Goal: Task Accomplishment & Management: Manage account settings

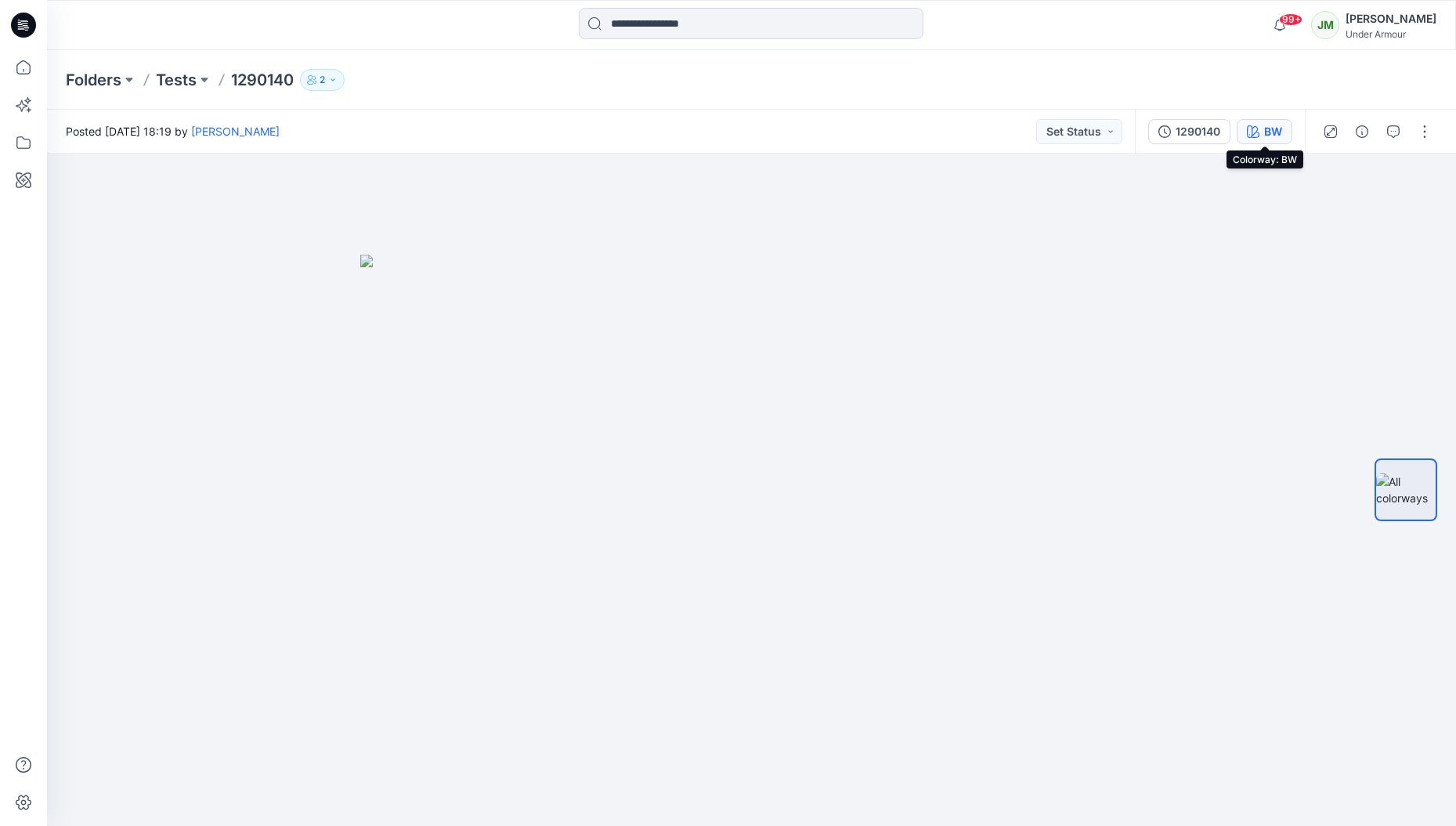
click at [1252, 130] on icon "button" at bounding box center [1253, 131] width 13 height 13
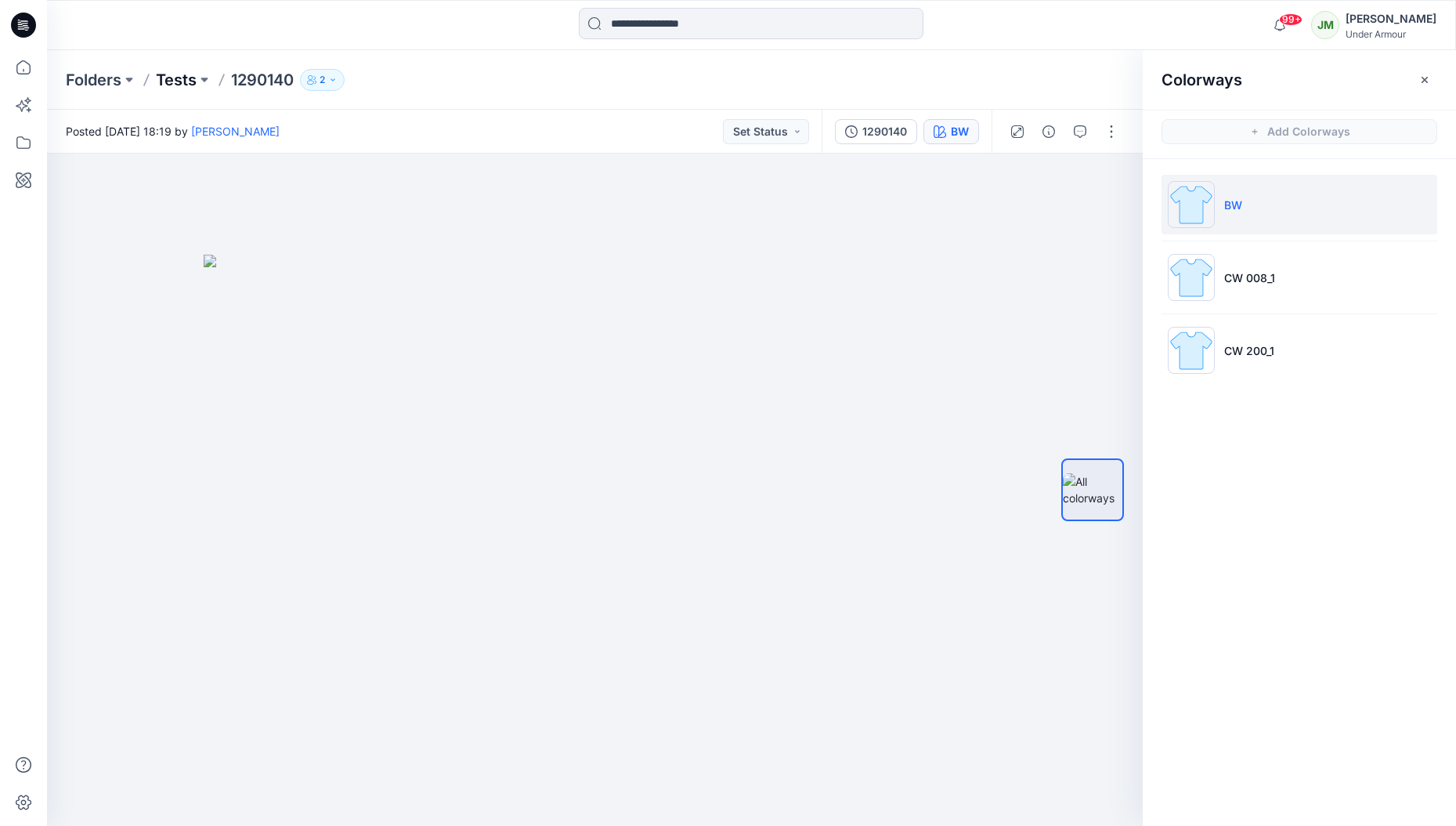
click at [175, 79] on p "Tests" at bounding box center [176, 80] width 41 height 22
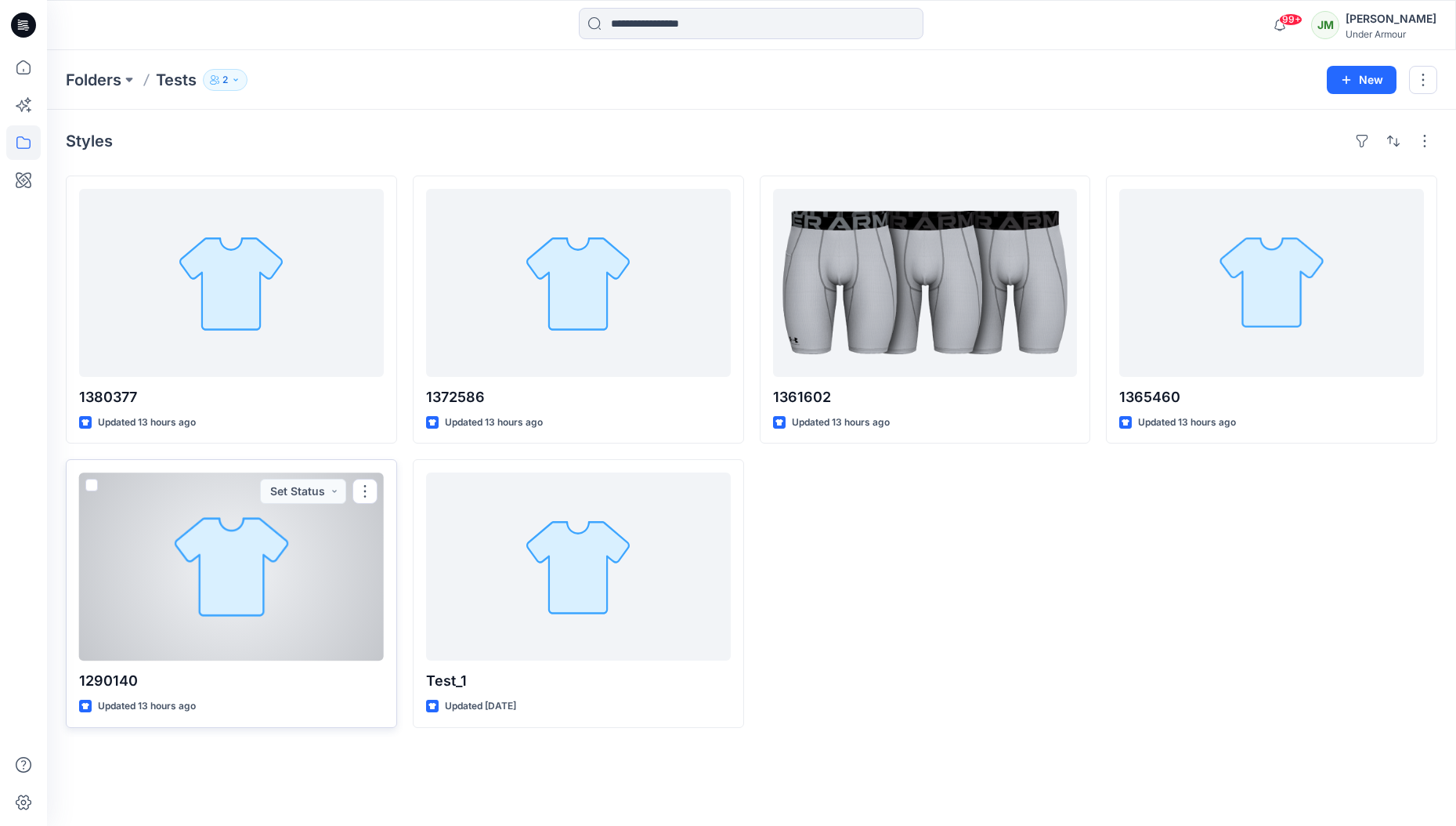
click at [113, 680] on p "1290140" at bounding box center [232, 681] width 305 height 22
click at [140, 644] on div at bounding box center [232, 566] width 305 height 188
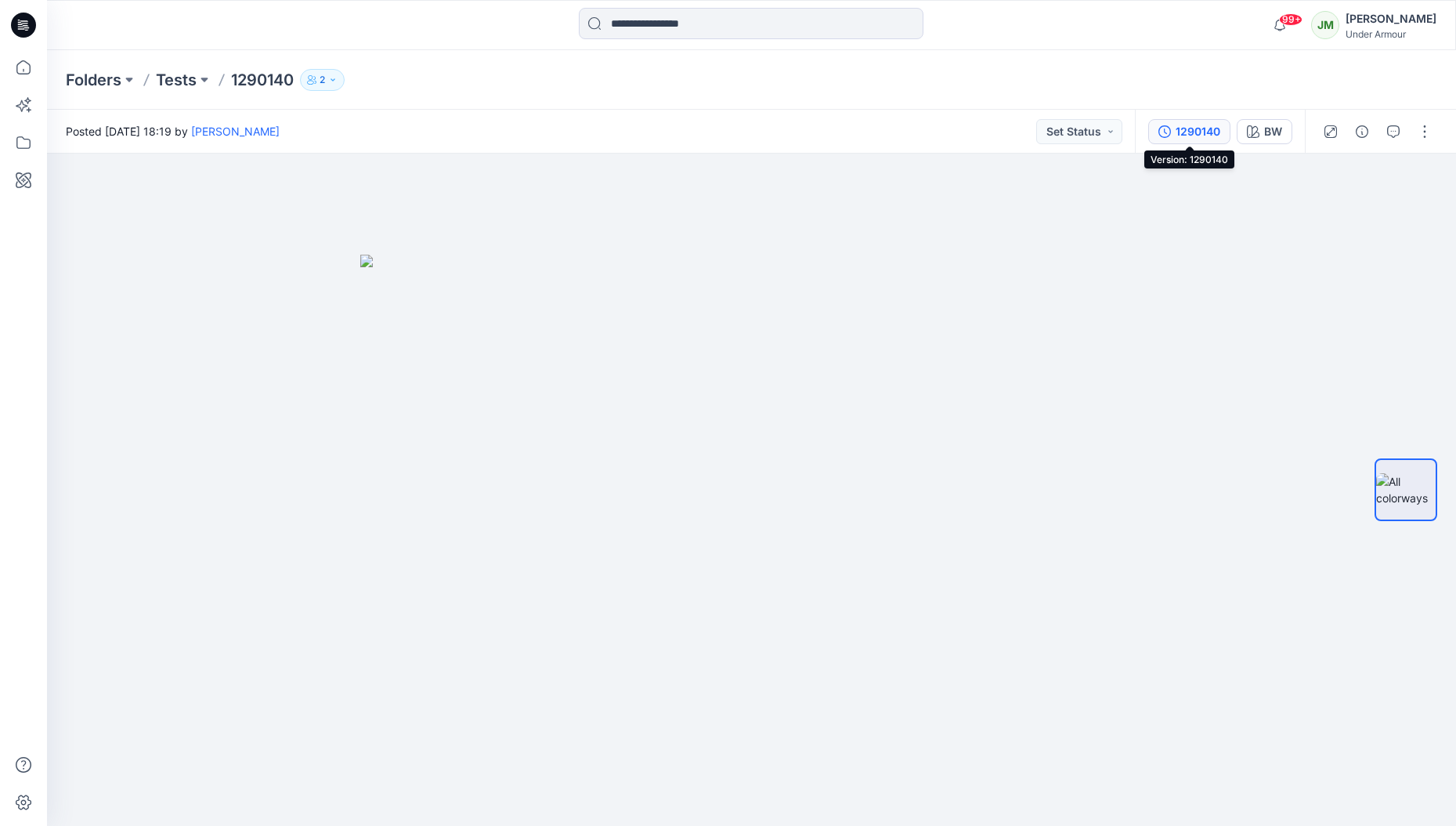
click at [1179, 133] on div "1290140" at bounding box center [1198, 131] width 45 height 17
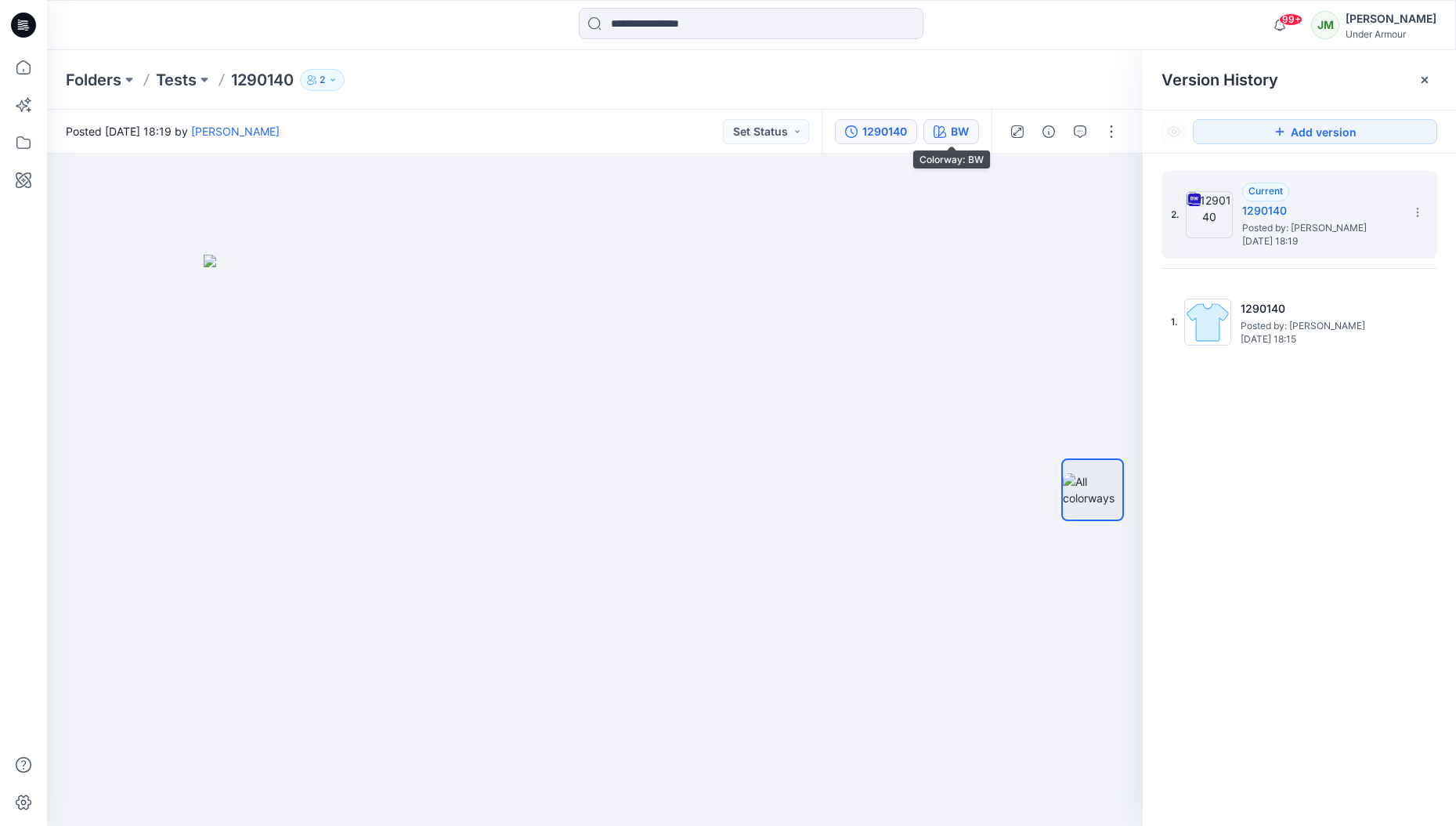
click at [951, 124] on div "BW" at bounding box center [960, 131] width 18 height 17
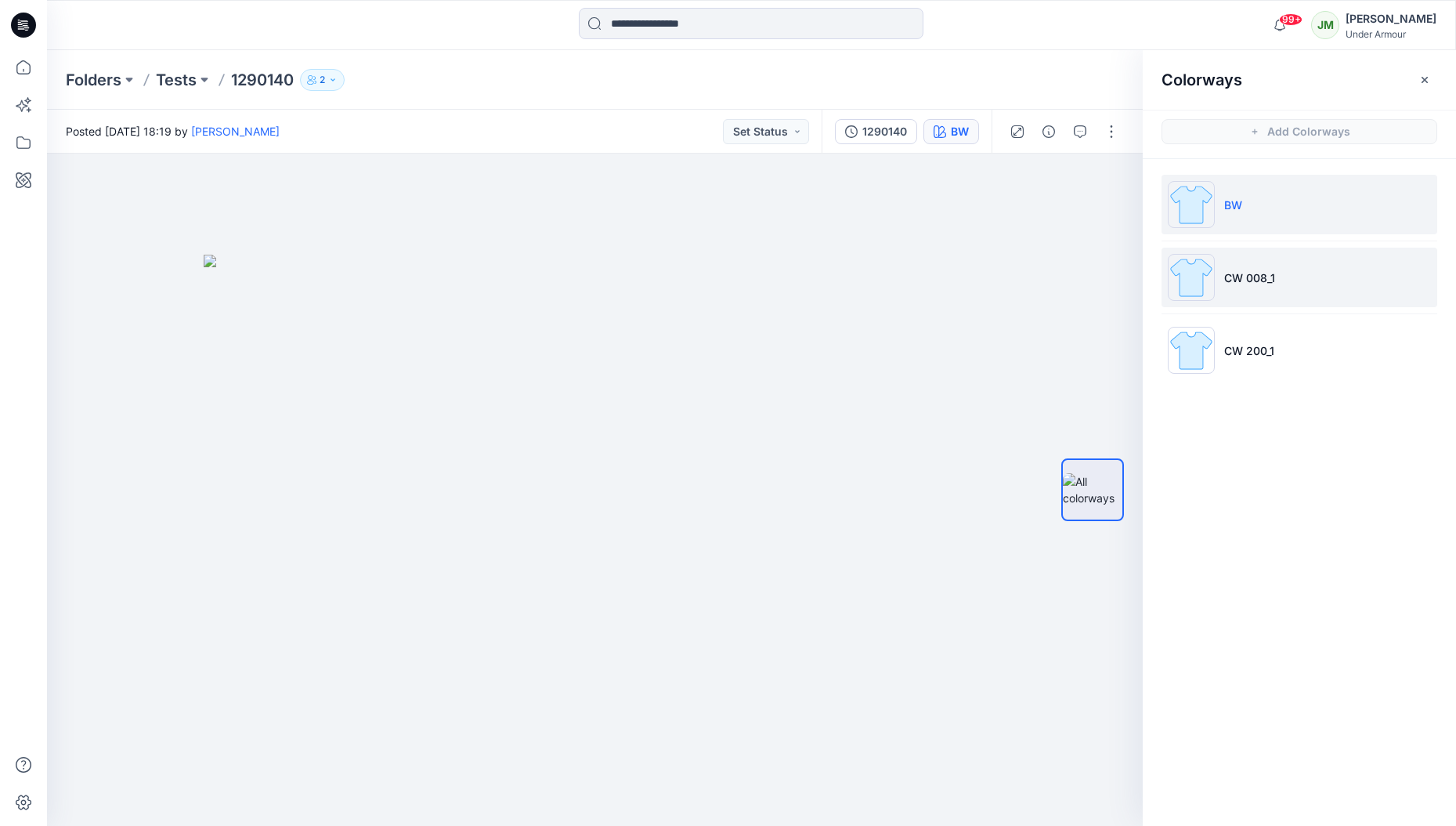
click at [1250, 277] on p "CW 008_1" at bounding box center [1249, 278] width 51 height 17
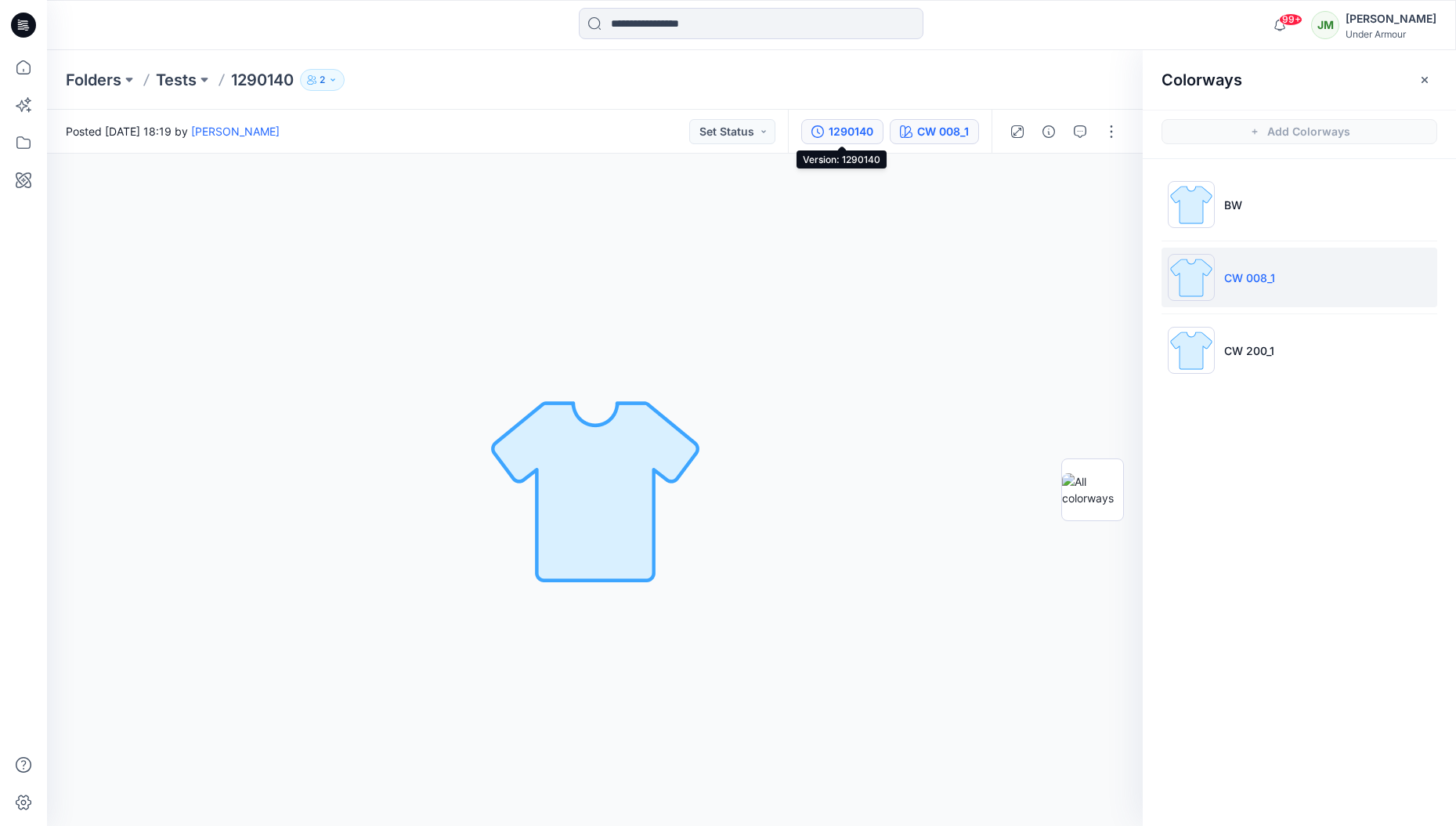
click at [842, 133] on div "1290140" at bounding box center [851, 131] width 45 height 17
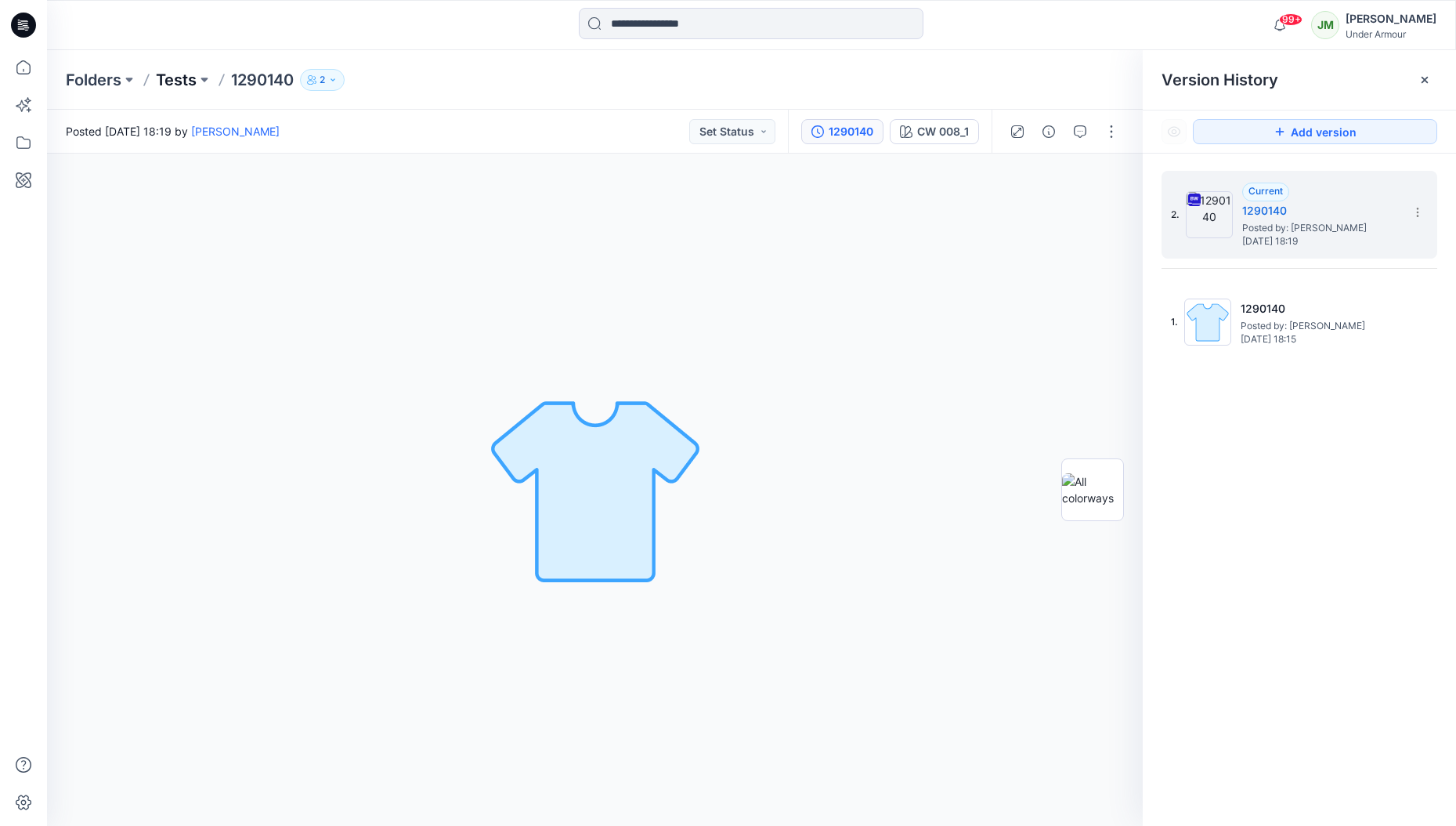
click at [182, 78] on p "Tests" at bounding box center [176, 80] width 41 height 22
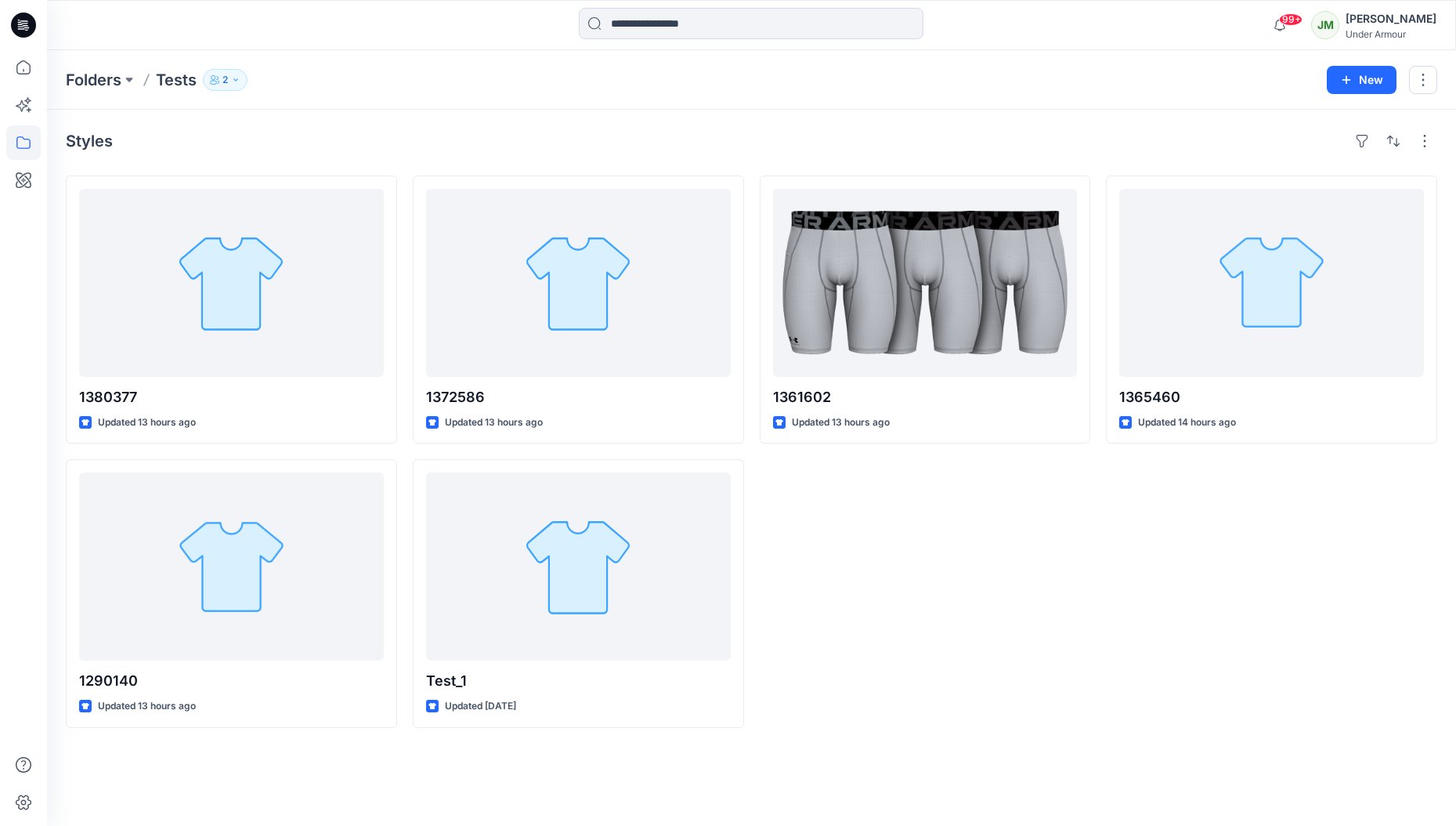
click at [1193, 84] on div "Folders Tests 2" at bounding box center [691, 80] width 1250 height 22
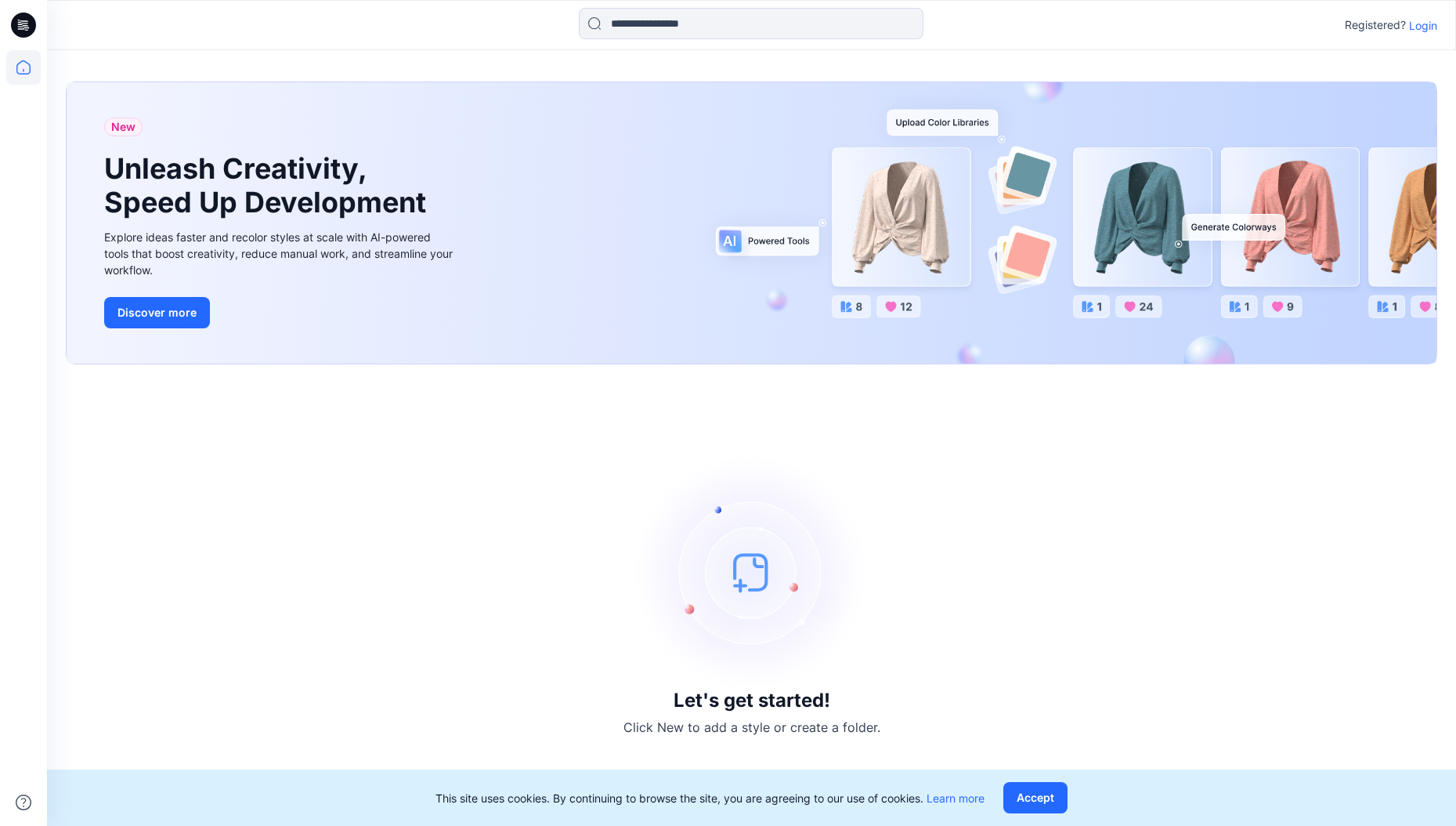
click at [1427, 24] on p "Login" at bounding box center [1423, 25] width 28 height 17
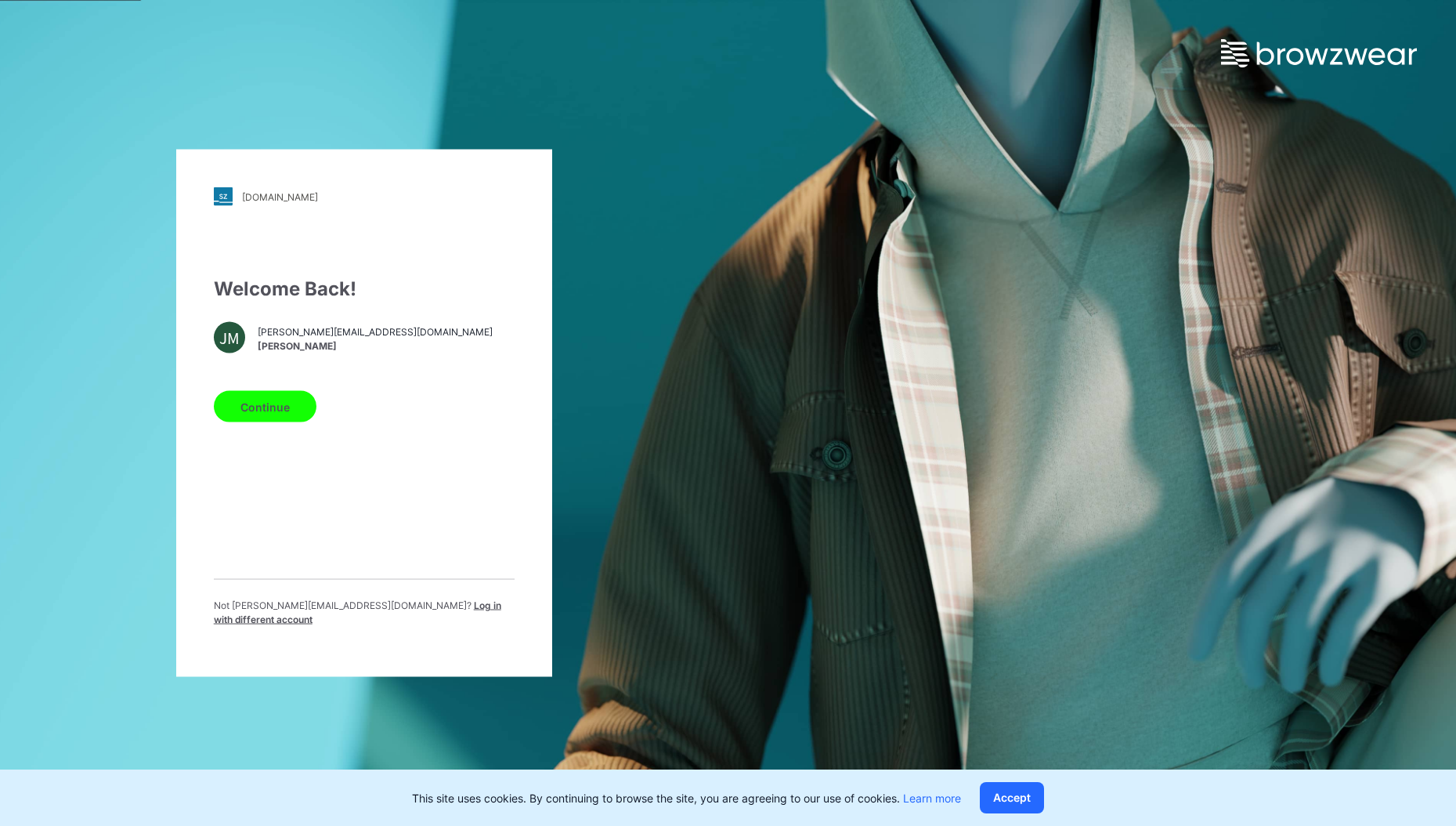
click at [291, 404] on button "Continue" at bounding box center [265, 406] width 103 height 31
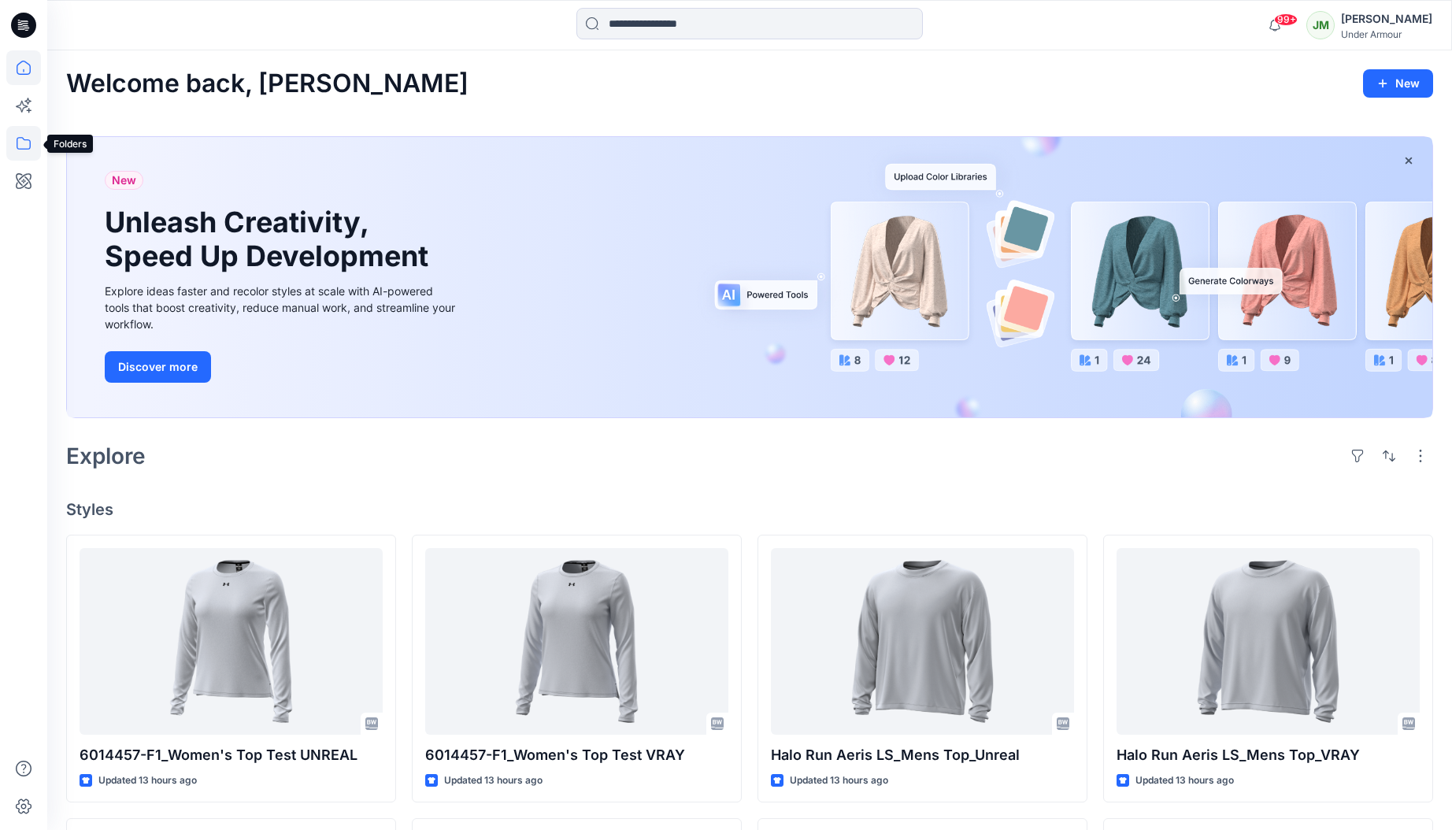
click at [24, 143] on icon at bounding box center [23, 143] width 35 height 35
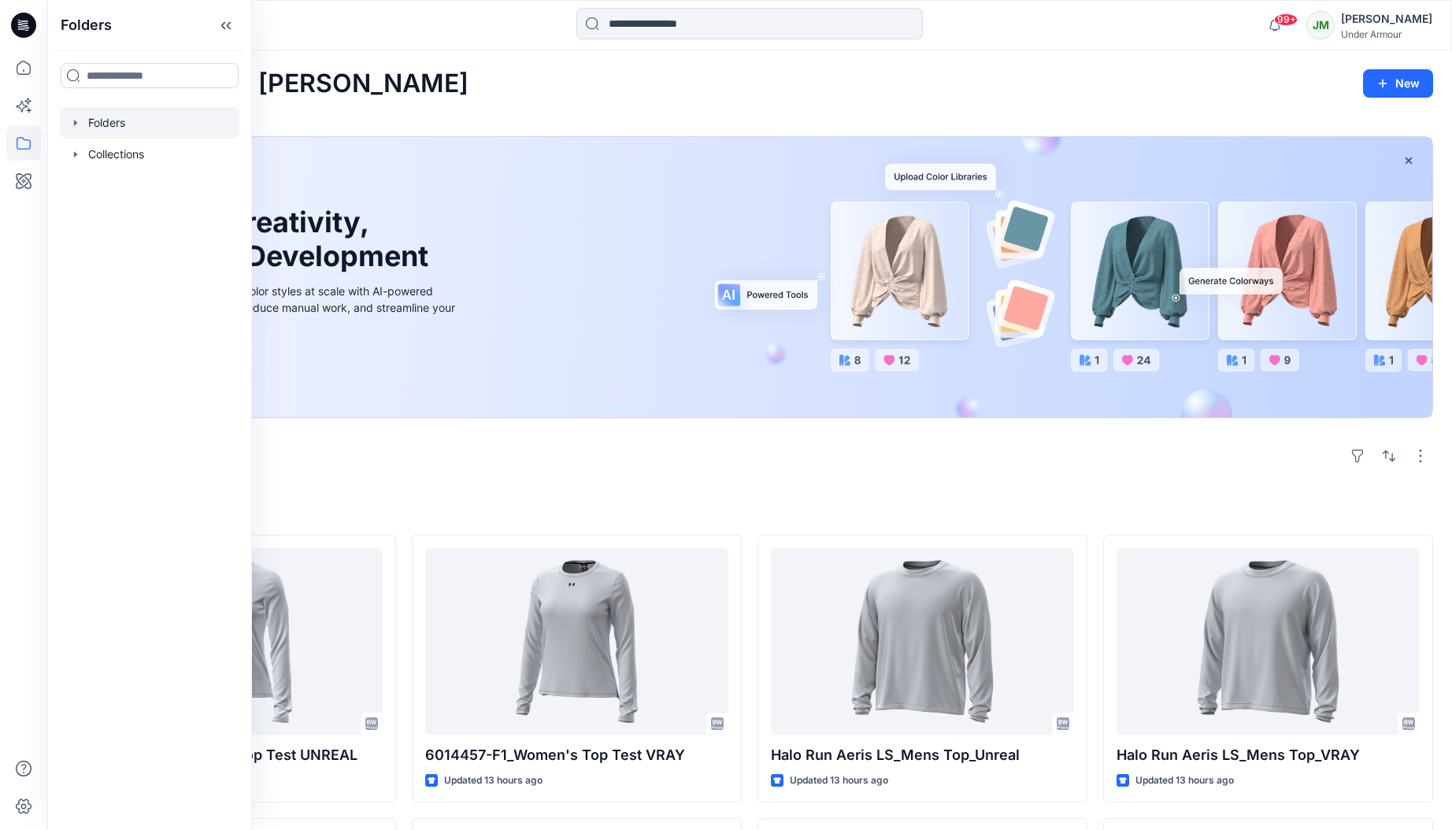
click at [104, 129] on div at bounding box center [149, 122] width 179 height 31
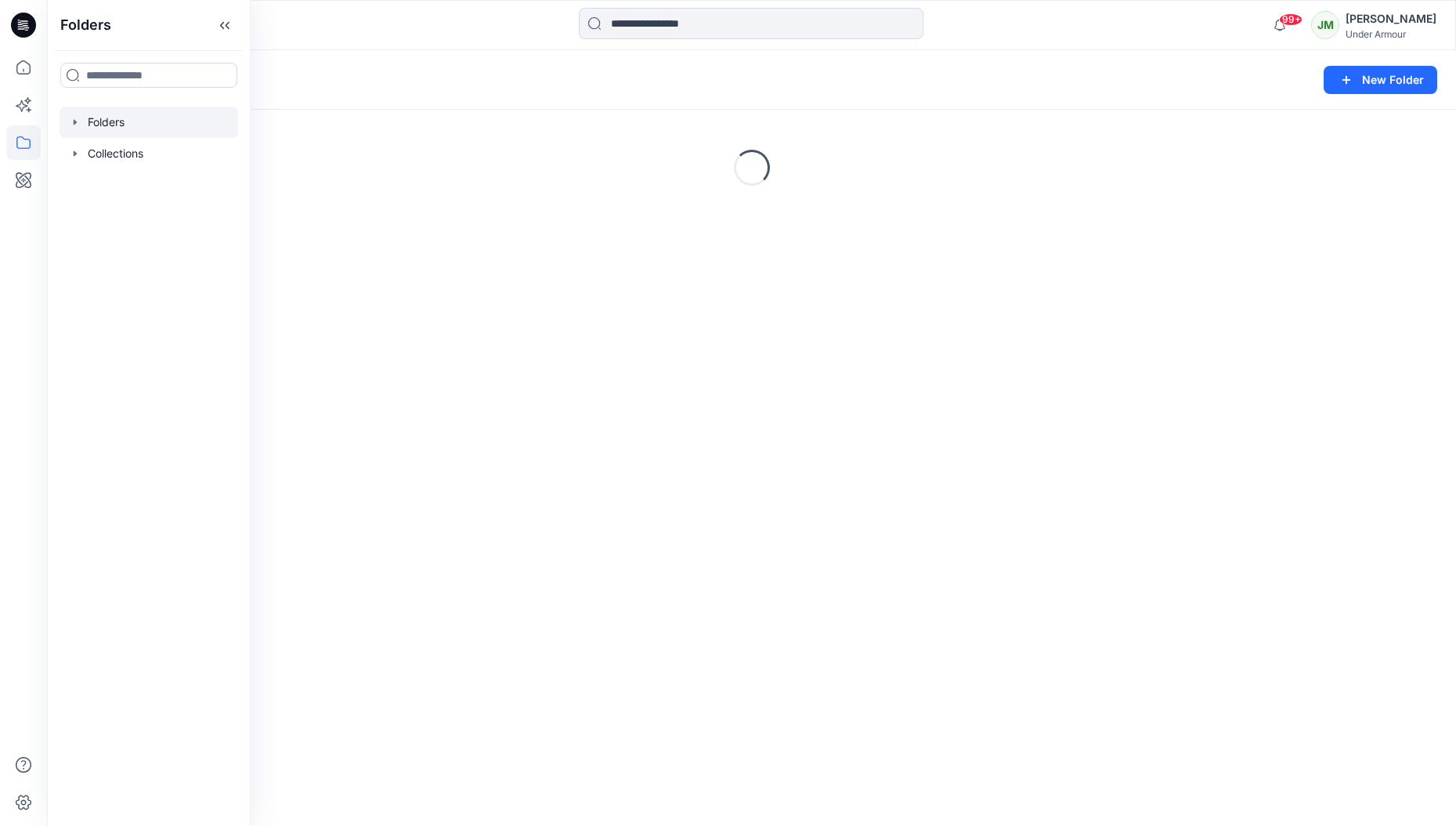
click at [76, 123] on icon "button" at bounding box center [75, 122] width 13 height 13
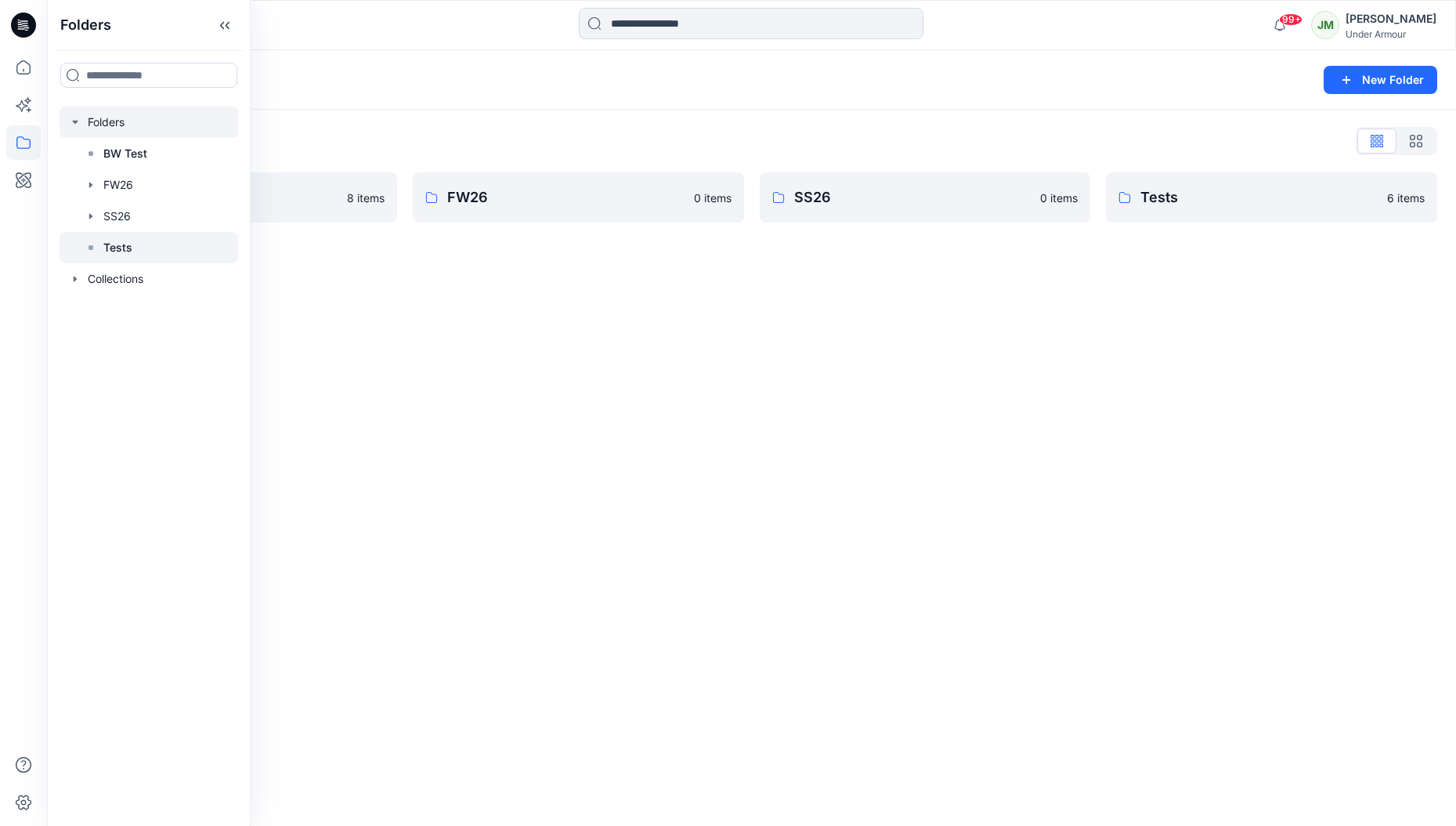
click at [162, 244] on div at bounding box center [148, 247] width 178 height 31
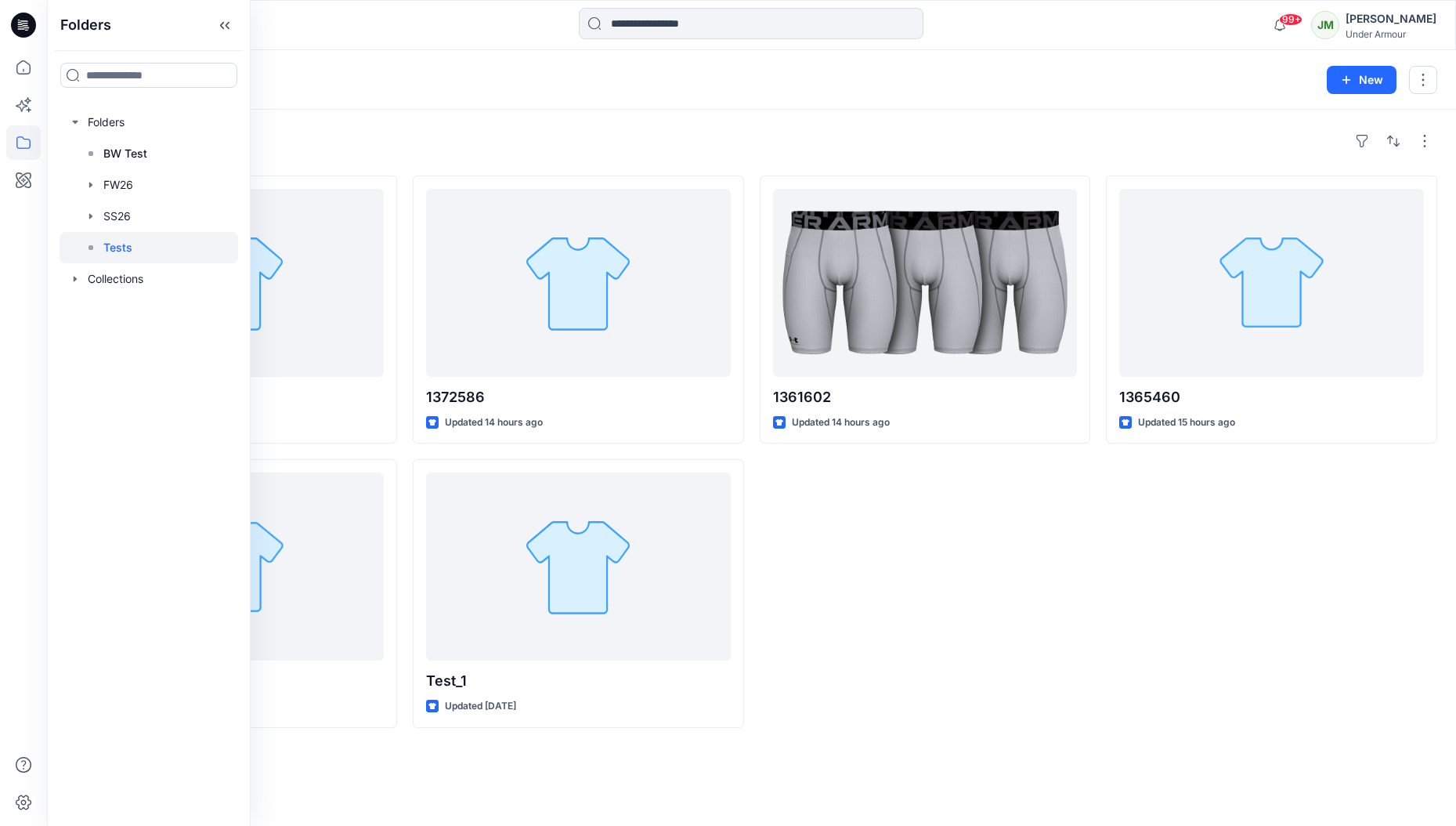
click at [981, 568] on div "1361602 Updated 14 hours ago" at bounding box center [926, 451] width 331 height 552
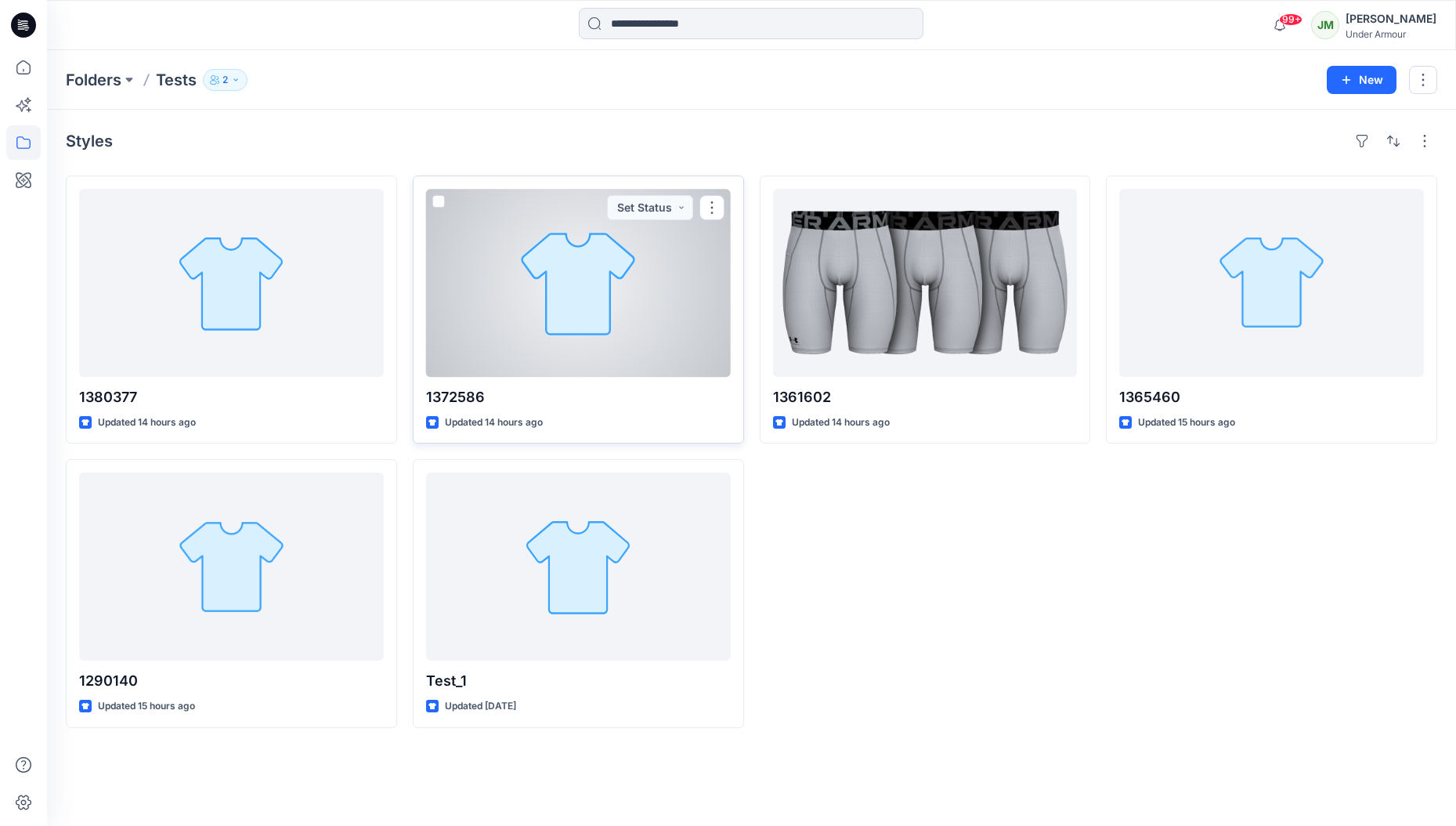
click at [476, 347] on div at bounding box center [578, 283] width 305 height 188
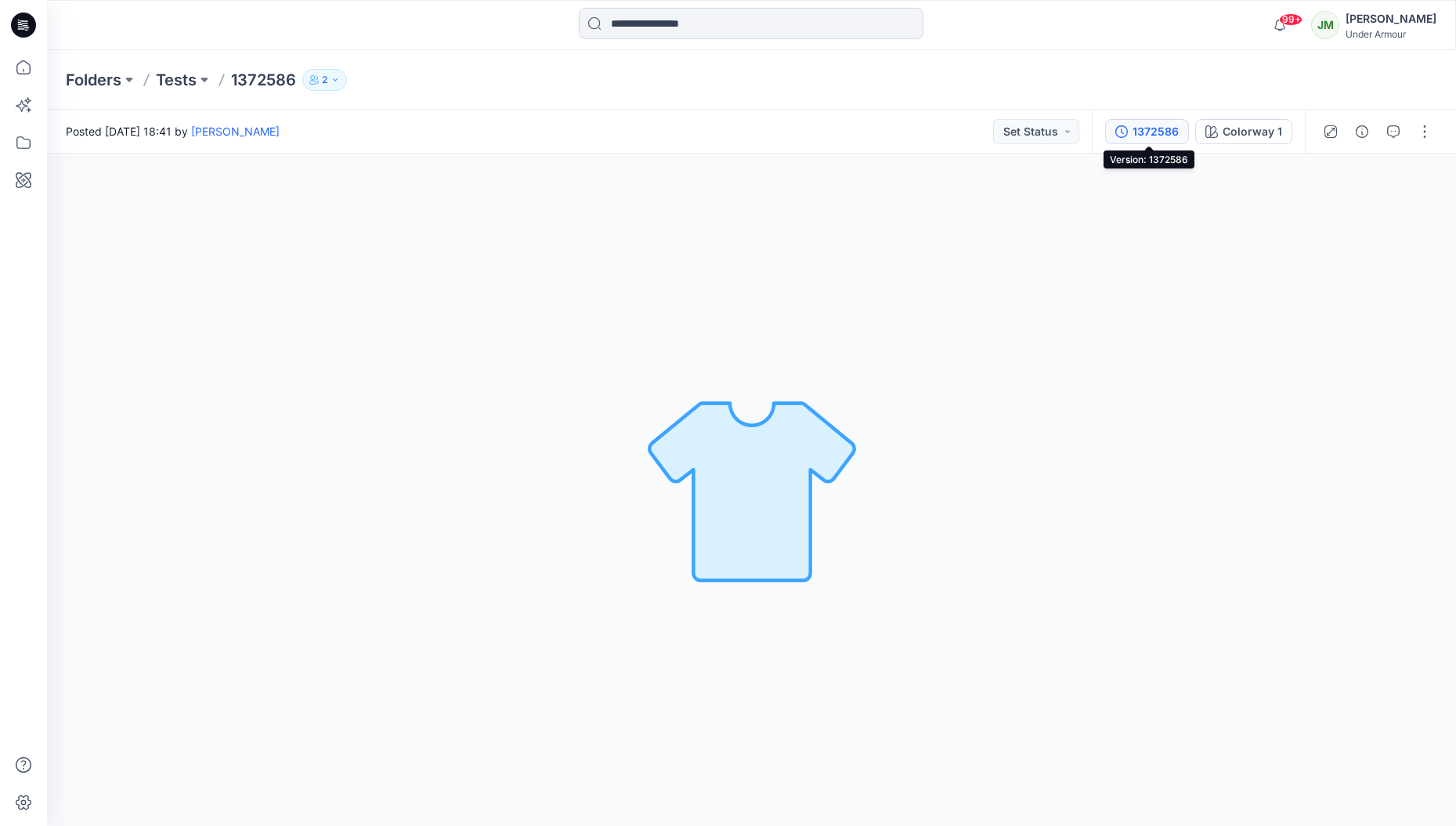
click at [1161, 129] on div "1372586" at bounding box center [1155, 131] width 46 height 17
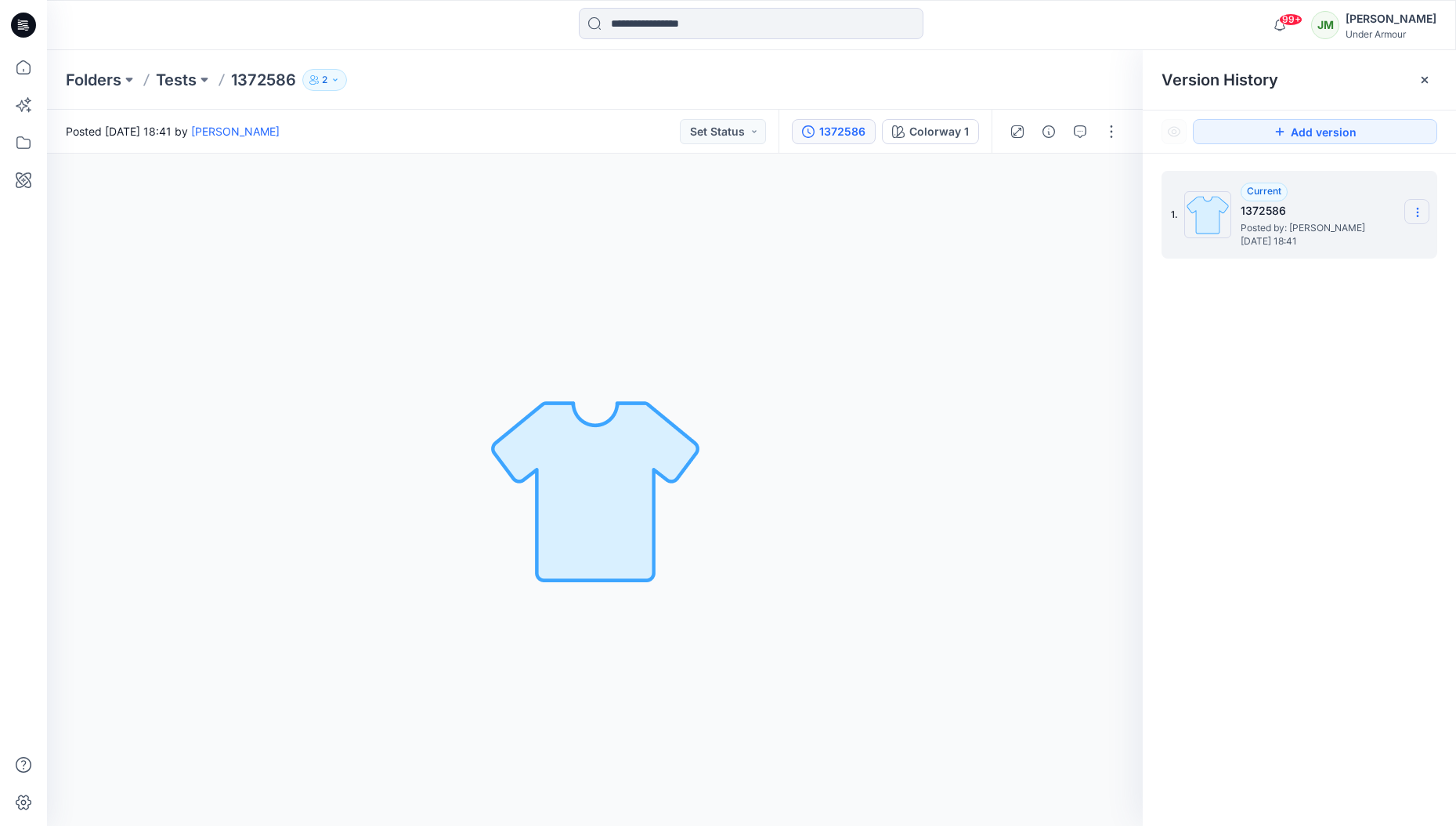
click at [1413, 208] on icon at bounding box center [1418, 212] width 13 height 13
click at [1412, 207] on icon at bounding box center [1418, 212] width 13 height 13
click at [261, 81] on p "1372586" at bounding box center [263, 80] width 65 height 22
click at [921, 129] on div "Colorway 1" at bounding box center [939, 131] width 60 height 17
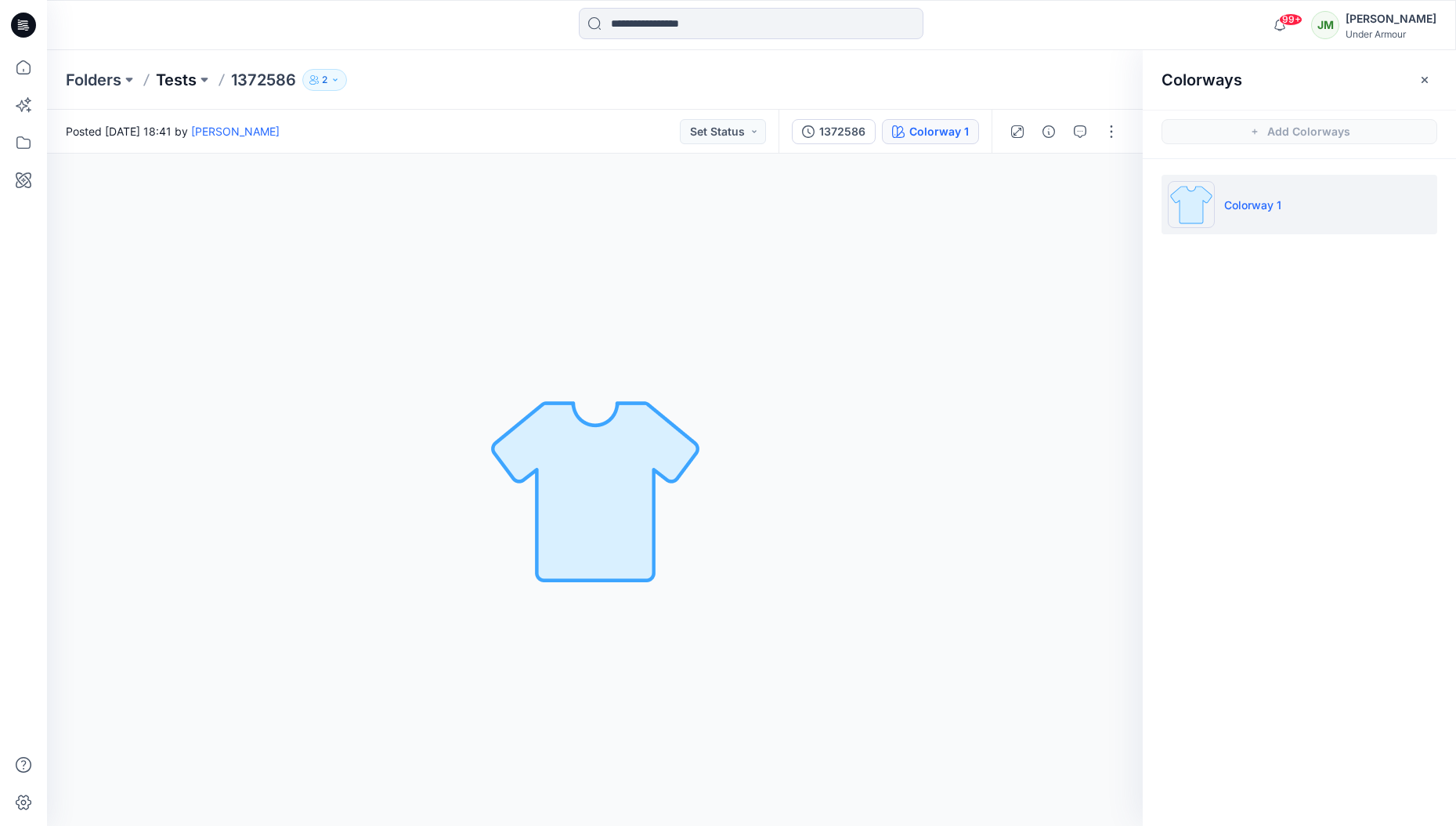
click at [185, 76] on p "Tests" at bounding box center [176, 80] width 41 height 22
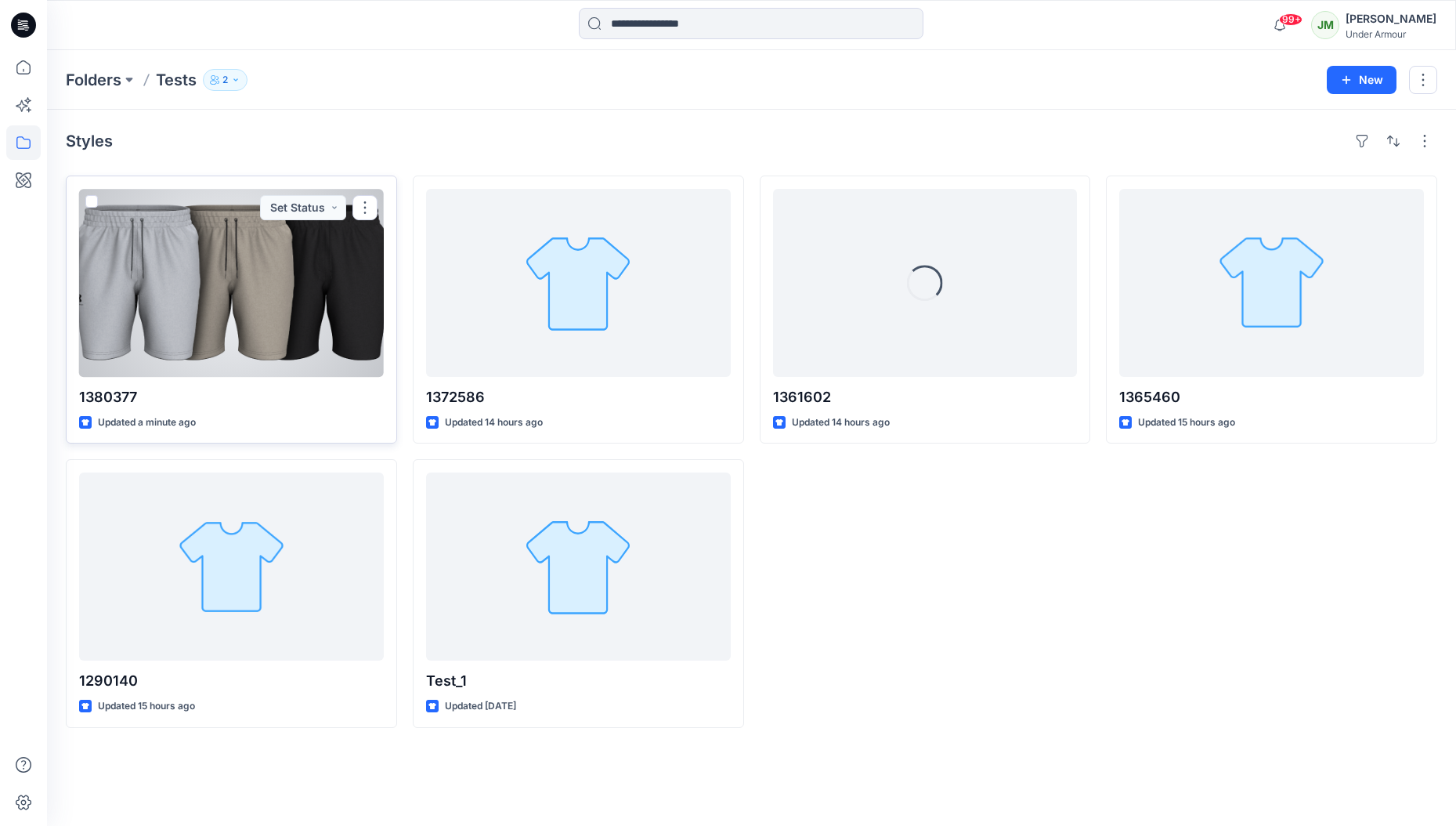
click at [239, 278] on div at bounding box center [232, 283] width 305 height 188
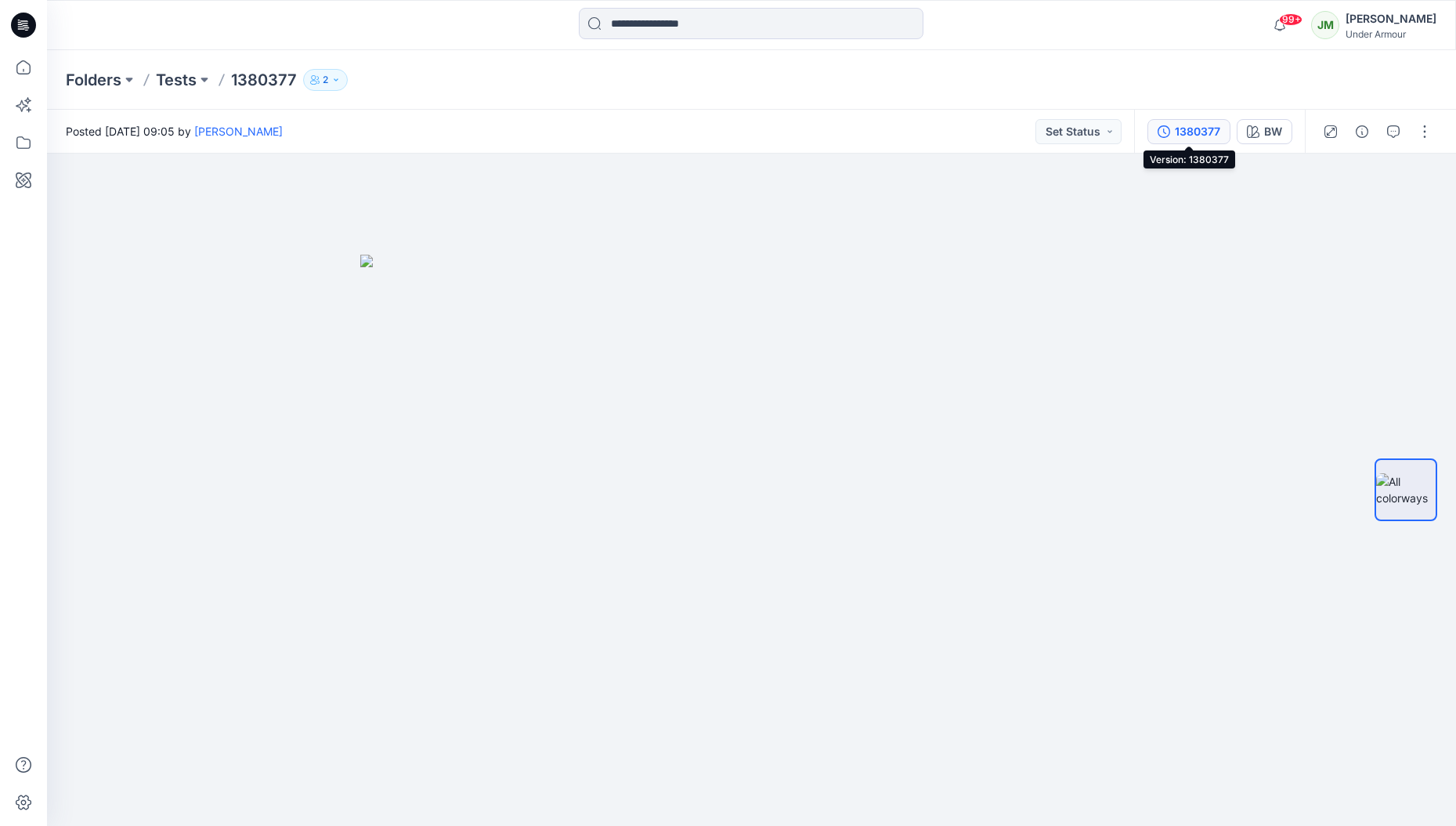
click at [1190, 127] on div "1380377" at bounding box center [1198, 131] width 46 height 17
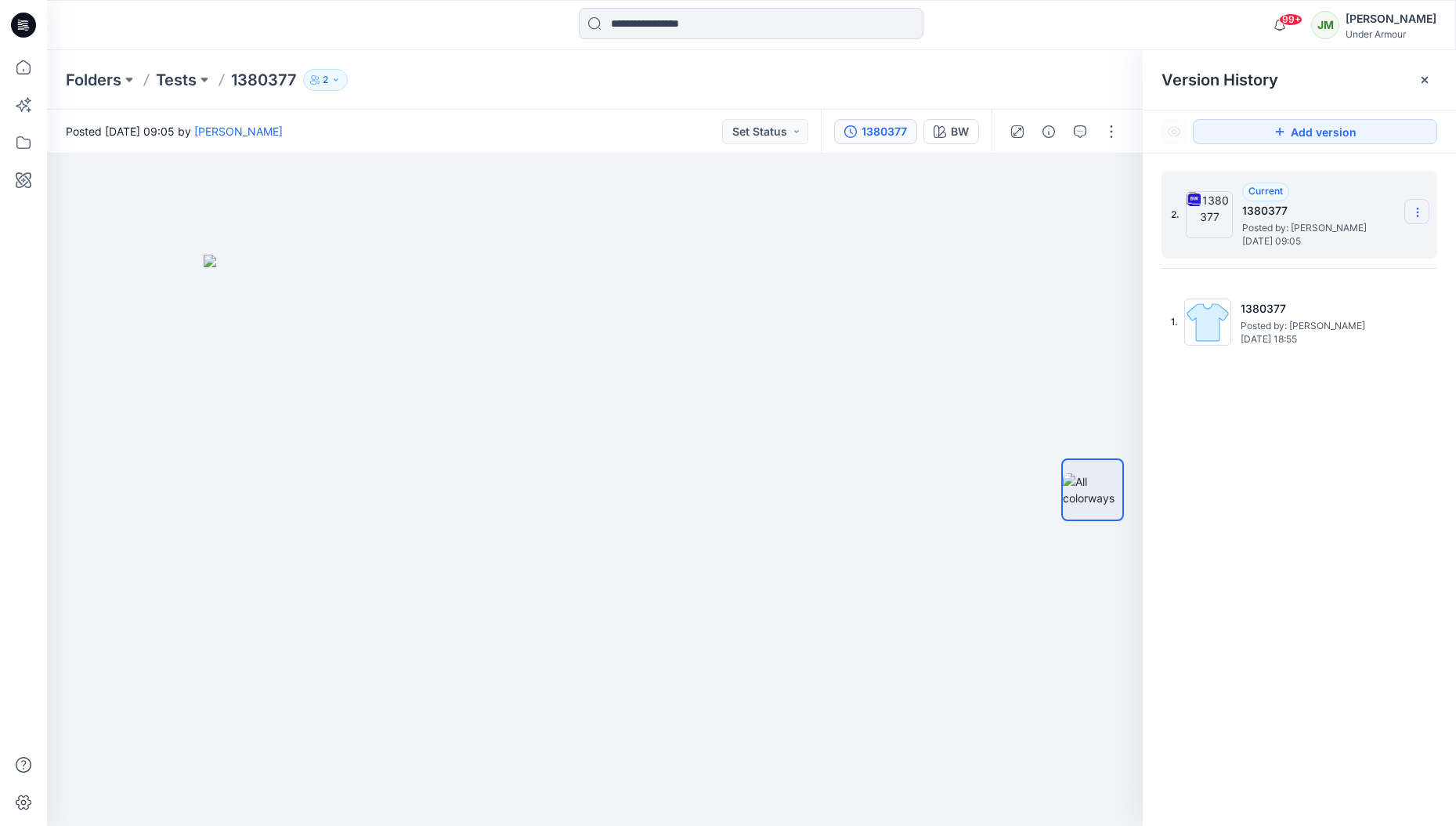
click at [1422, 213] on icon at bounding box center [1418, 212] width 13 height 13
click at [1417, 212] on icon at bounding box center [1417, 212] width 1 height 1
click at [948, 133] on button "BW" at bounding box center [951, 131] width 56 height 25
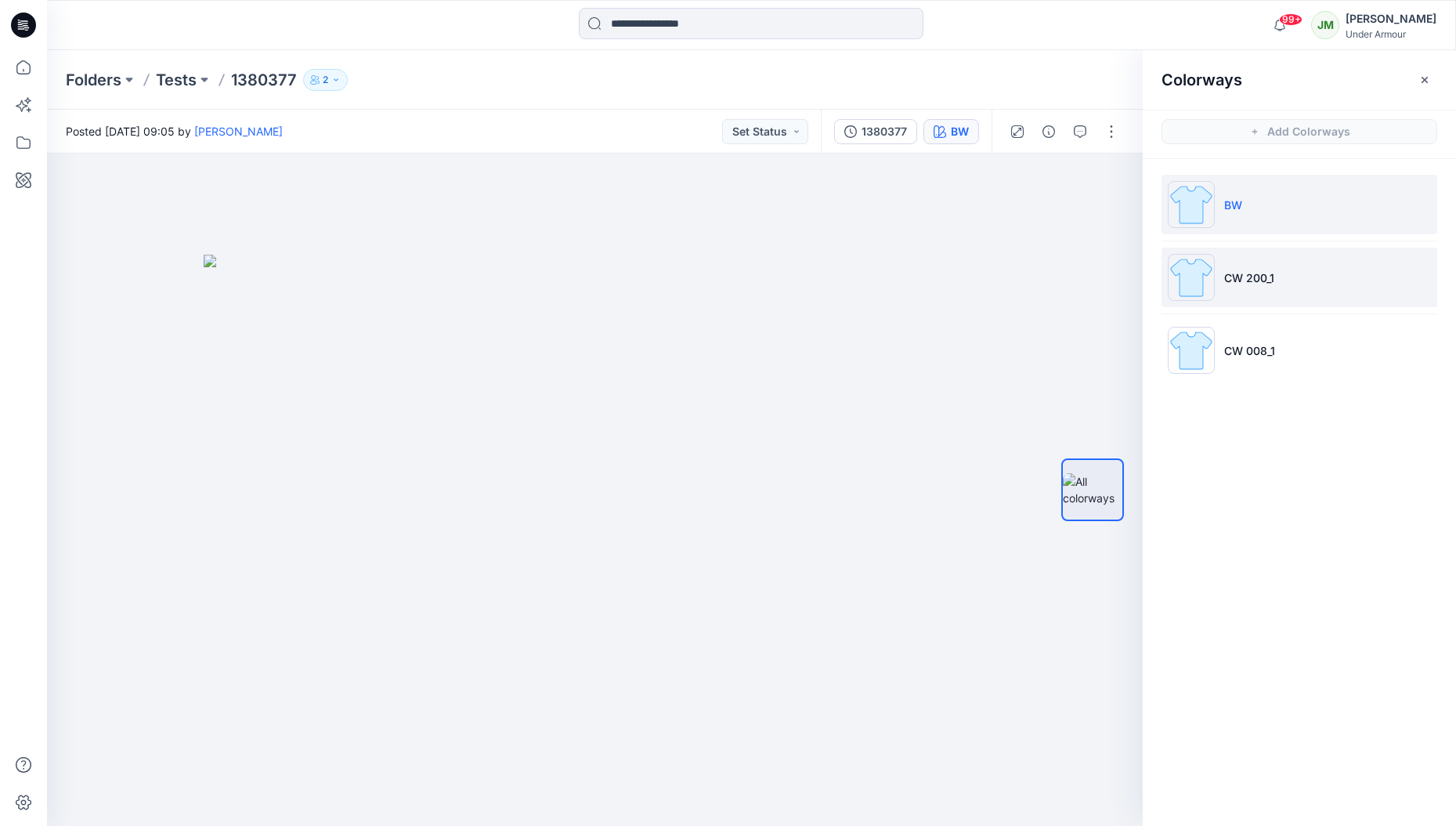
click at [1241, 275] on p "CW 200_1" at bounding box center [1249, 278] width 50 height 17
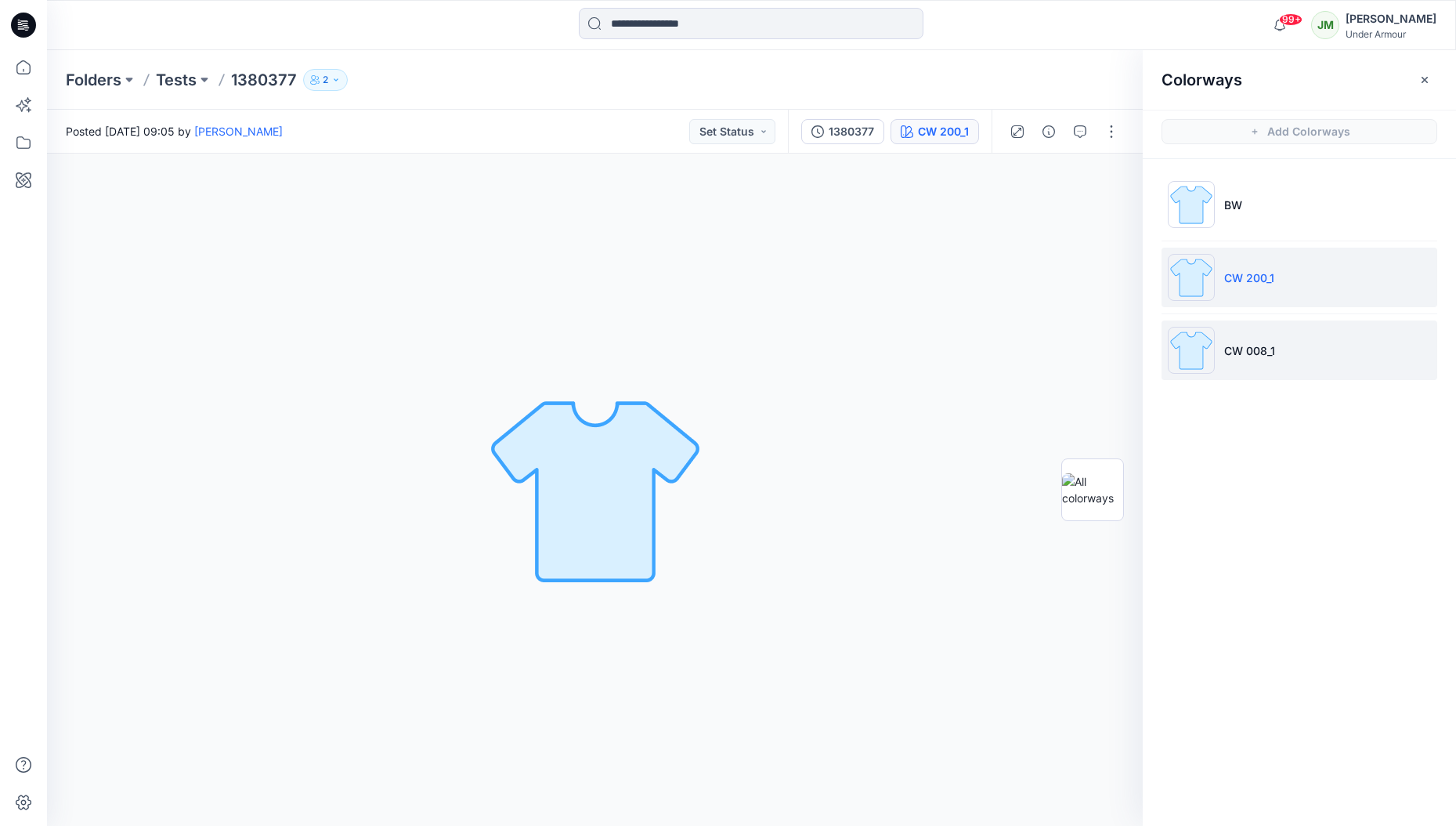
click at [1245, 347] on p "CW 008_1" at bounding box center [1249, 350] width 51 height 17
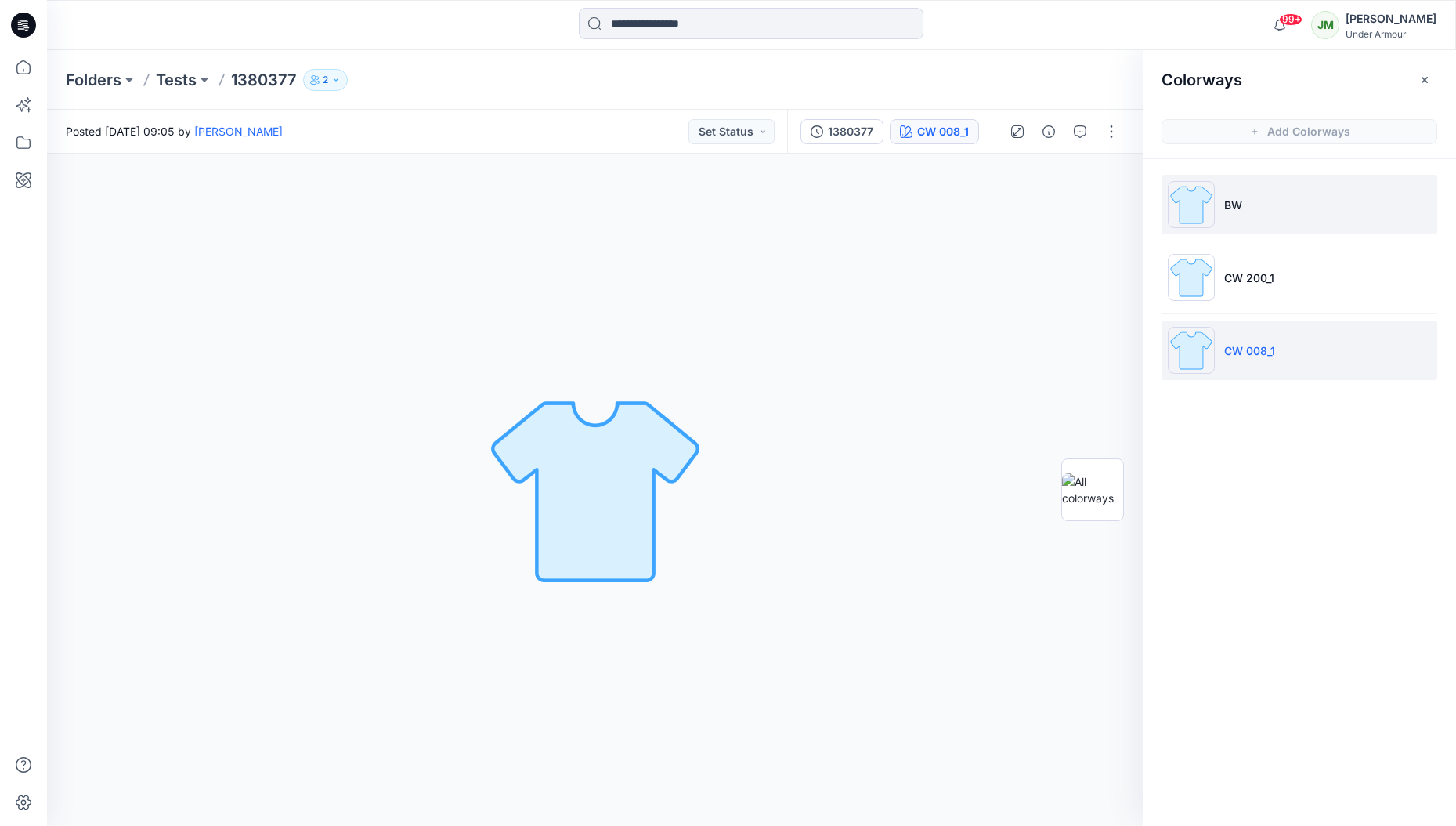
click at [1231, 208] on p "BW" at bounding box center [1233, 205] width 18 height 17
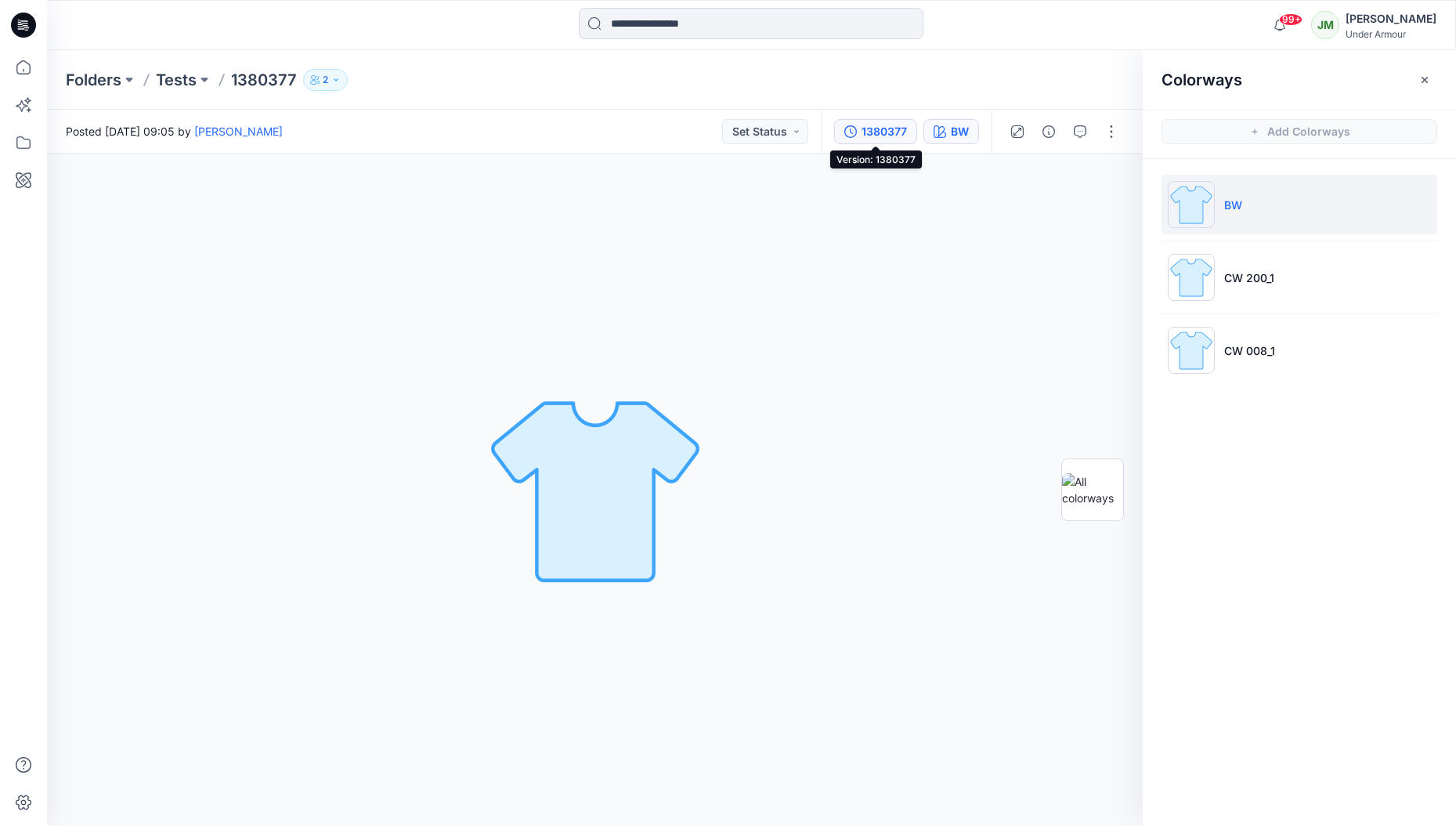
click at [884, 129] on div "1380377" at bounding box center [885, 131] width 46 height 17
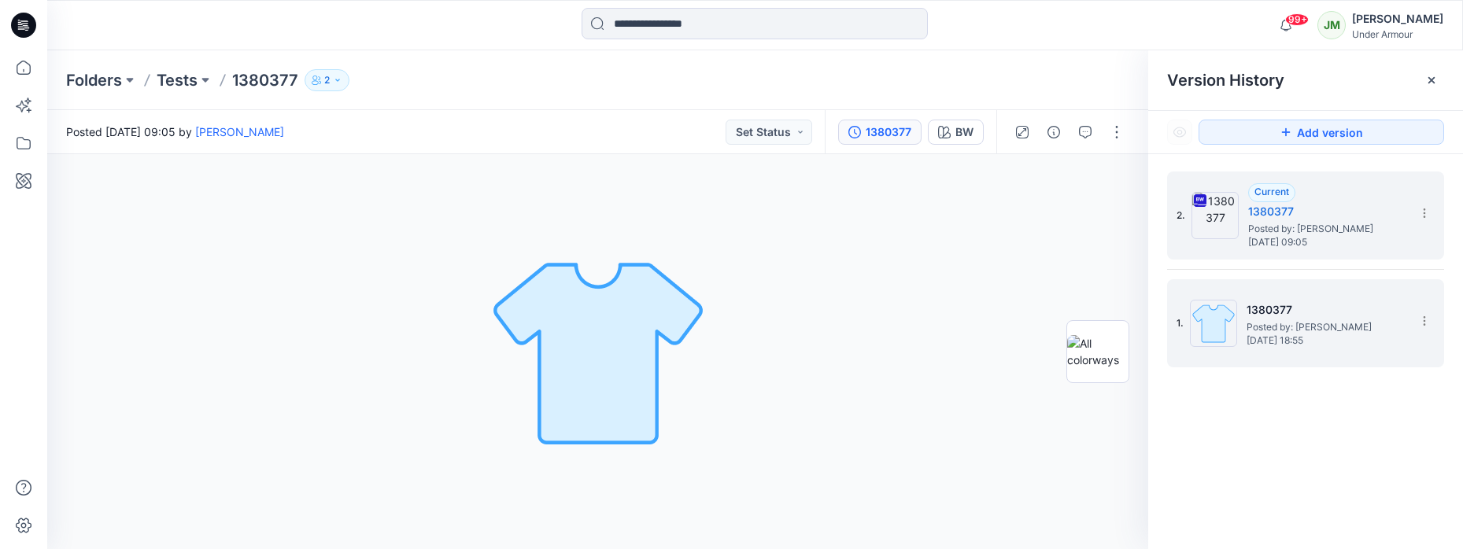
click at [1270, 303] on h5 "1380377" at bounding box center [1325, 310] width 157 height 19
click at [1309, 213] on h5 "1380377" at bounding box center [1327, 211] width 157 height 19
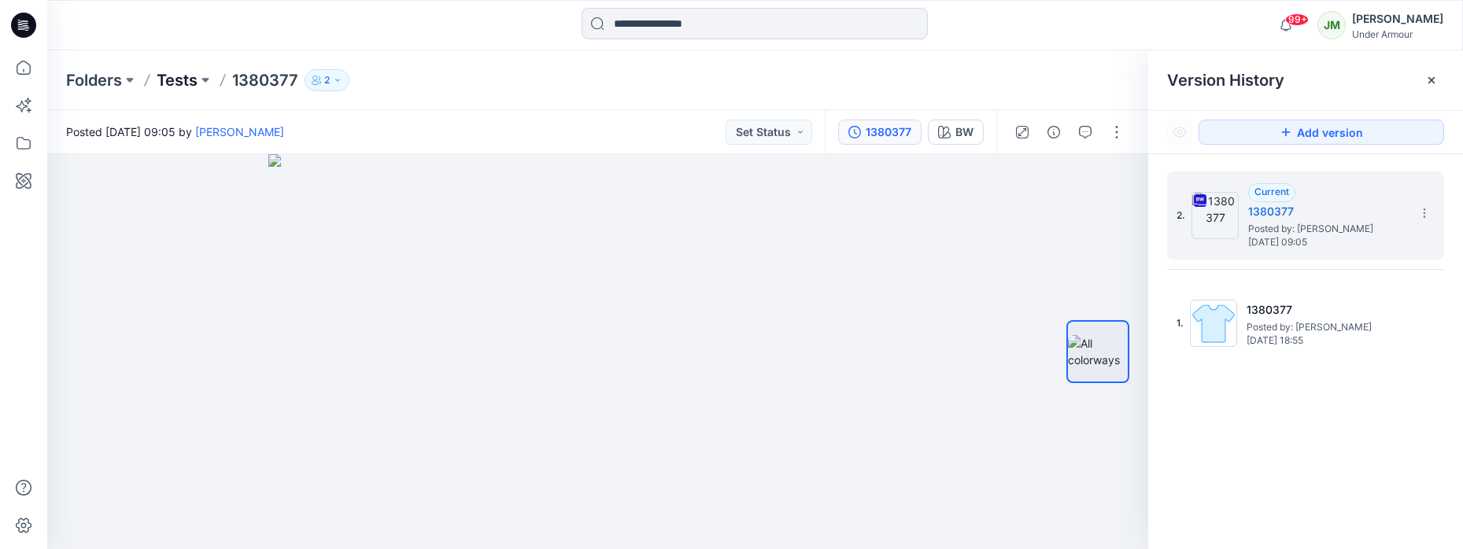
click at [175, 81] on p "Tests" at bounding box center [177, 80] width 41 height 22
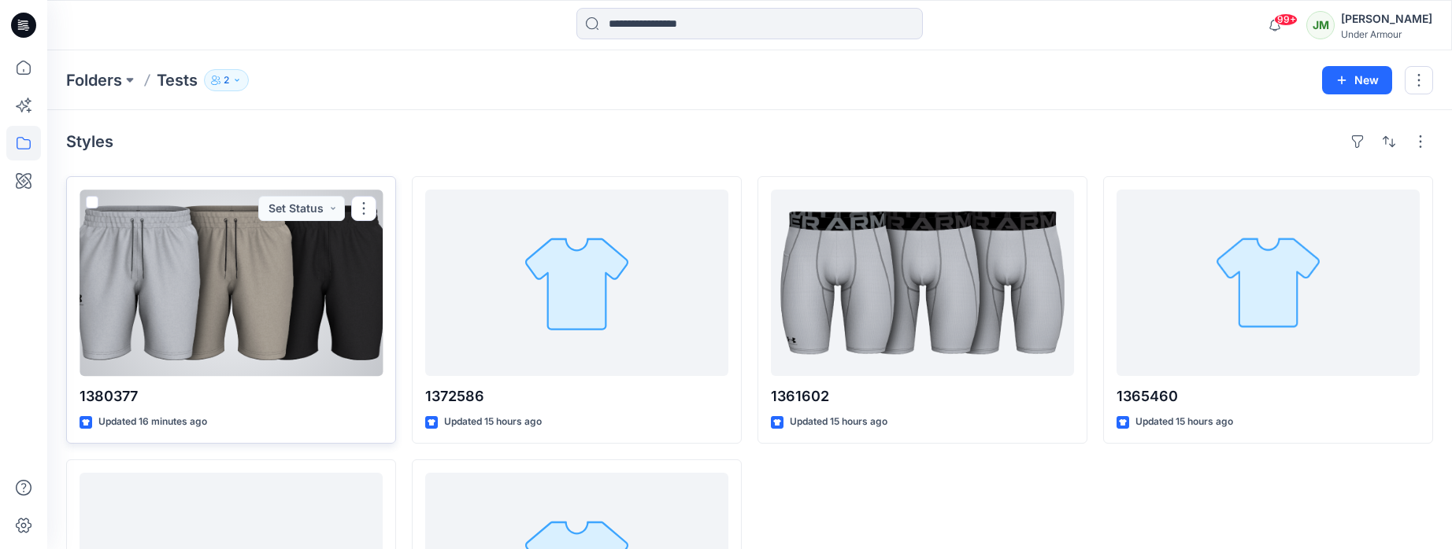
click at [249, 266] on div at bounding box center [231, 283] width 303 height 187
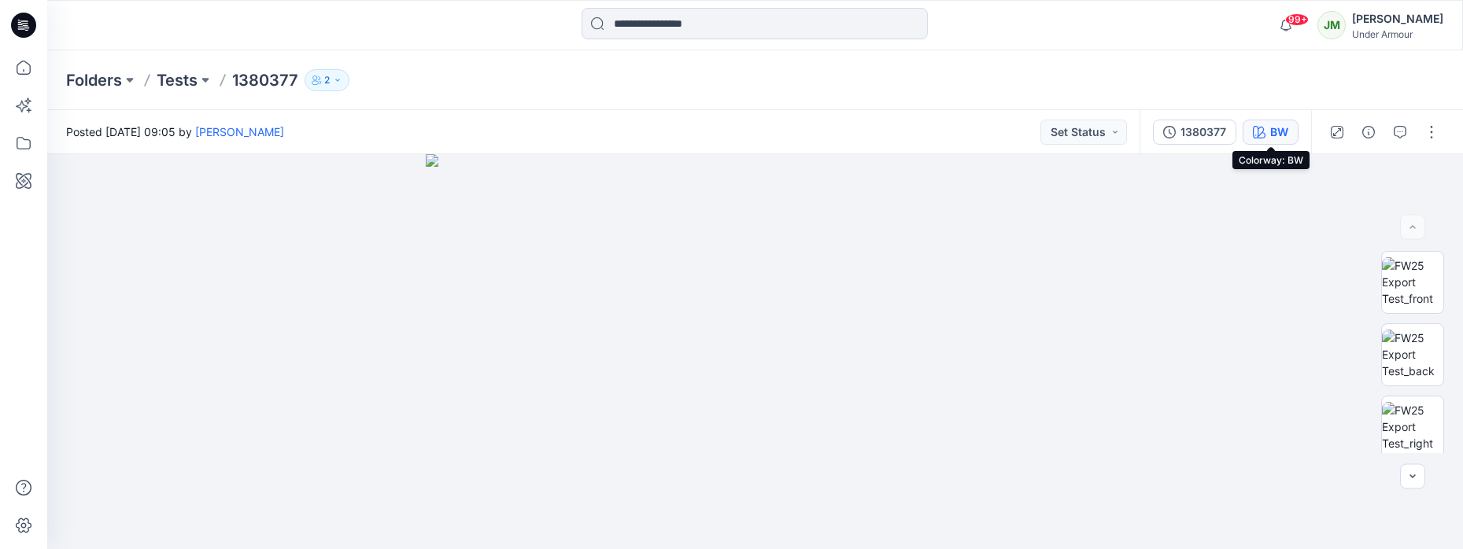
click at [1265, 130] on icon "button" at bounding box center [1259, 132] width 13 height 13
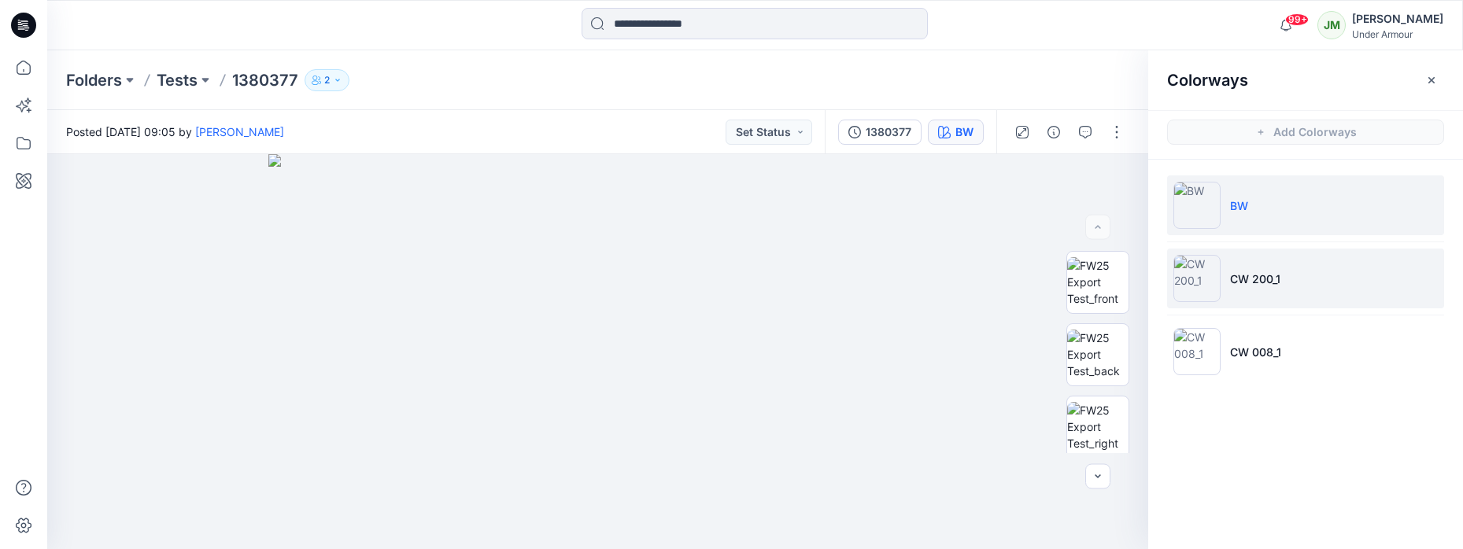
click at [1252, 275] on p "CW 200_1" at bounding box center [1255, 279] width 50 height 17
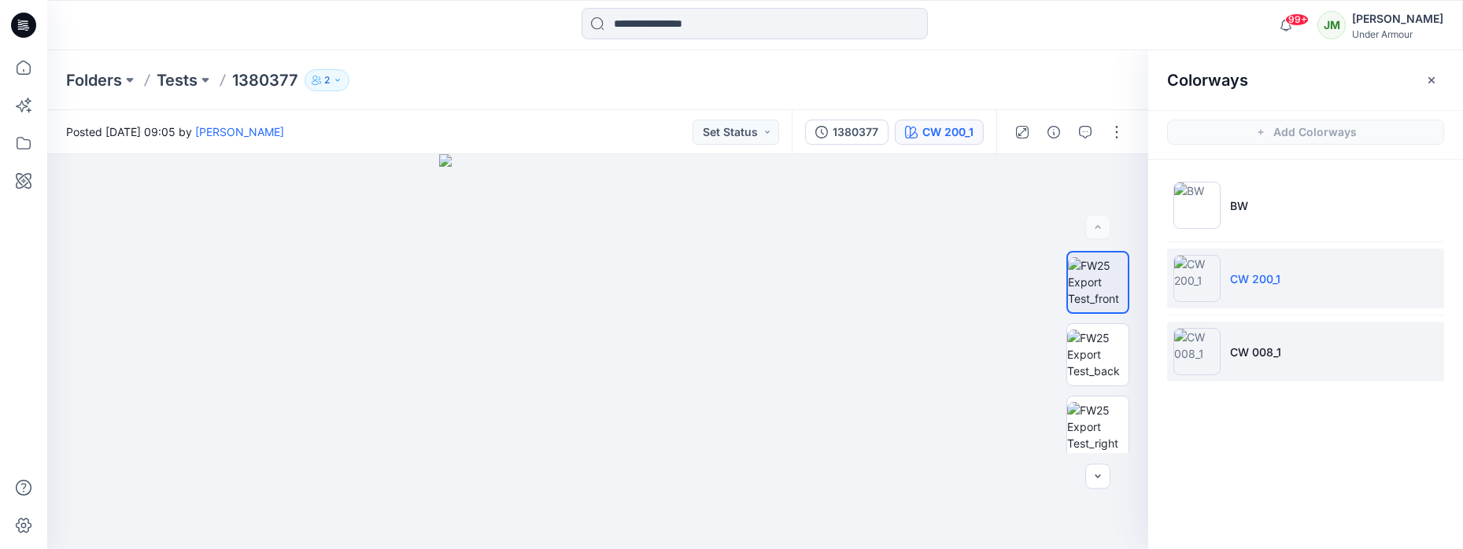
click at [1252, 346] on p "CW 008_1" at bounding box center [1255, 352] width 51 height 17
click at [1249, 286] on p "CW 200_1" at bounding box center [1255, 279] width 50 height 17
click at [1251, 347] on p "CW 008_1" at bounding box center [1255, 352] width 51 height 17
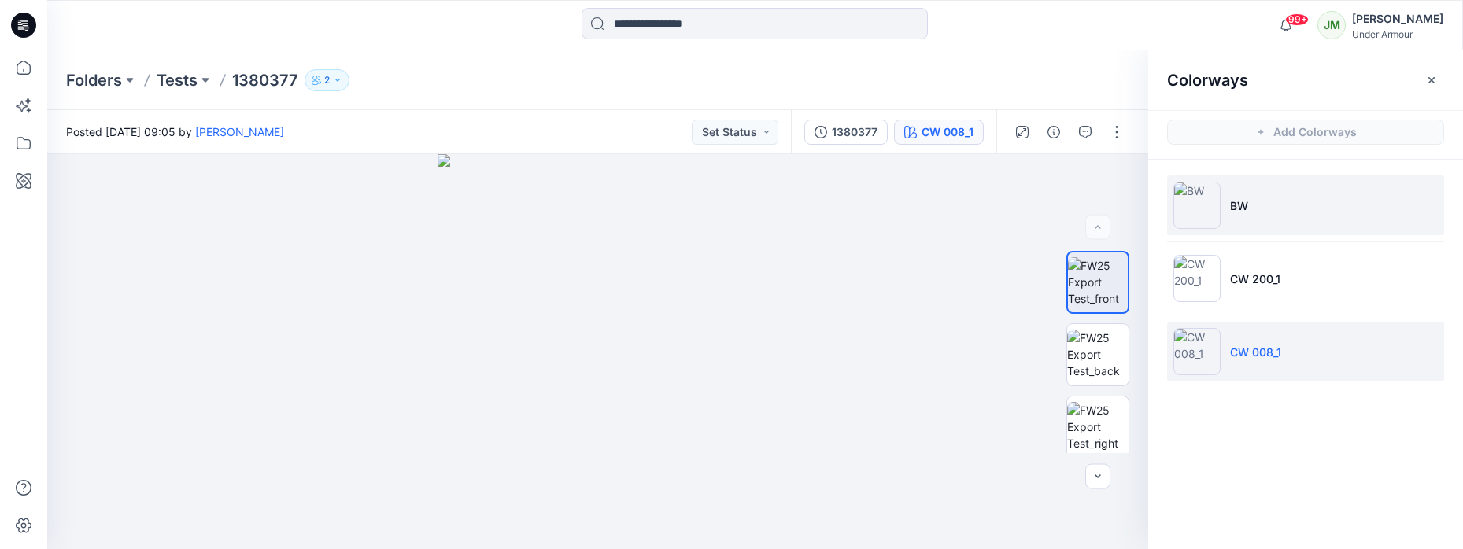
click at [1247, 204] on p "BW" at bounding box center [1239, 206] width 18 height 17
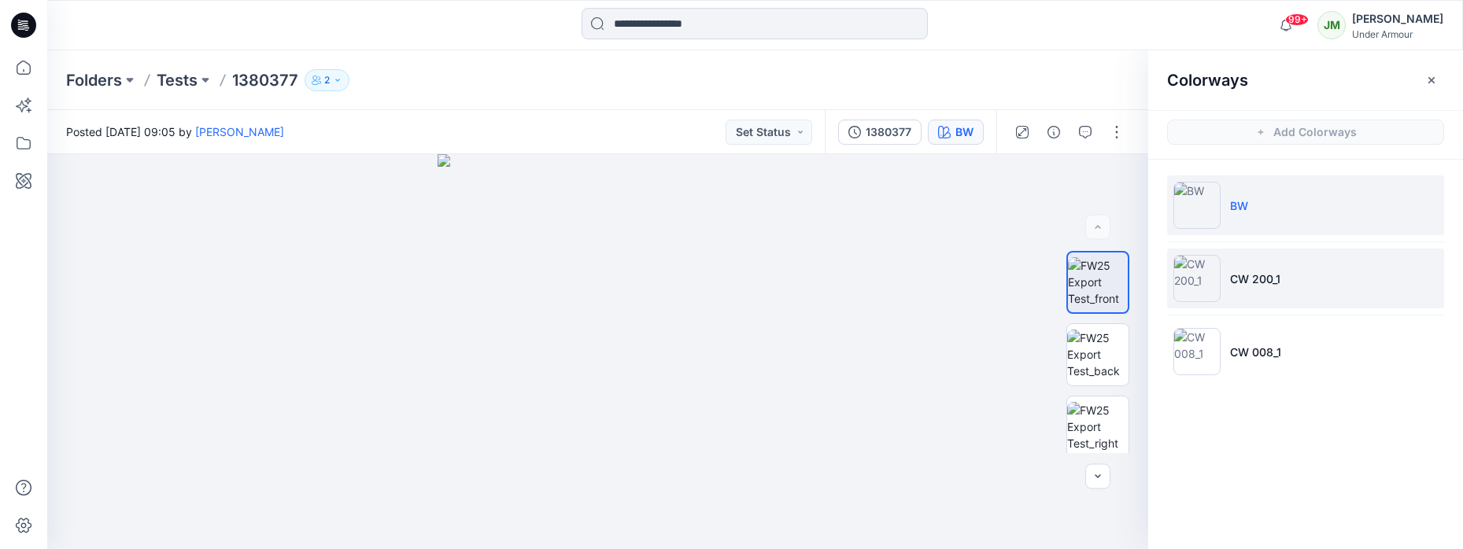
click at [1255, 276] on p "CW 200_1" at bounding box center [1255, 279] width 50 height 17
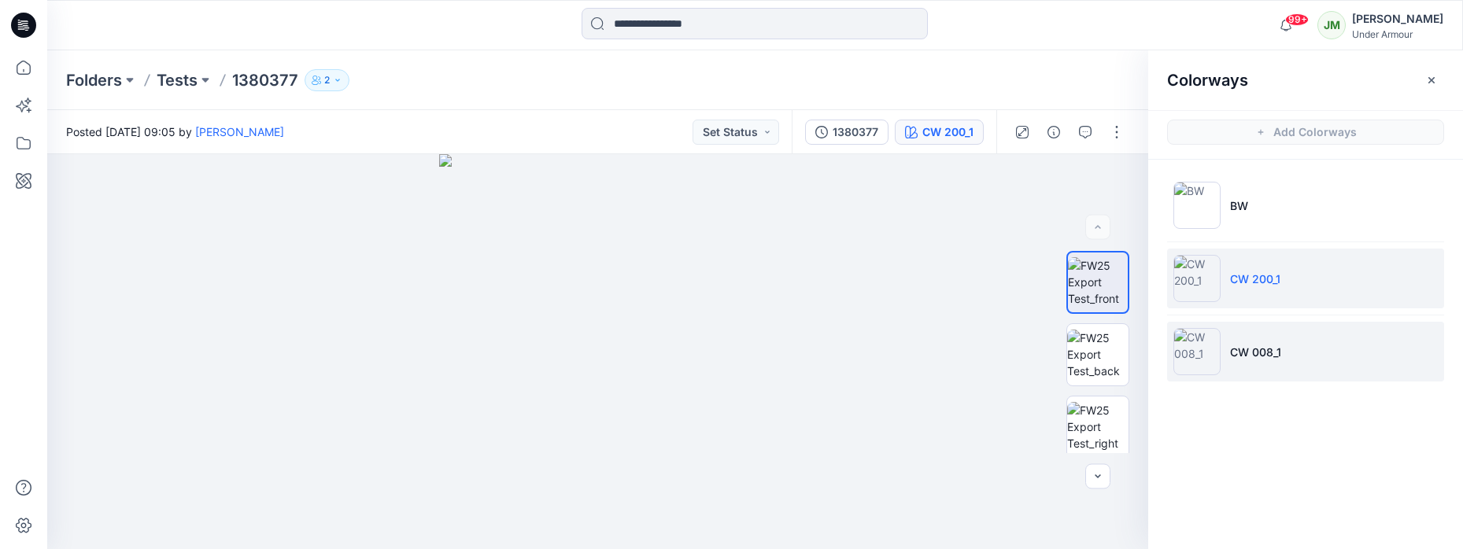
click at [1254, 341] on li "CW 008_1" at bounding box center [1305, 352] width 277 height 60
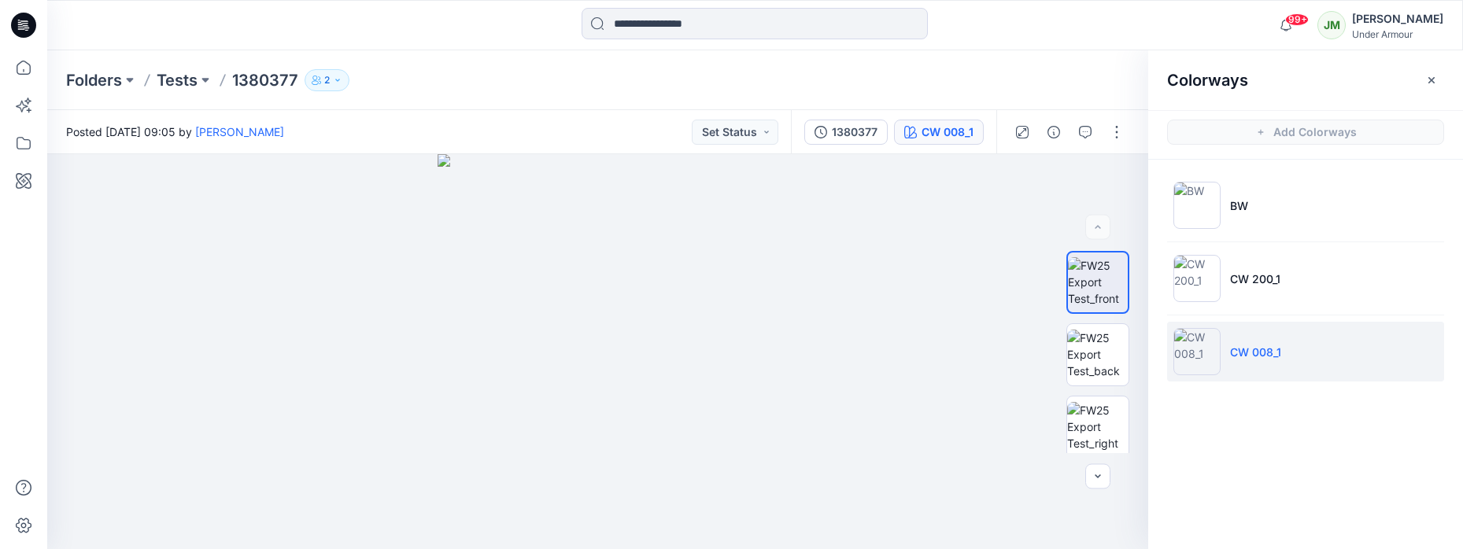
click at [266, 82] on p "1380377" at bounding box center [265, 80] width 66 height 22
click at [337, 79] on icon "button" at bounding box center [337, 80] width 4 height 2
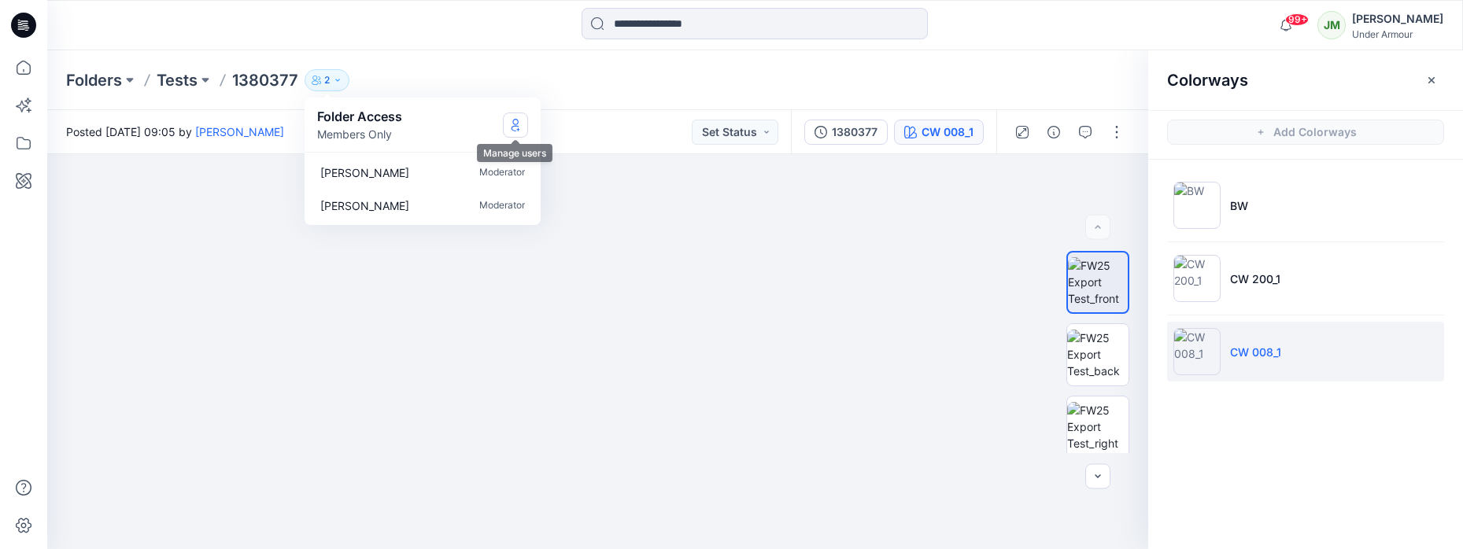
click at [516, 124] on icon "Manage Users" at bounding box center [515, 125] width 13 height 13
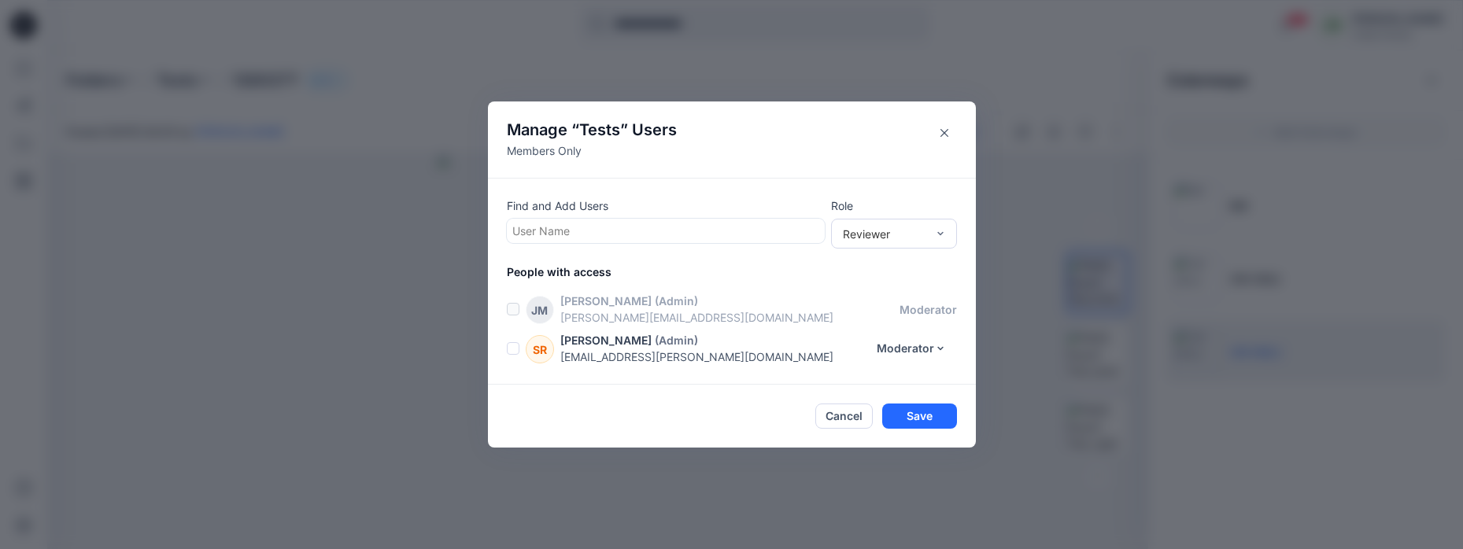
click at [570, 228] on div at bounding box center [665, 231] width 307 height 20
type input "***"
click at [568, 261] on p "Ewa Sołtysiak" at bounding box center [587, 271] width 89 height 20
click at [864, 234] on div "Reviewer" at bounding box center [884, 233] width 83 height 17
click at [868, 317] on div "Moderator" at bounding box center [894, 319] width 120 height 28
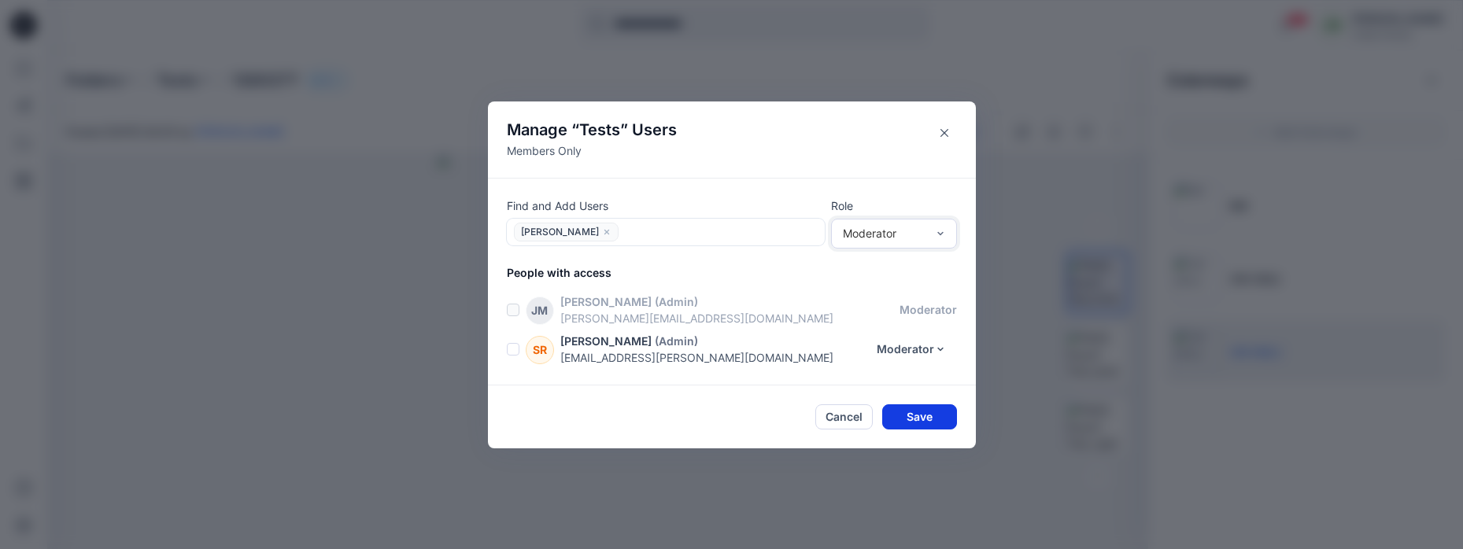
click at [894, 414] on button "Save" at bounding box center [919, 417] width 75 height 25
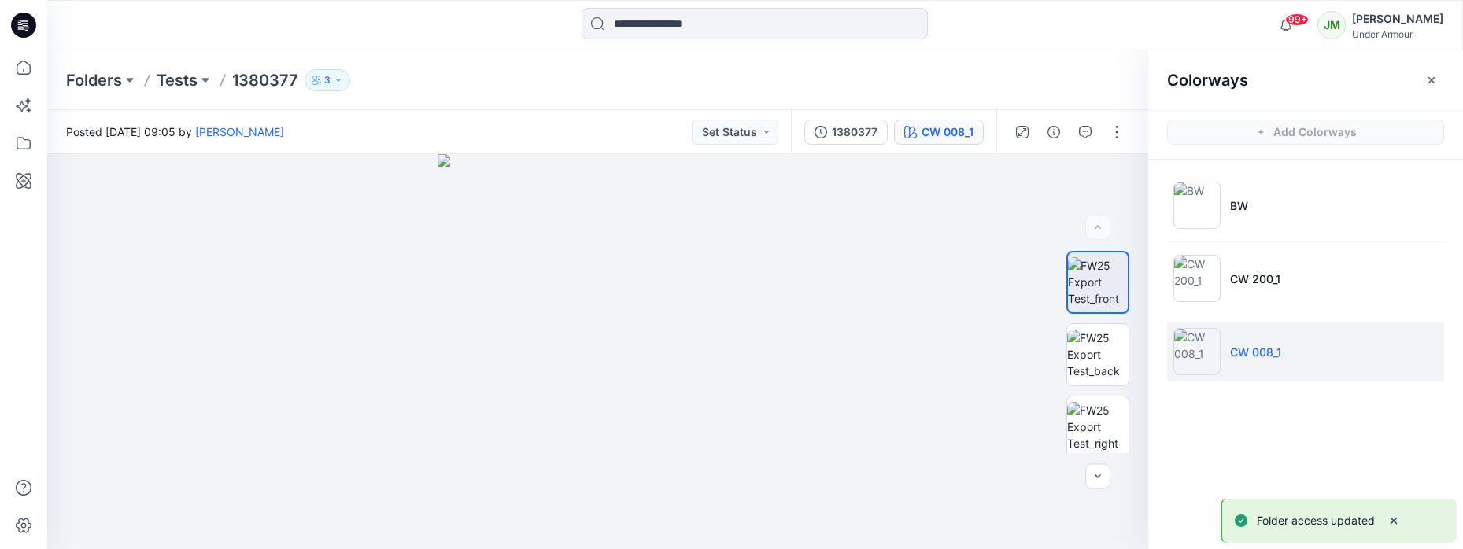
click at [483, 82] on div "Folders Tests 1380377 3 Folder Access Members Only Ewa Sołtysiak Moderator Jaku…" at bounding box center [694, 80] width 1256 height 22
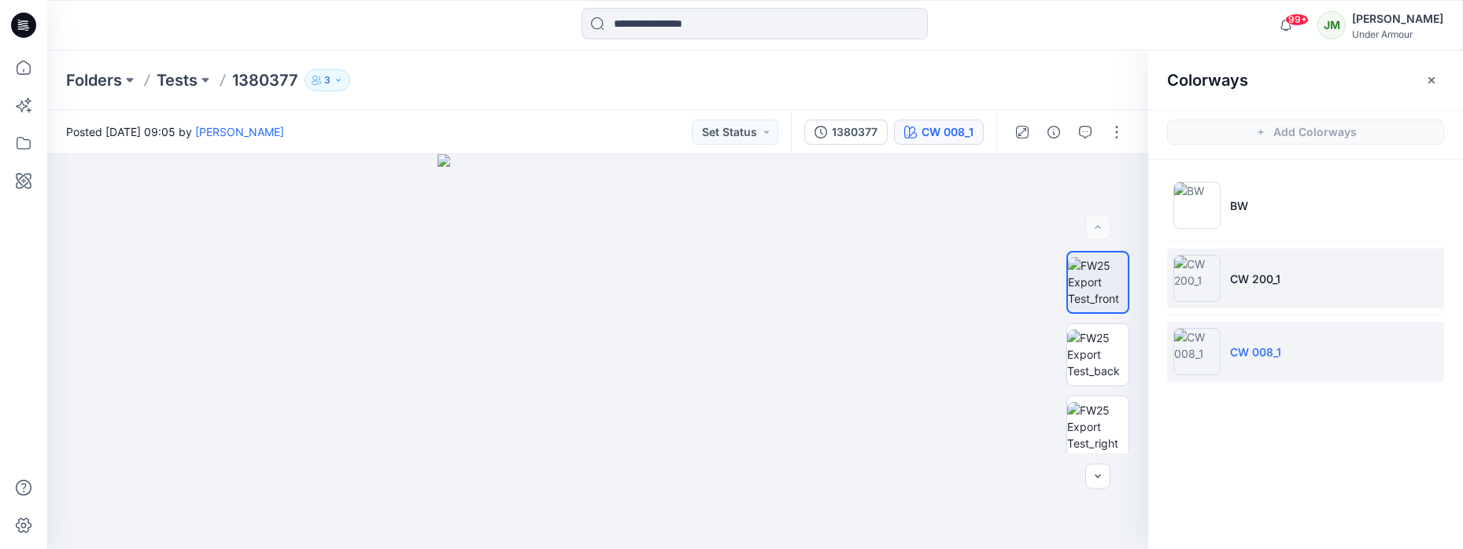
click at [1198, 276] on img at bounding box center [1197, 278] width 47 height 47
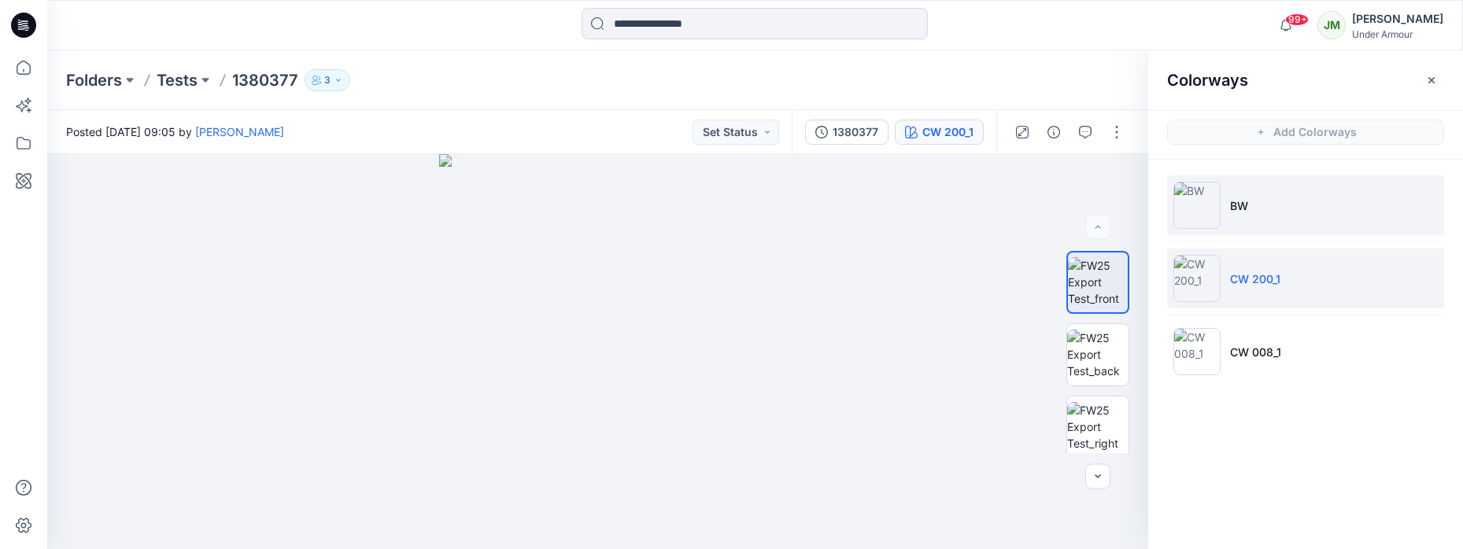
click at [1212, 197] on img at bounding box center [1197, 205] width 47 height 47
click at [1205, 268] on img at bounding box center [1197, 278] width 47 height 47
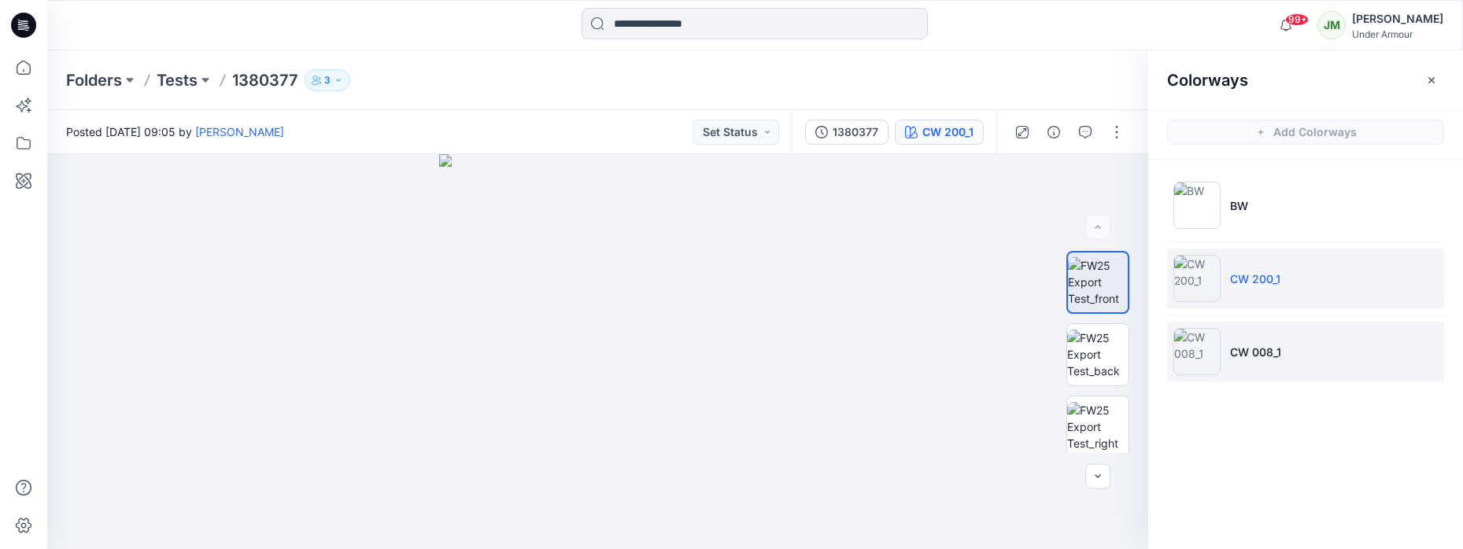
click at [1194, 335] on img at bounding box center [1197, 351] width 47 height 47
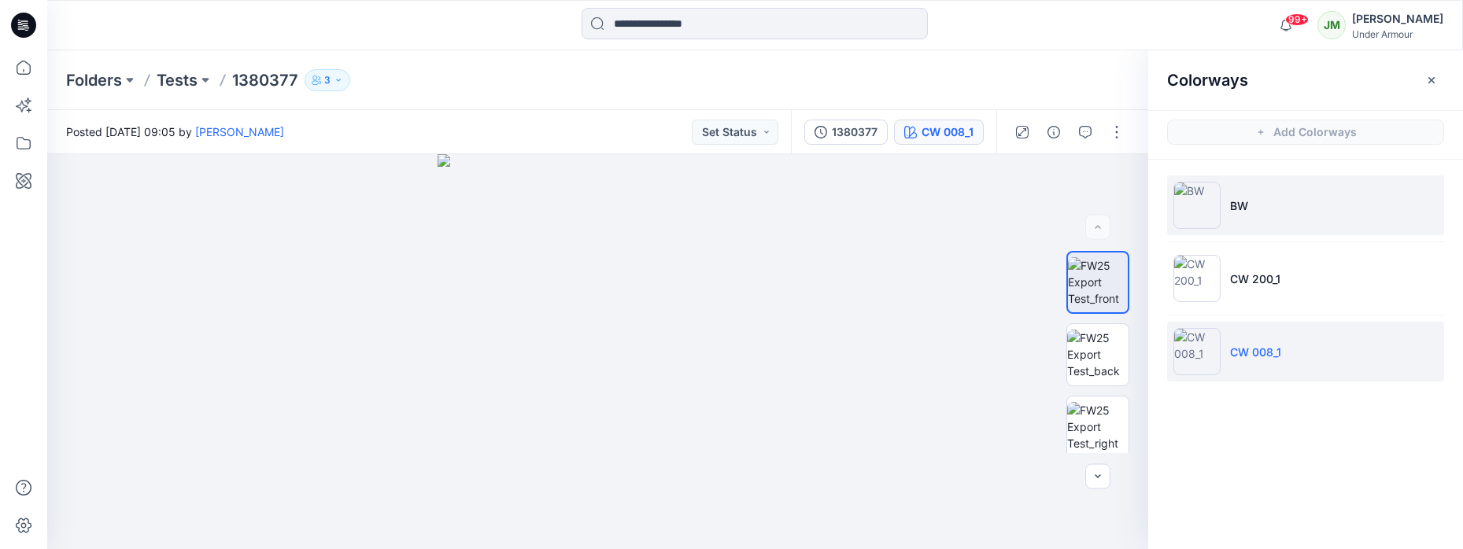
click at [1194, 212] on img at bounding box center [1197, 205] width 47 height 47
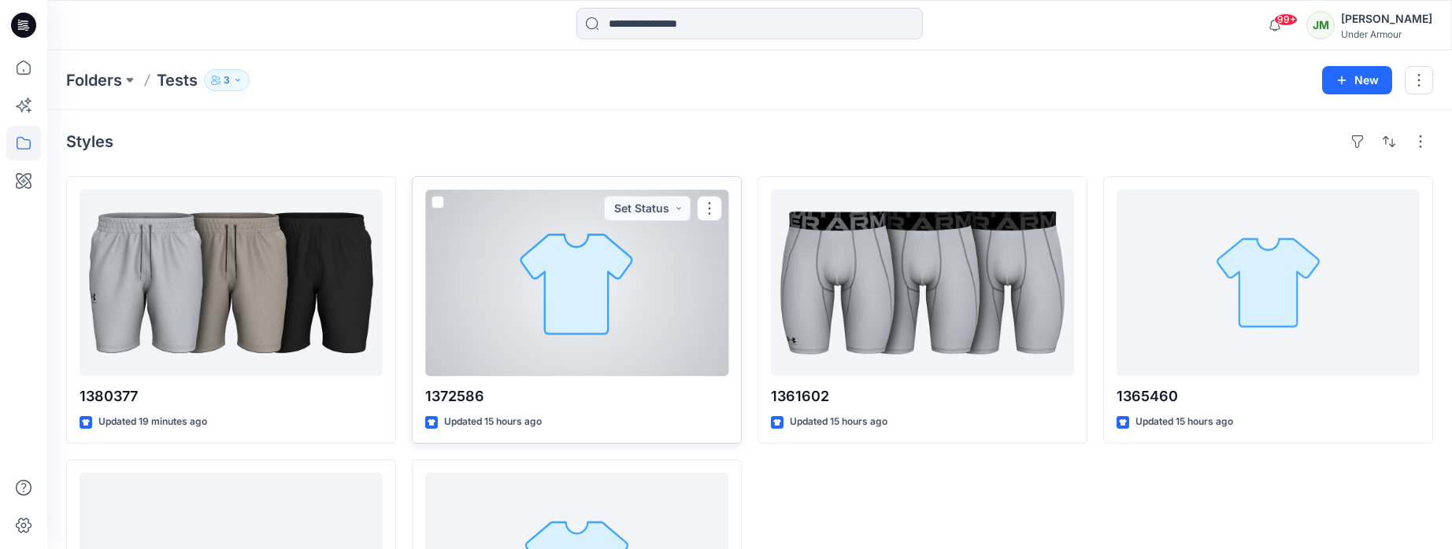
click at [492, 398] on p "1372586" at bounding box center [576, 397] width 303 height 22
click at [490, 366] on div at bounding box center [576, 283] width 303 height 187
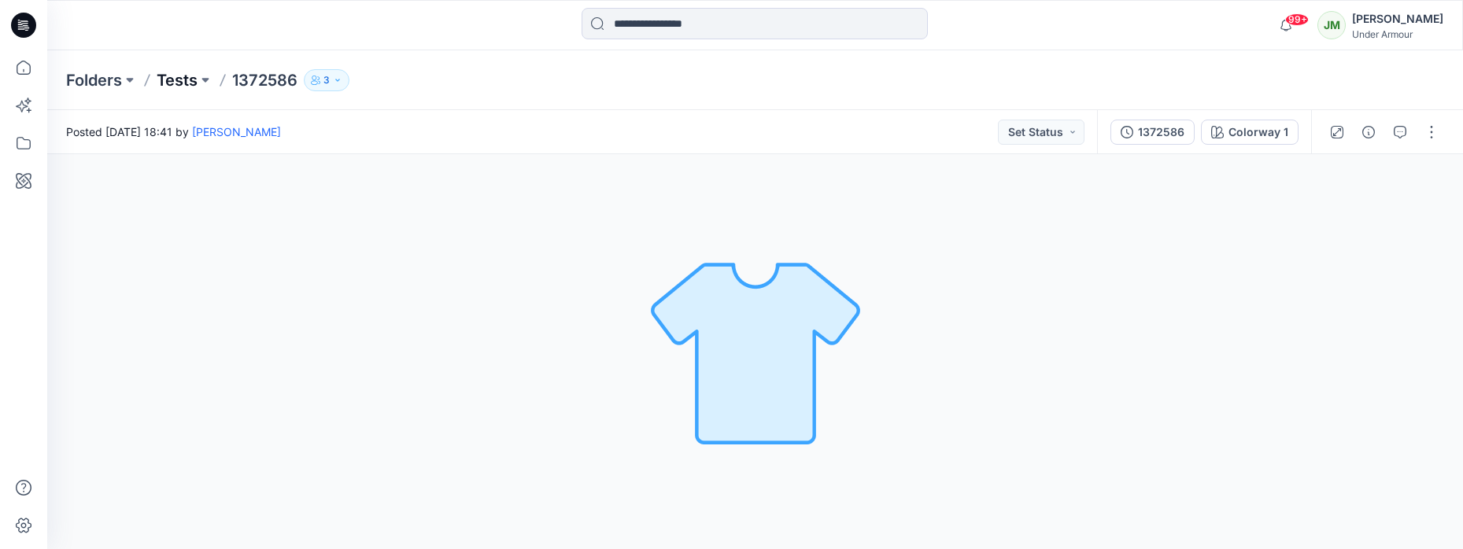
click at [165, 82] on p "Tests" at bounding box center [177, 80] width 41 height 22
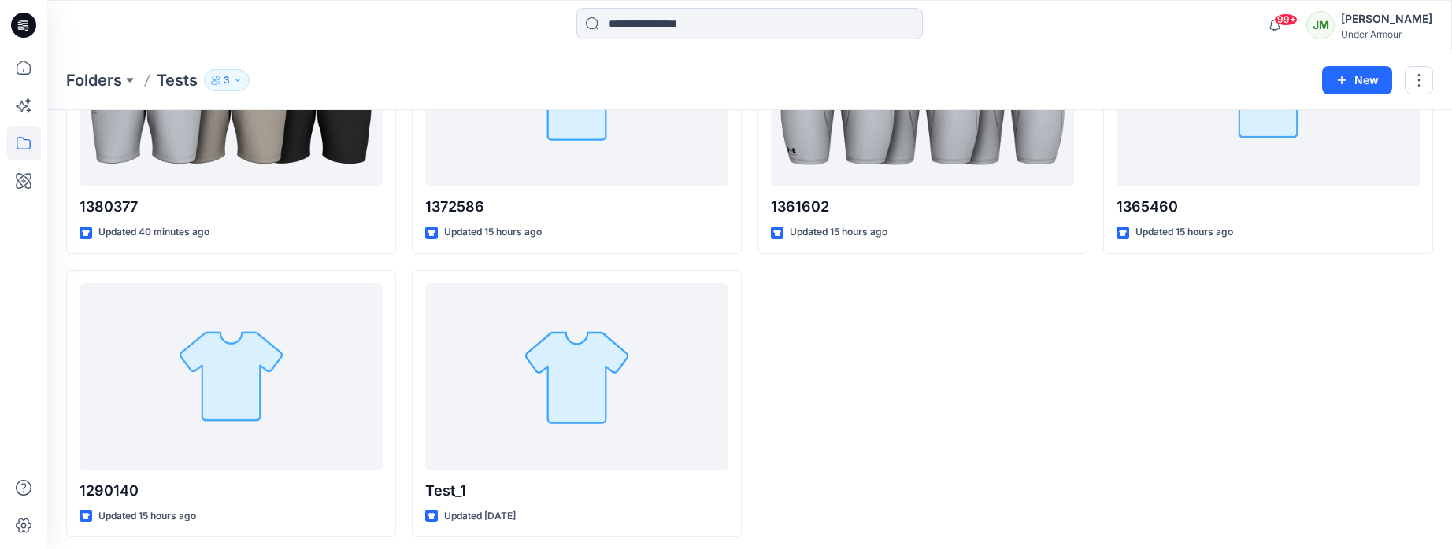
scroll to position [197, 0]
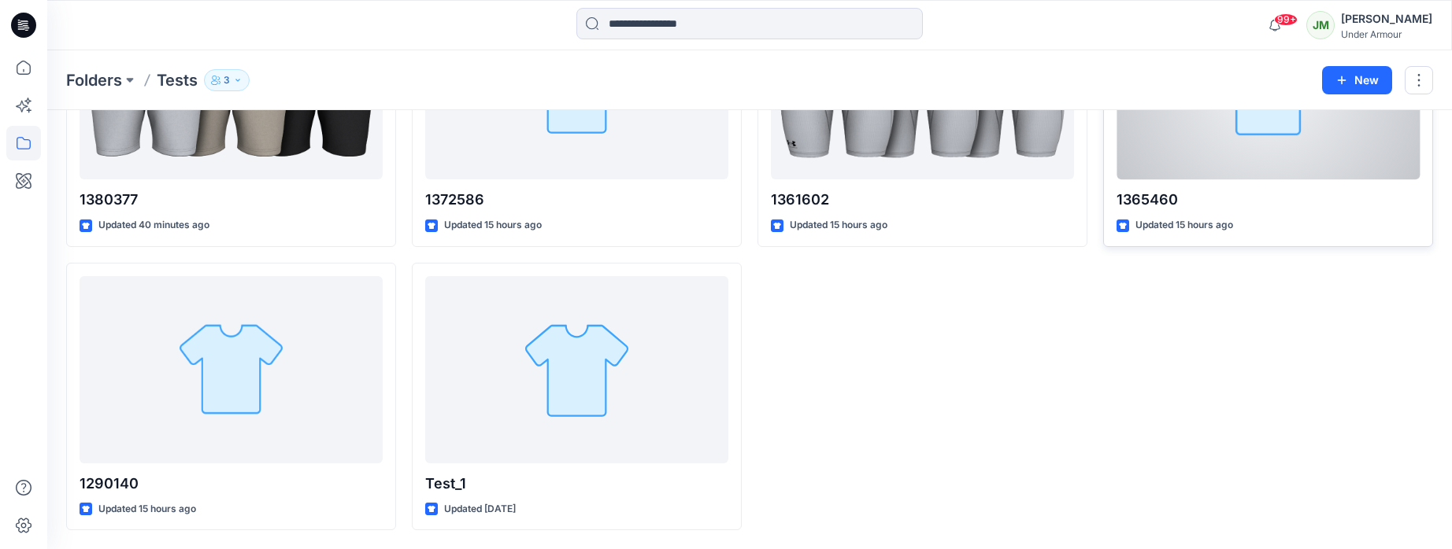
click at [1237, 168] on div at bounding box center [1267, 86] width 303 height 187
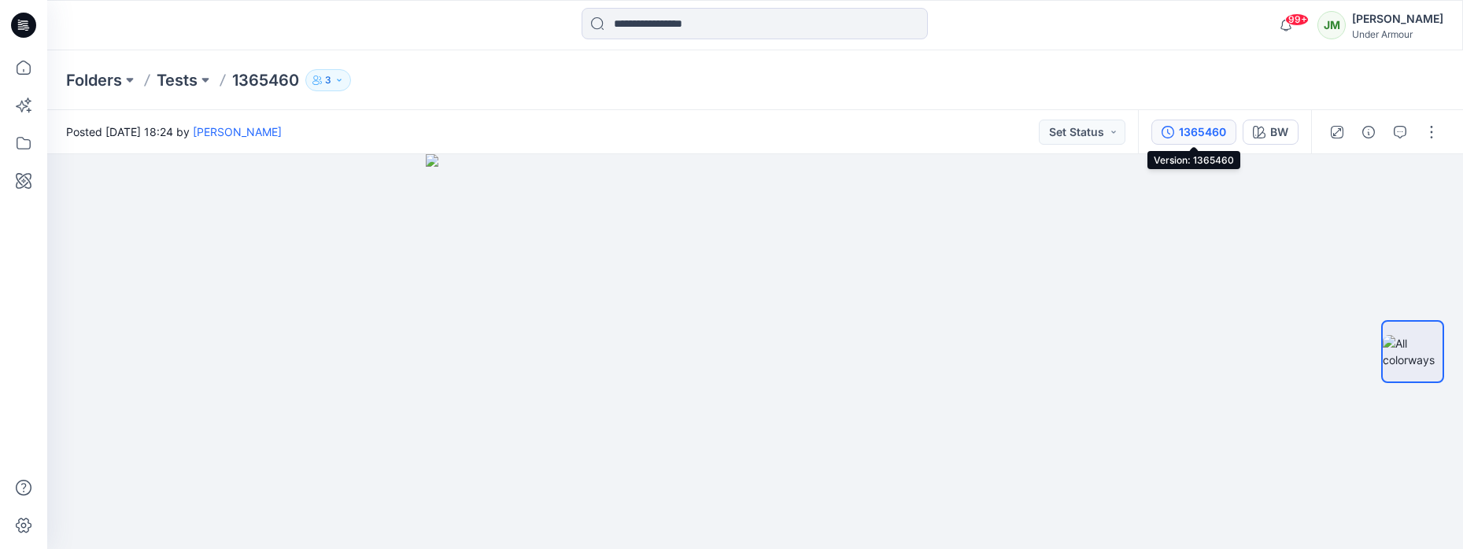
click at [1201, 136] on div "1365460" at bounding box center [1202, 132] width 47 height 17
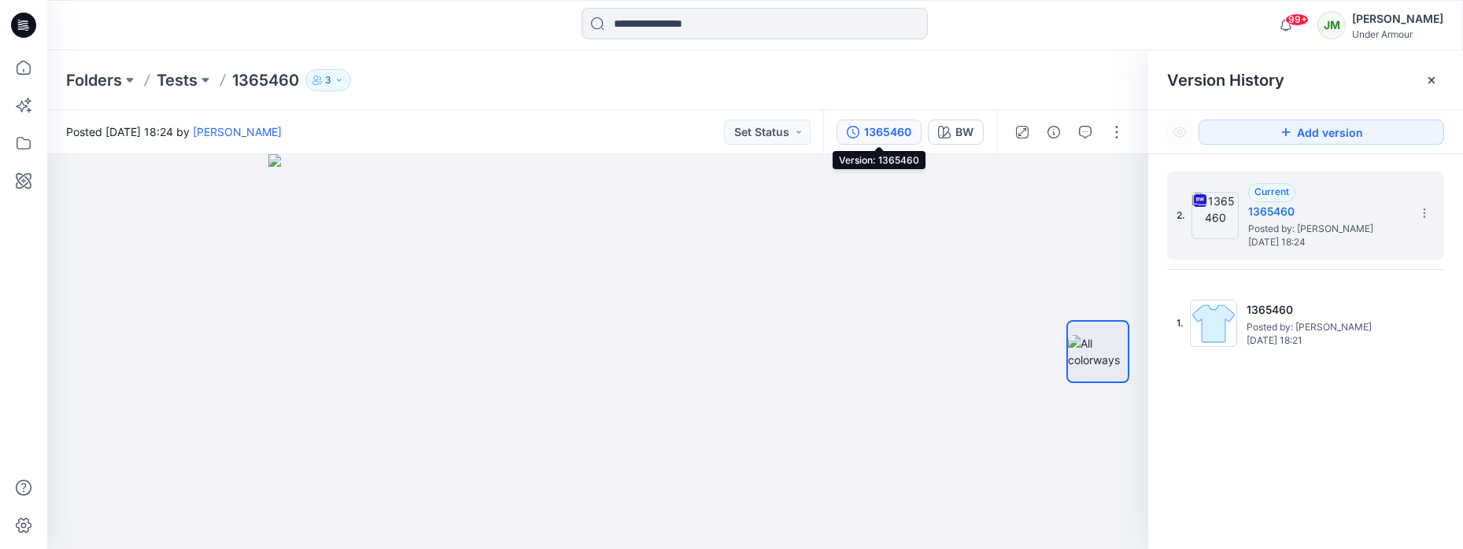
click at [341, 80] on icon "button" at bounding box center [339, 80] width 4 height 2
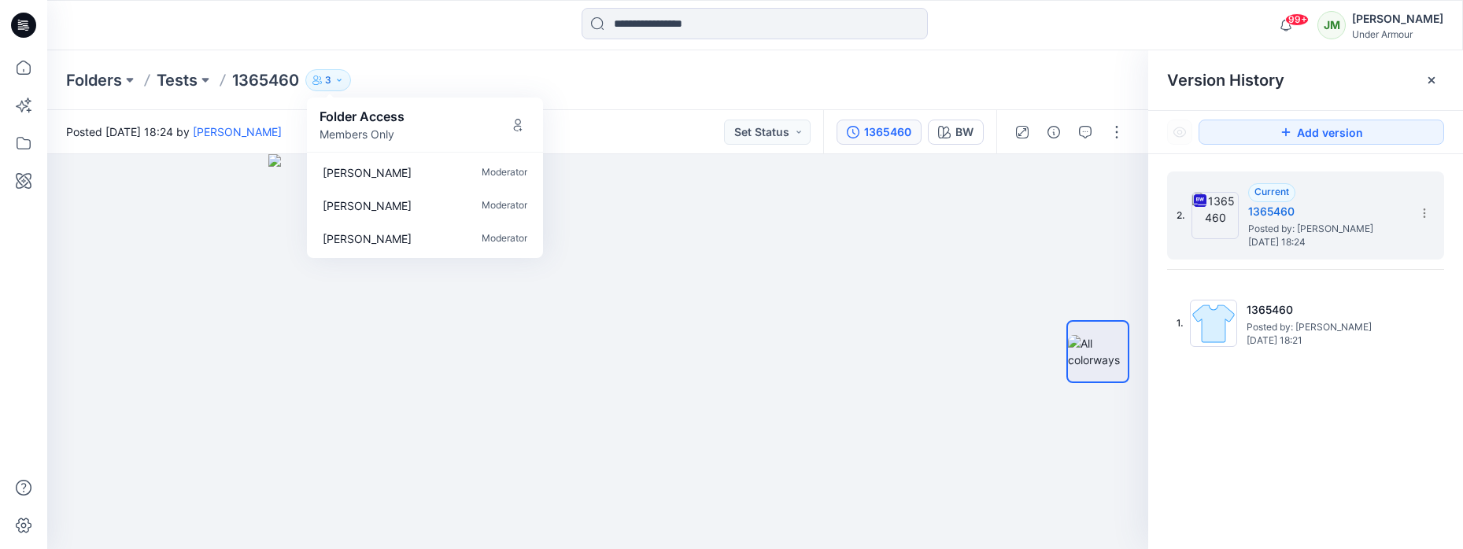
click at [376, 65] on div "Folders Tests 1365460 3 Folder Access Members Only Ewa Sołtysiak Moderator Jaku…" at bounding box center [755, 80] width 1416 height 60
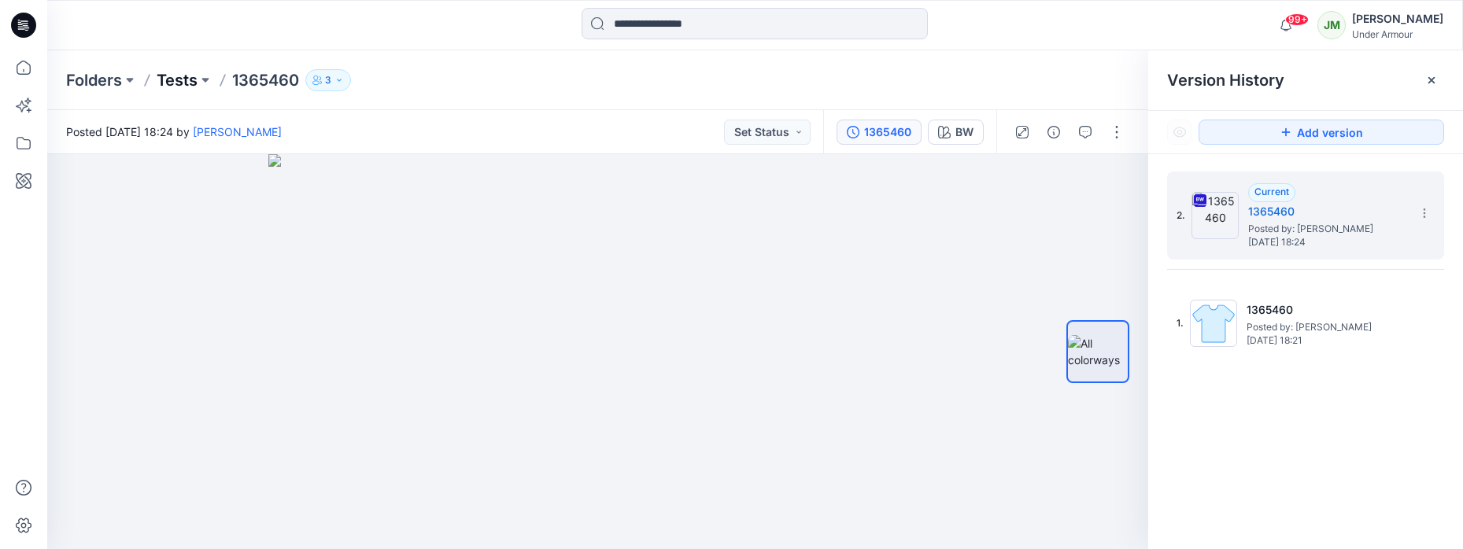
click at [188, 80] on p "Tests" at bounding box center [177, 80] width 41 height 22
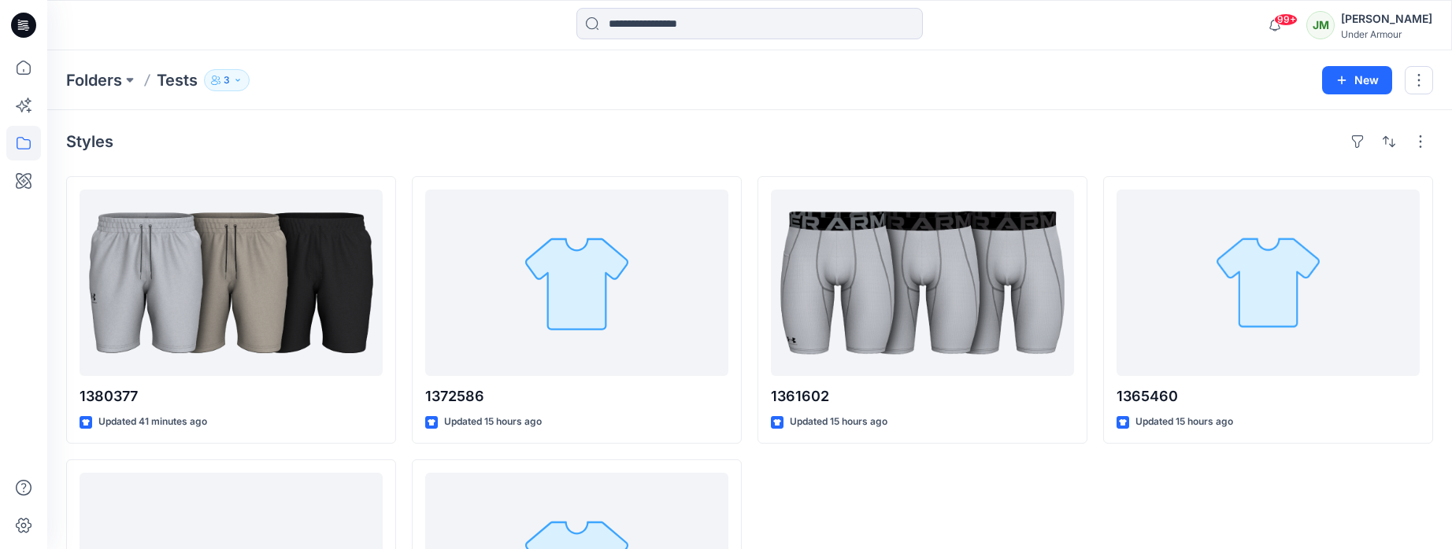
click at [239, 81] on icon "button" at bounding box center [237, 80] width 9 height 9
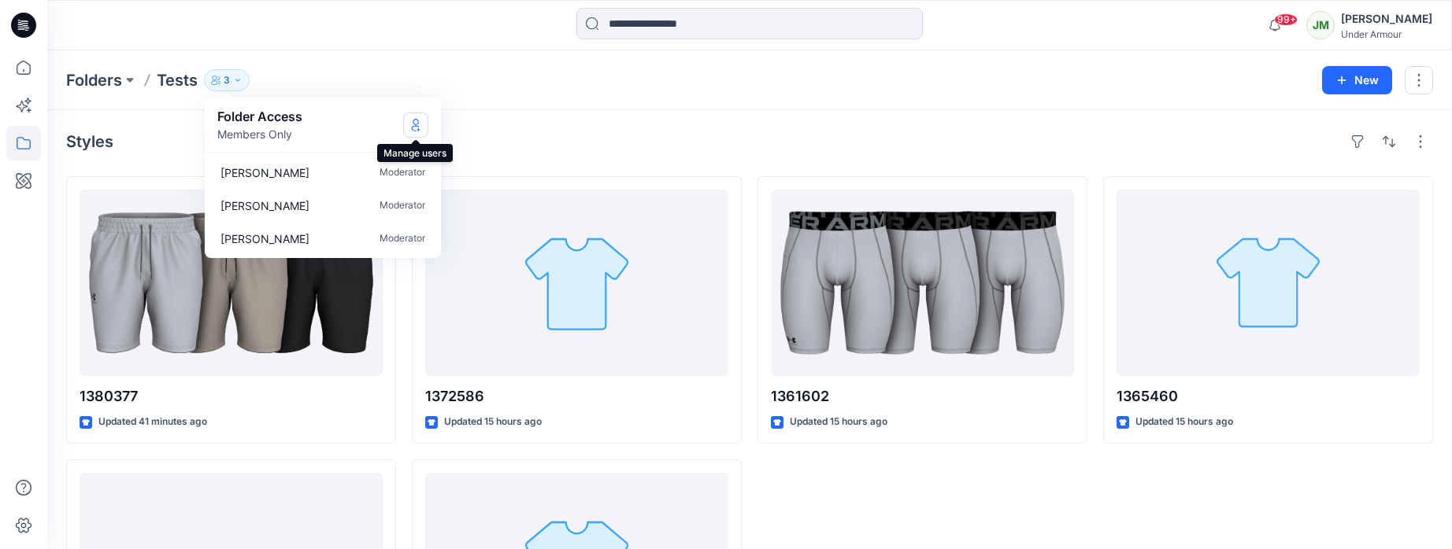
click at [419, 124] on icon "Manage Users" at bounding box center [415, 125] width 13 height 13
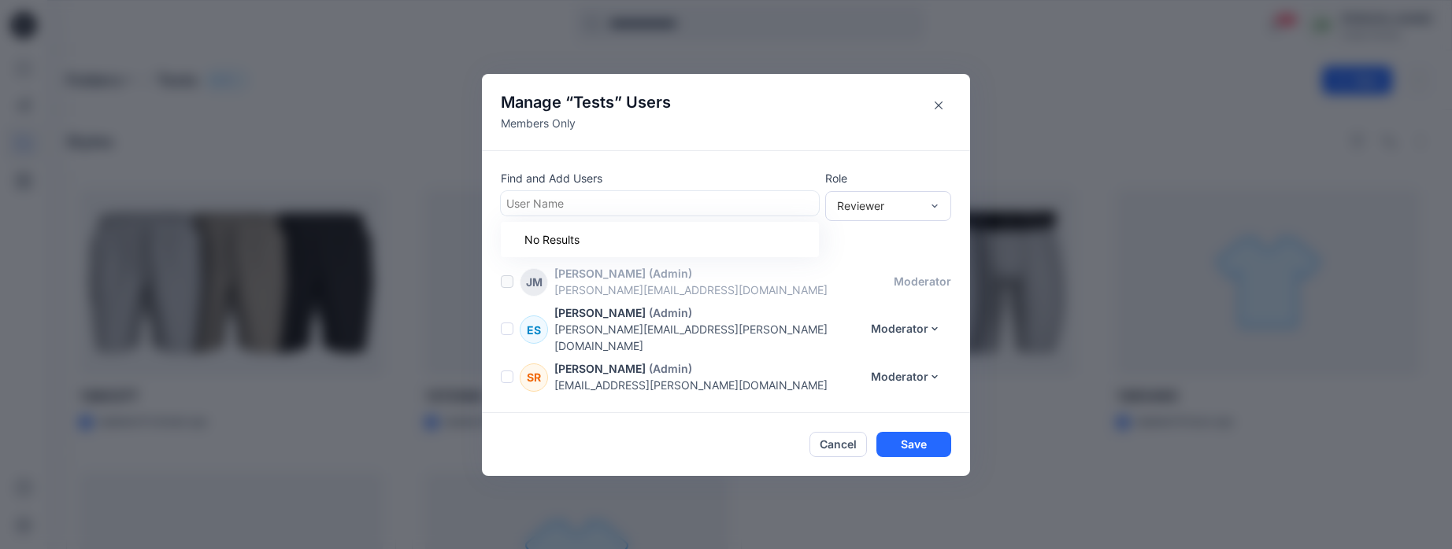
click at [547, 209] on div at bounding box center [659, 204] width 307 height 20
type input "***"
click at [851, 432] on button "Cancel" at bounding box center [837, 444] width 57 height 25
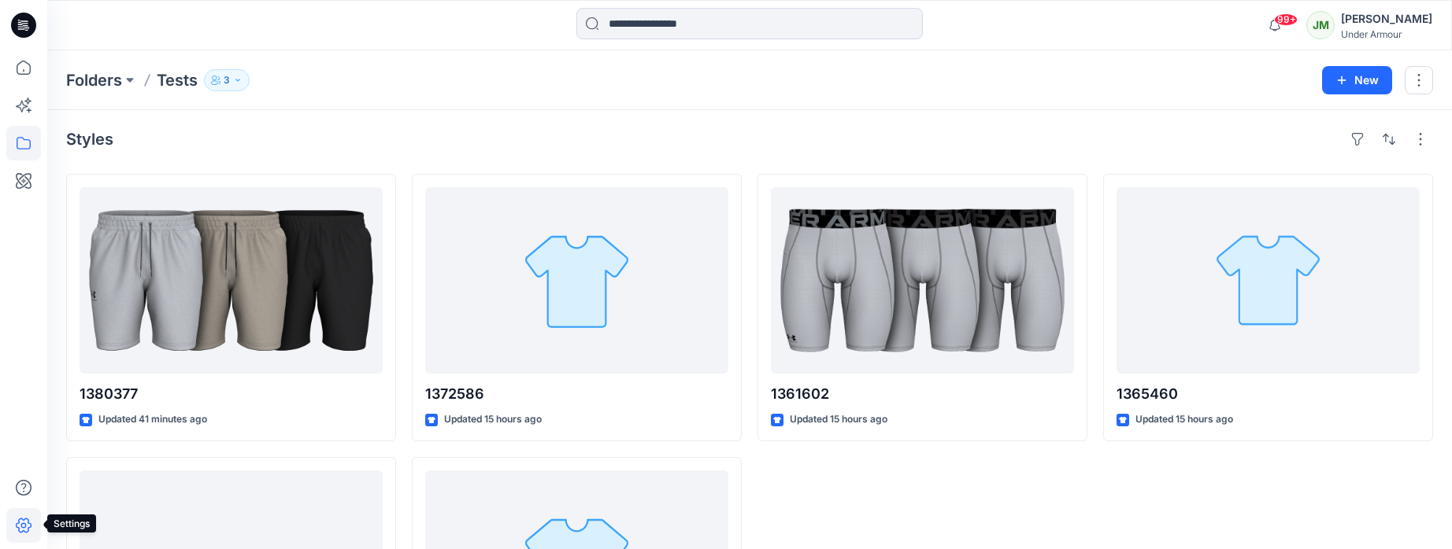
scroll to position [3, 0]
click at [24, 521] on icon at bounding box center [23, 526] width 35 height 35
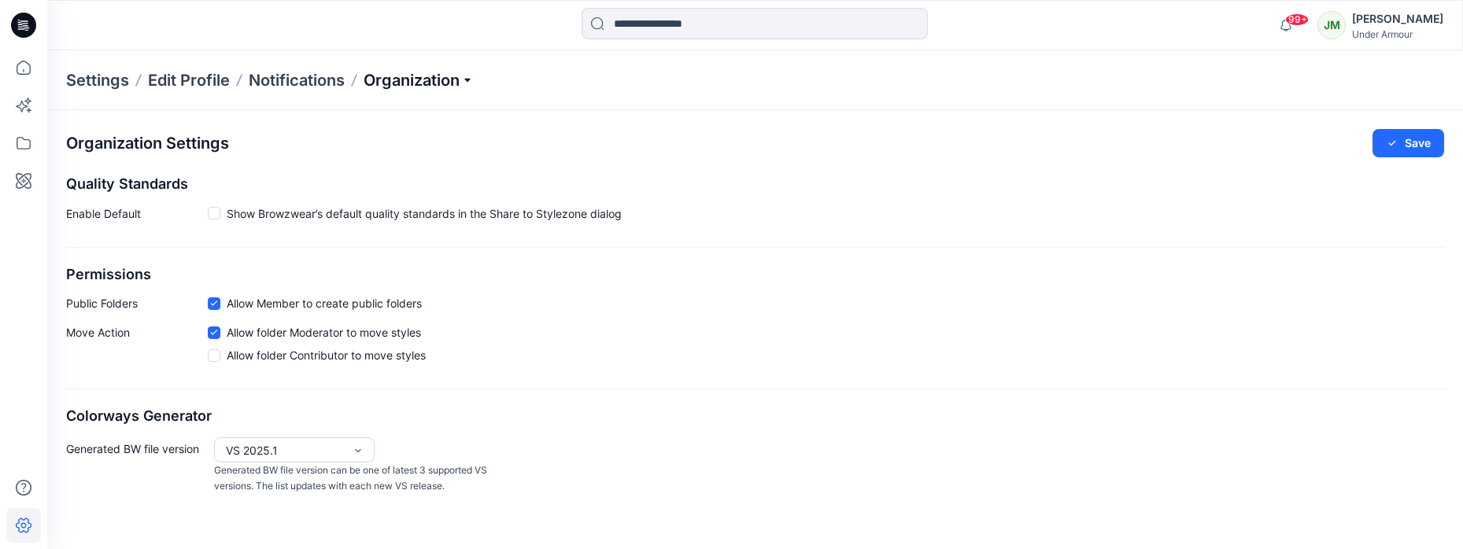
click at [427, 80] on p "Organization" at bounding box center [419, 80] width 110 height 22
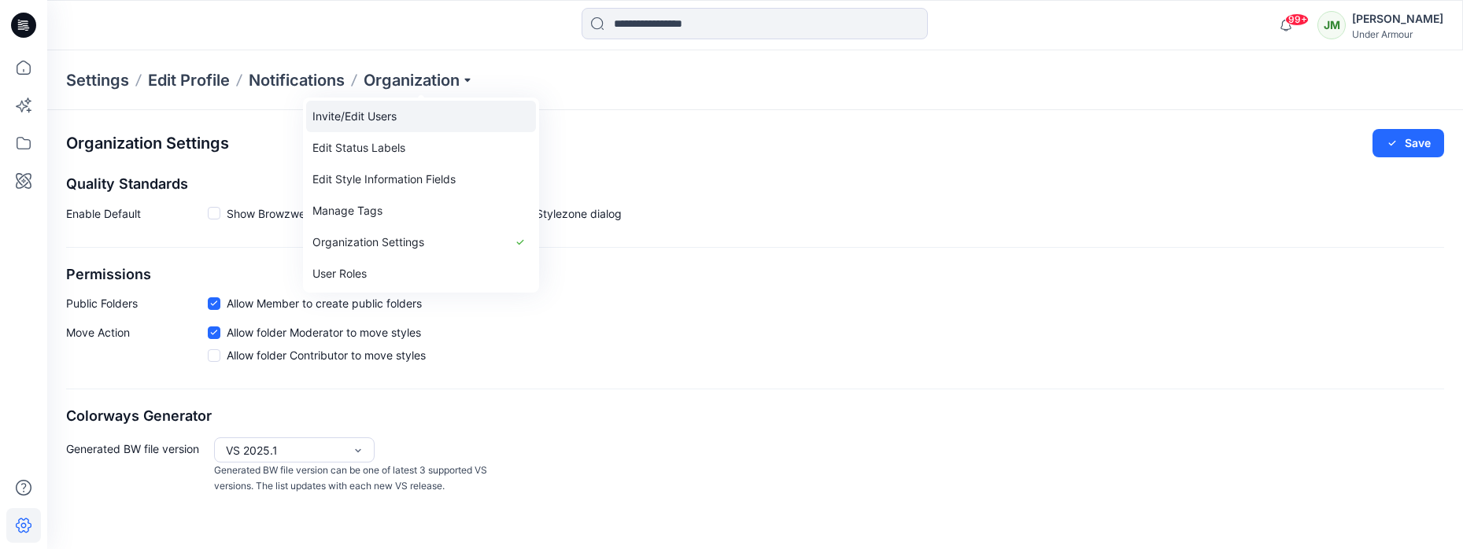
click at [414, 116] on link "Invite/Edit Users" at bounding box center [421, 116] width 230 height 31
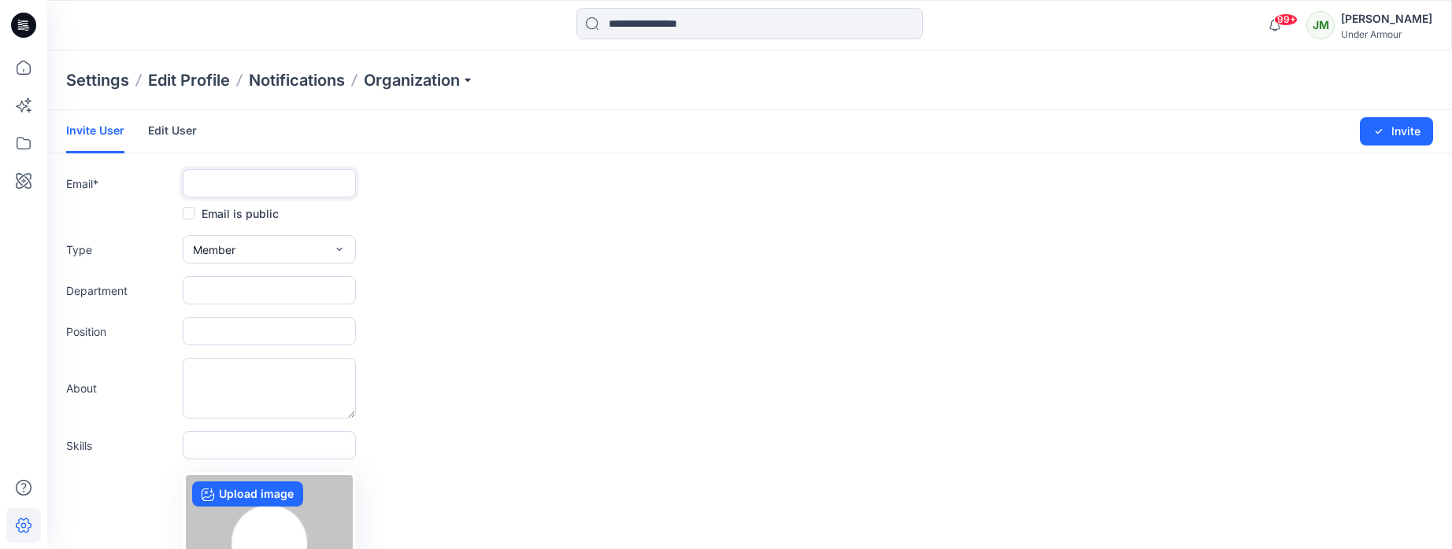
click at [268, 187] on input "text" at bounding box center [269, 183] width 173 height 28
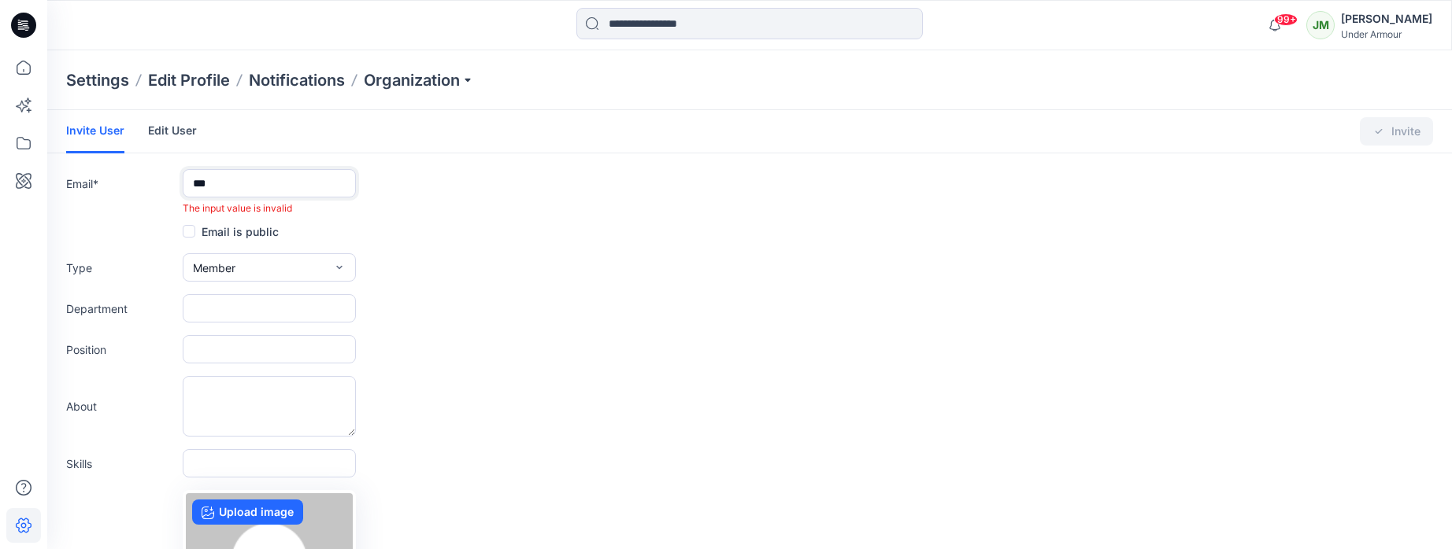
drag, startPoint x: 231, startPoint y: 183, endPoint x: 187, endPoint y: 183, distance: 44.1
click at [187, 183] on input "***" at bounding box center [269, 183] width 173 height 28
paste input "**********"
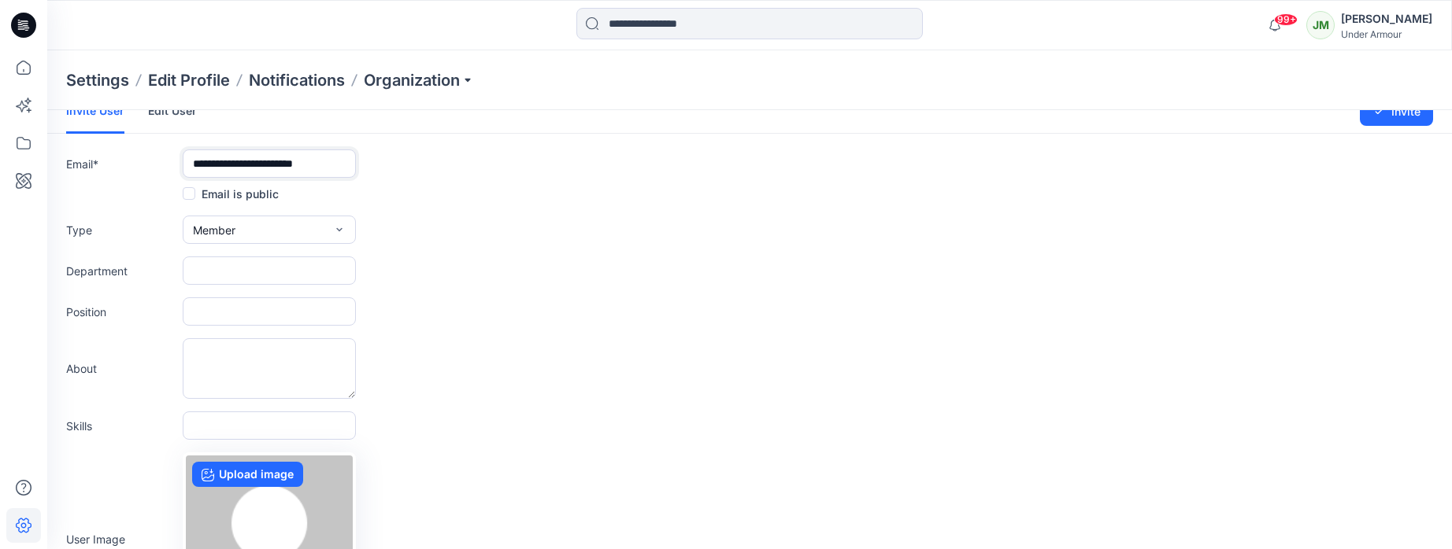
scroll to position [23, 0]
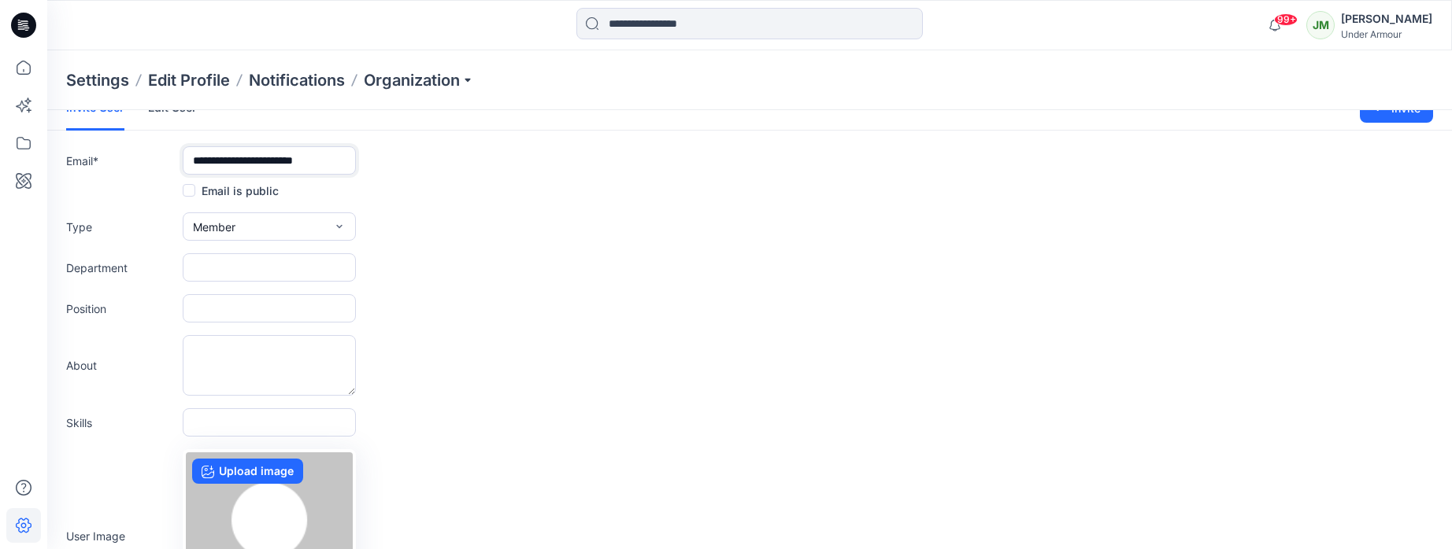
type input "**********"
click at [301, 227] on button "Member" at bounding box center [269, 227] width 173 height 28
click at [408, 227] on div "Type Member External Member Admin" at bounding box center [749, 227] width 1367 height 28
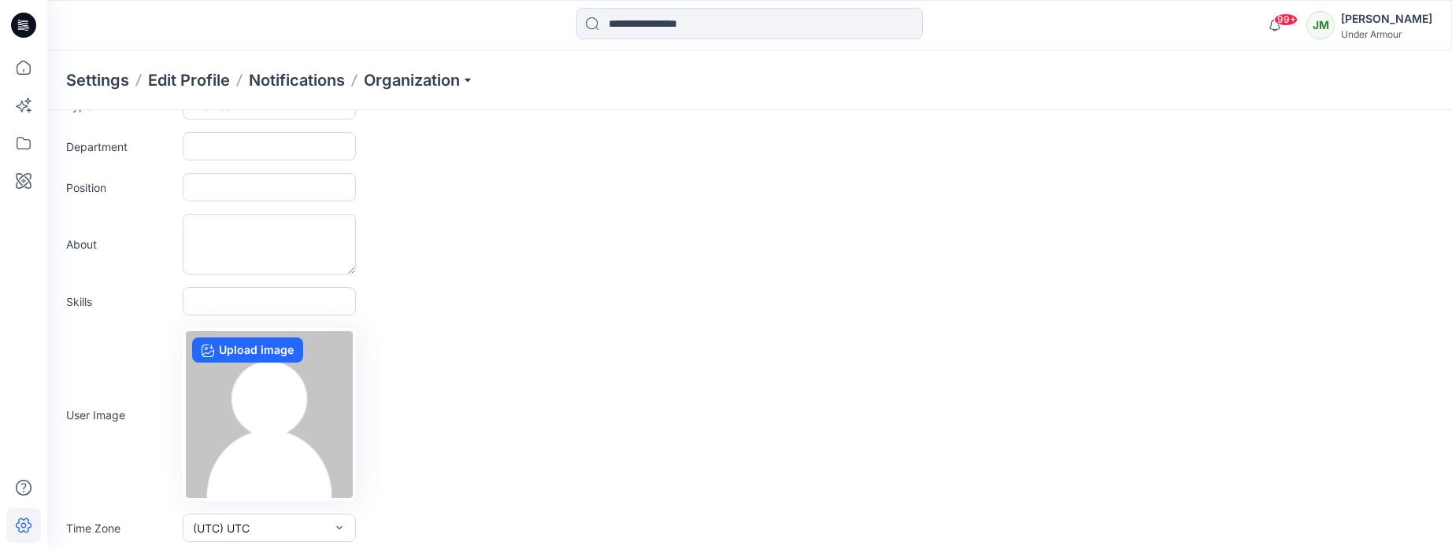
scroll to position [0, 0]
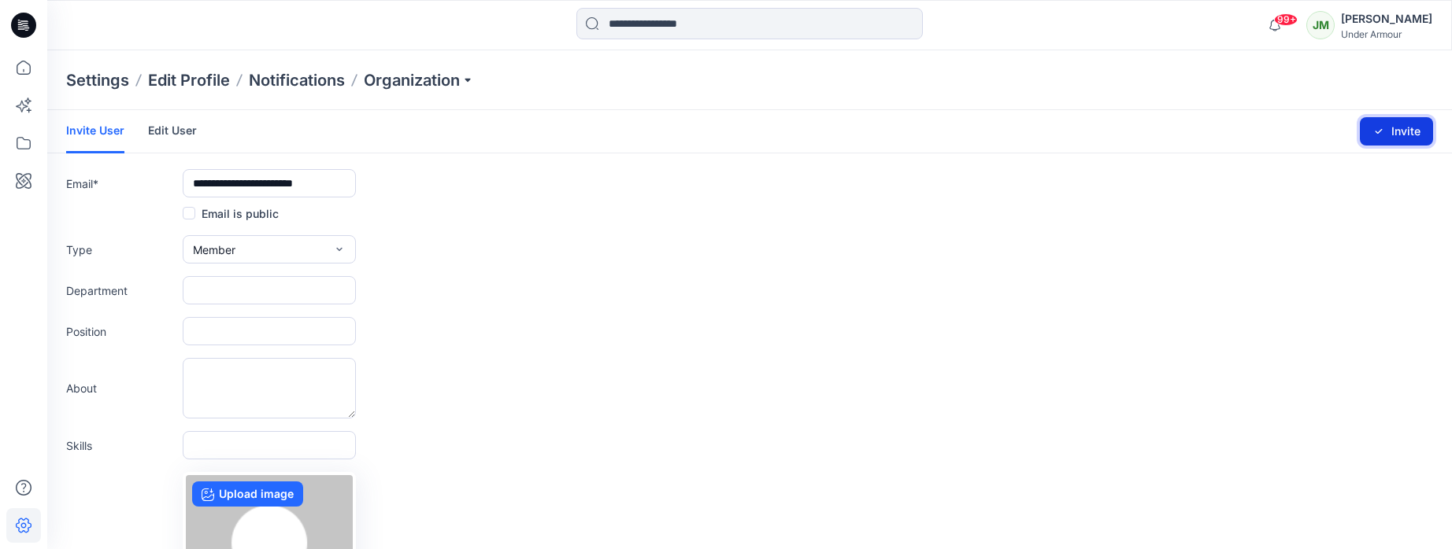
click at [1386, 134] on button "Invite" at bounding box center [1396, 131] width 73 height 28
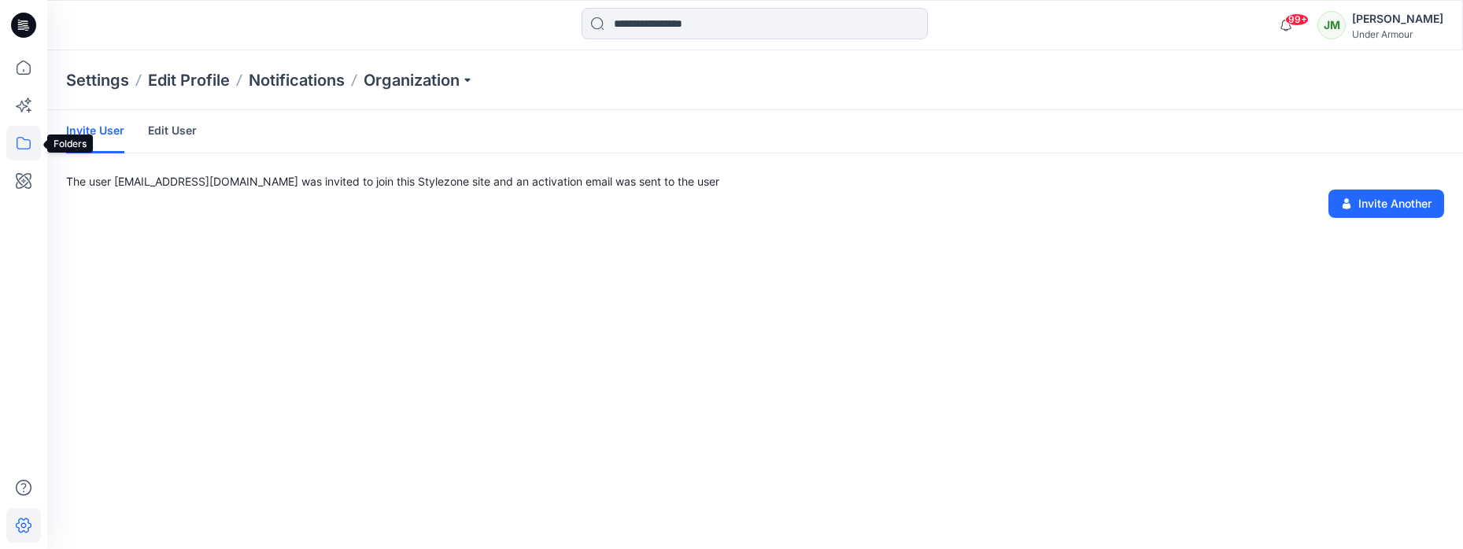
click at [23, 143] on icon at bounding box center [23, 143] width 35 height 35
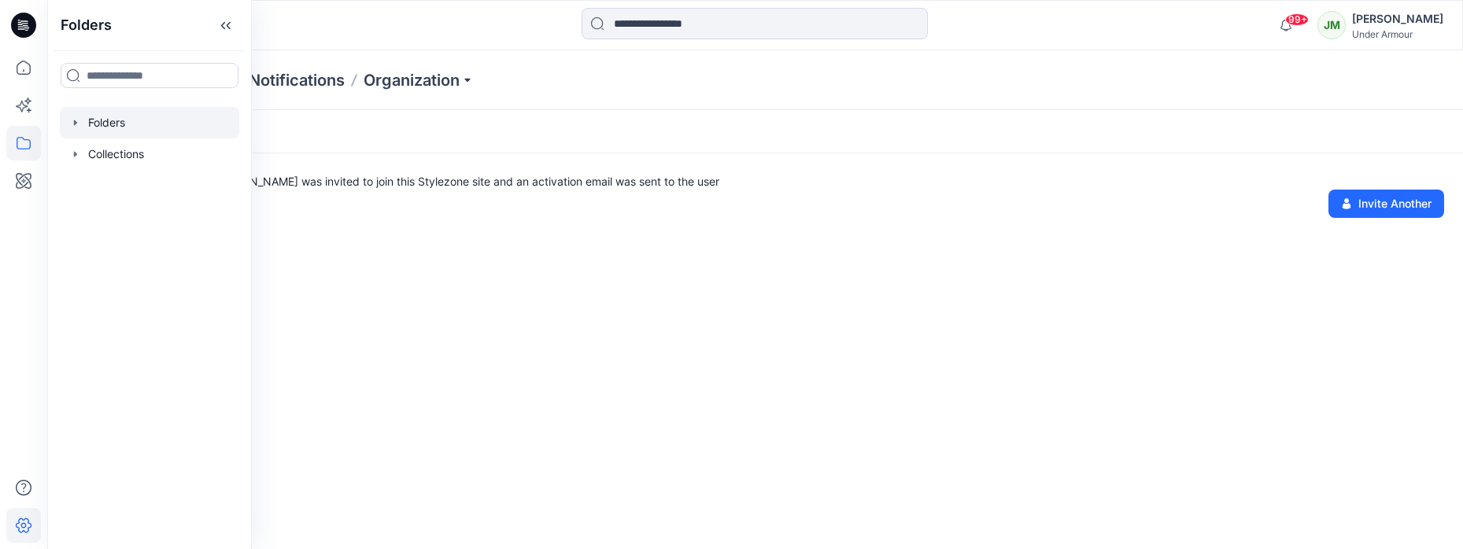
click at [85, 117] on div at bounding box center [149, 122] width 179 height 31
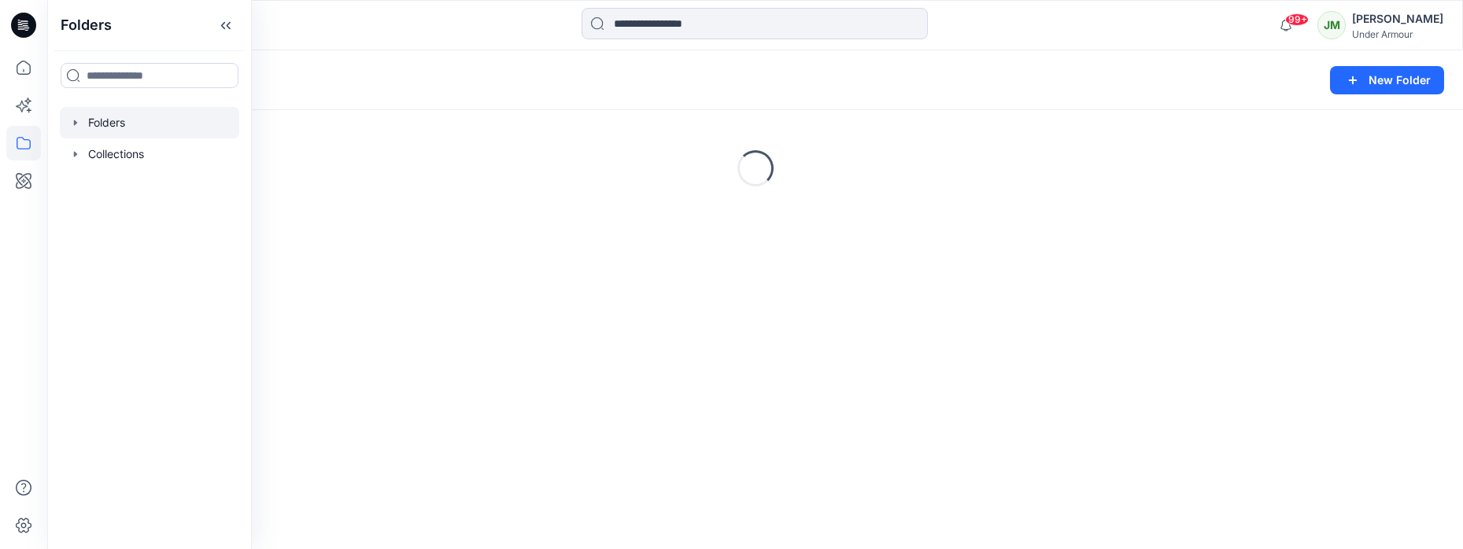
click at [76, 120] on icon "button" at bounding box center [75, 123] width 13 height 13
click at [117, 242] on p "Tests" at bounding box center [118, 248] width 29 height 19
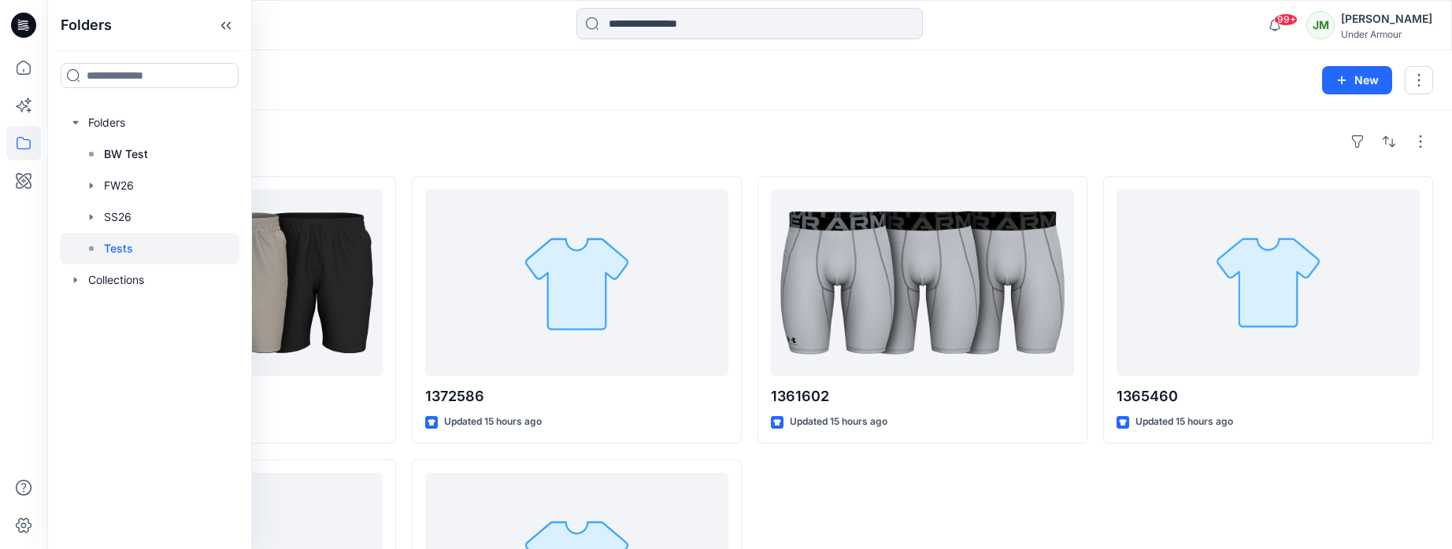
click at [457, 120] on div "Styles 1380377 Updated 42 minutes ago 1290140 Updated 15 hours ago 1372586 Upda…" at bounding box center [749, 428] width 1404 height 636
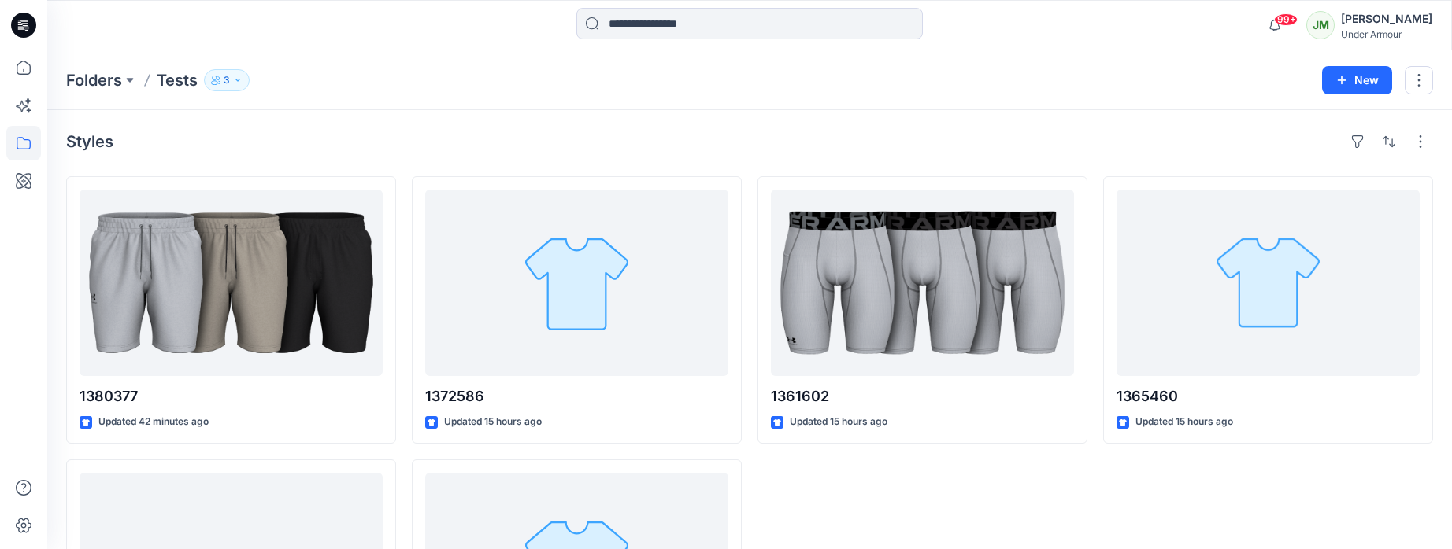
click at [242, 79] on icon "button" at bounding box center [237, 80] width 9 height 9
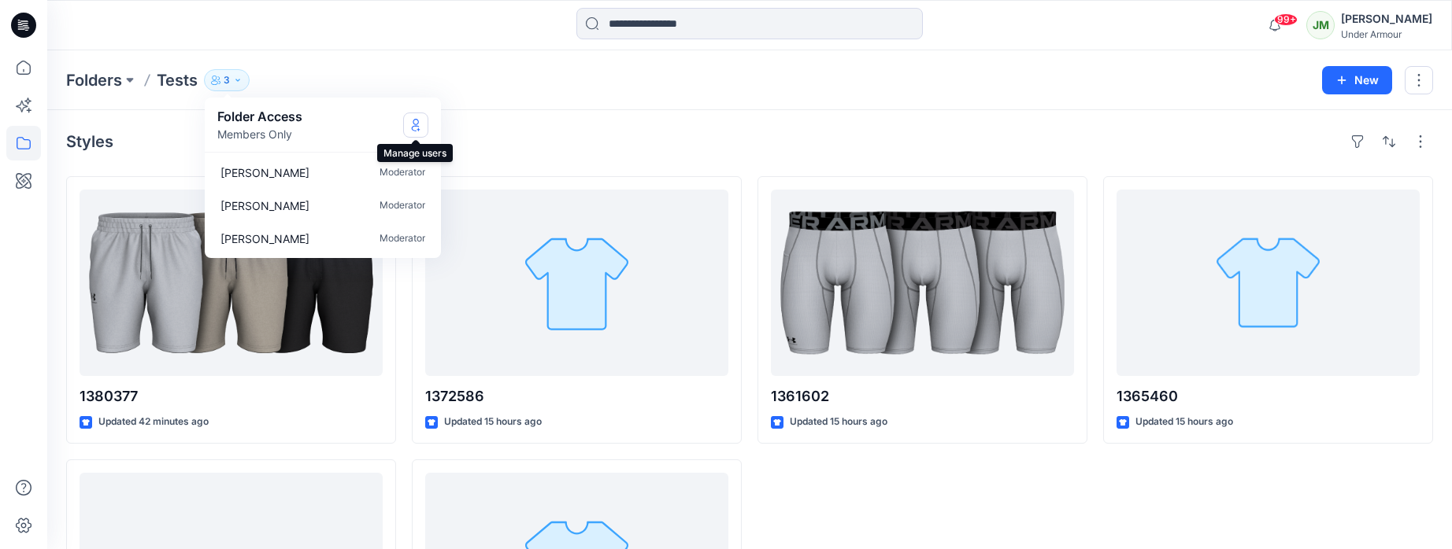
click at [413, 125] on icon "Manage Users" at bounding box center [416, 128] width 8 height 6
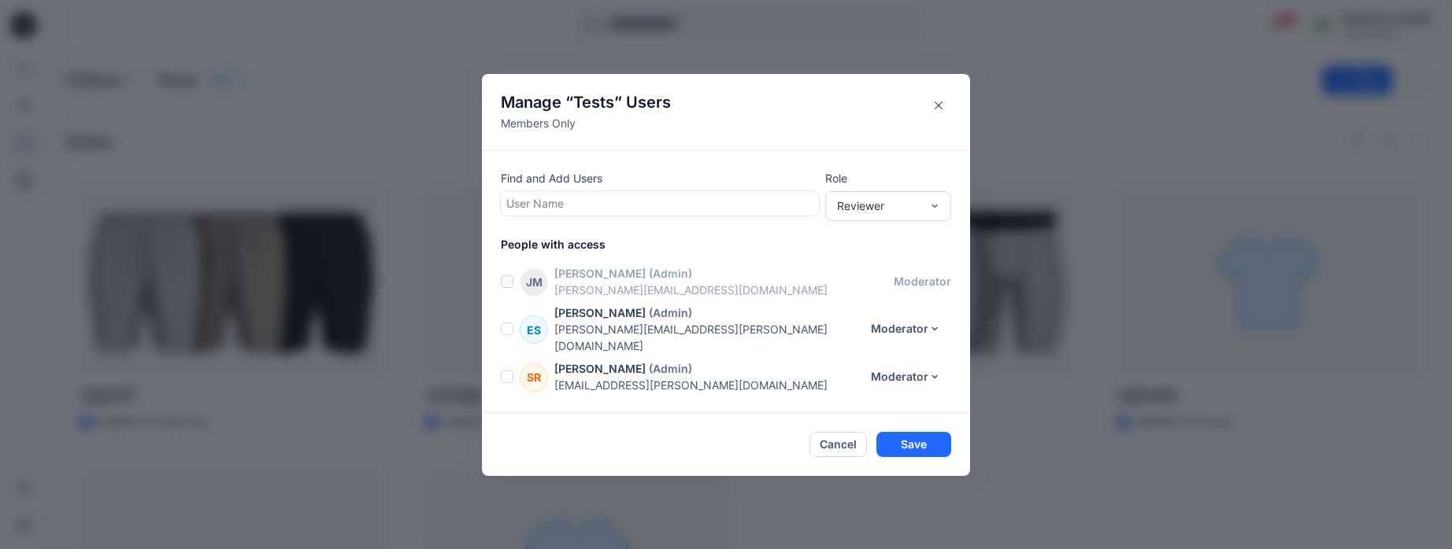
click at [546, 202] on div at bounding box center [659, 204] width 307 height 20
type input "***"
click at [568, 253] on p "Lea Atchuel" at bounding box center [581, 243] width 89 height 20
click at [868, 209] on div "Reviewer" at bounding box center [878, 206] width 83 height 17
click at [875, 301] on div "Moderator" at bounding box center [888, 291] width 120 height 28
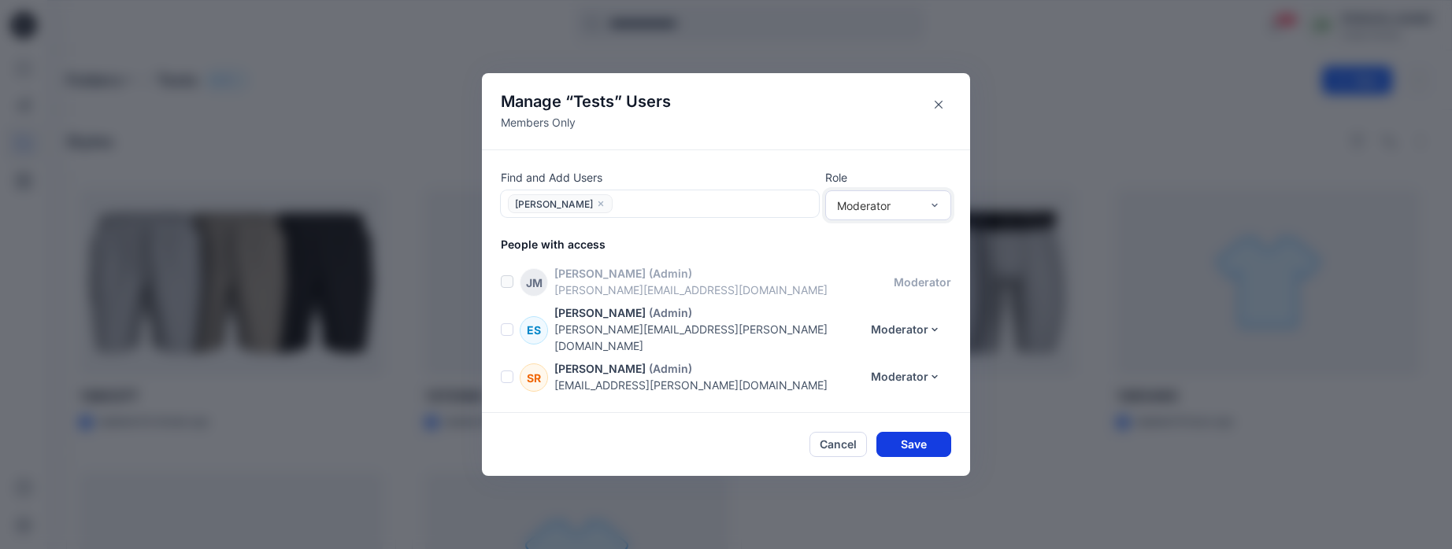
click at [906, 435] on button "Save" at bounding box center [913, 444] width 75 height 25
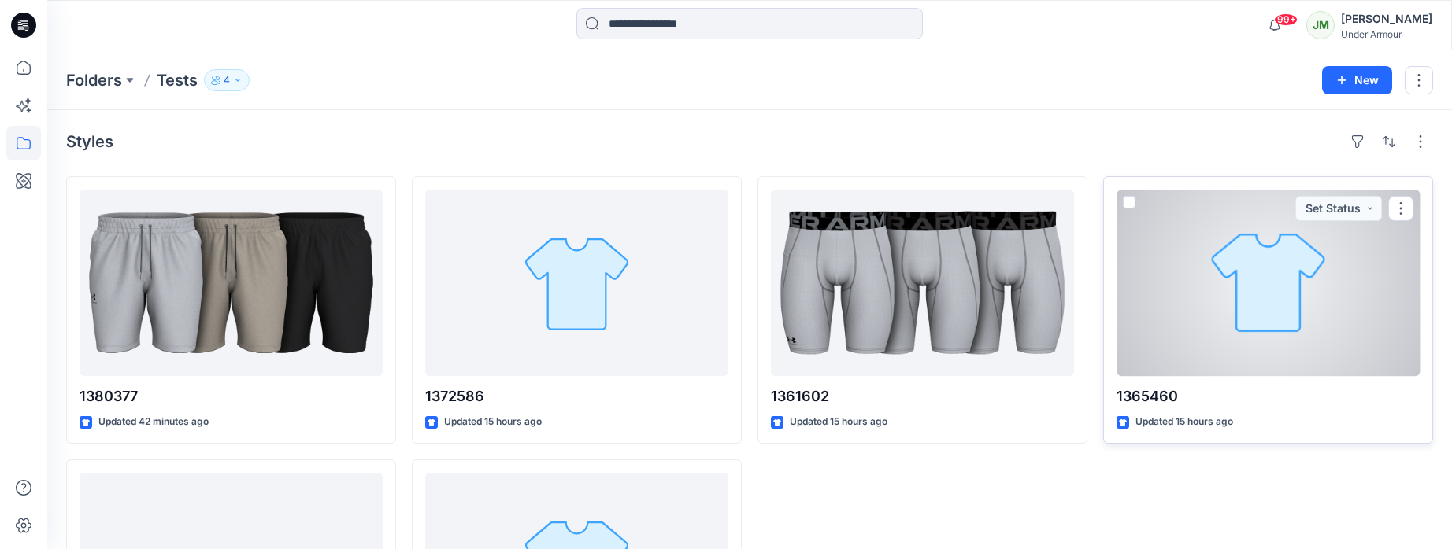
click at [1220, 309] on div at bounding box center [1267, 283] width 303 height 187
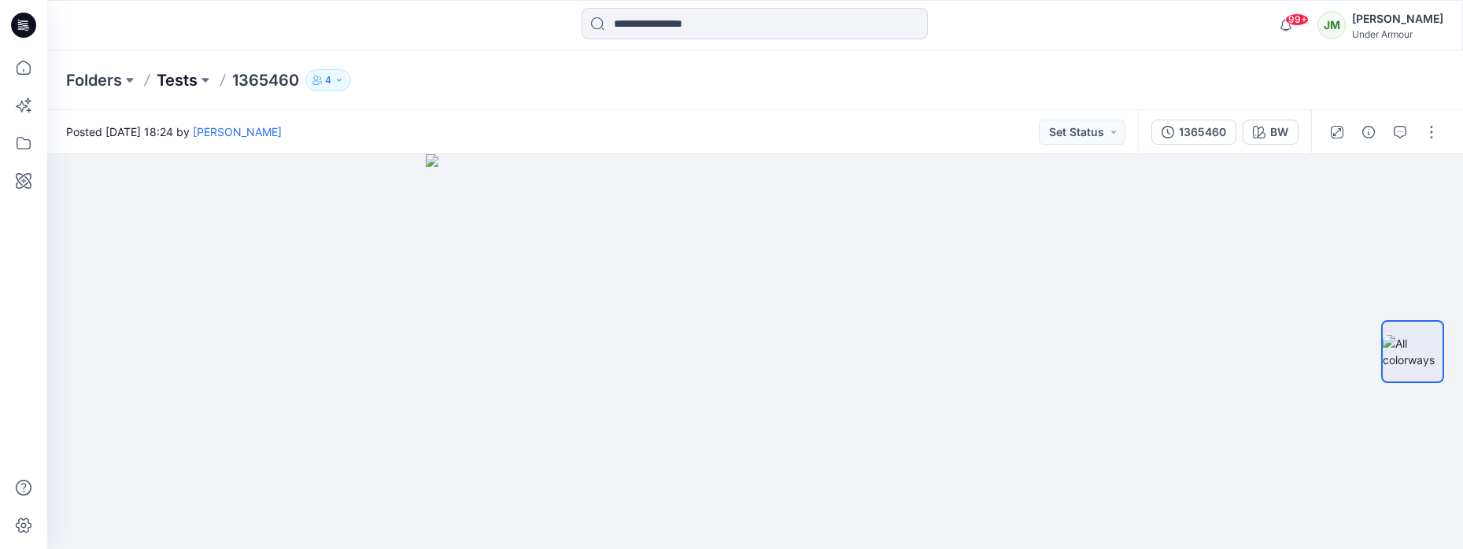
click at [176, 80] on p "Tests" at bounding box center [177, 80] width 41 height 22
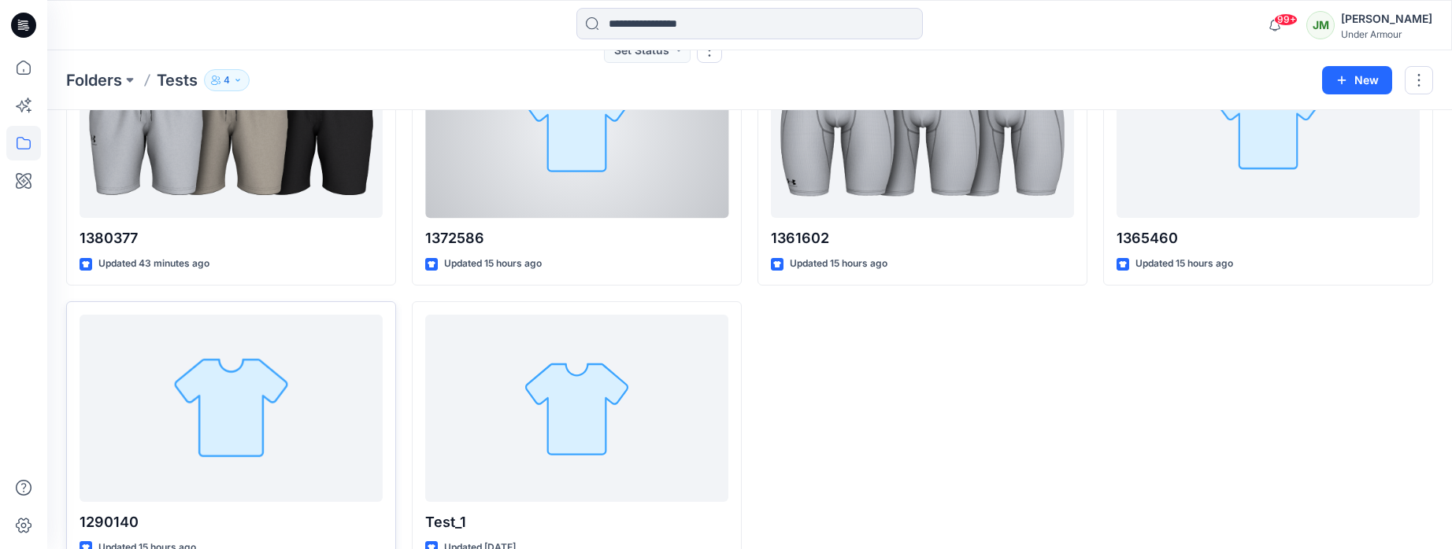
scroll to position [197, 0]
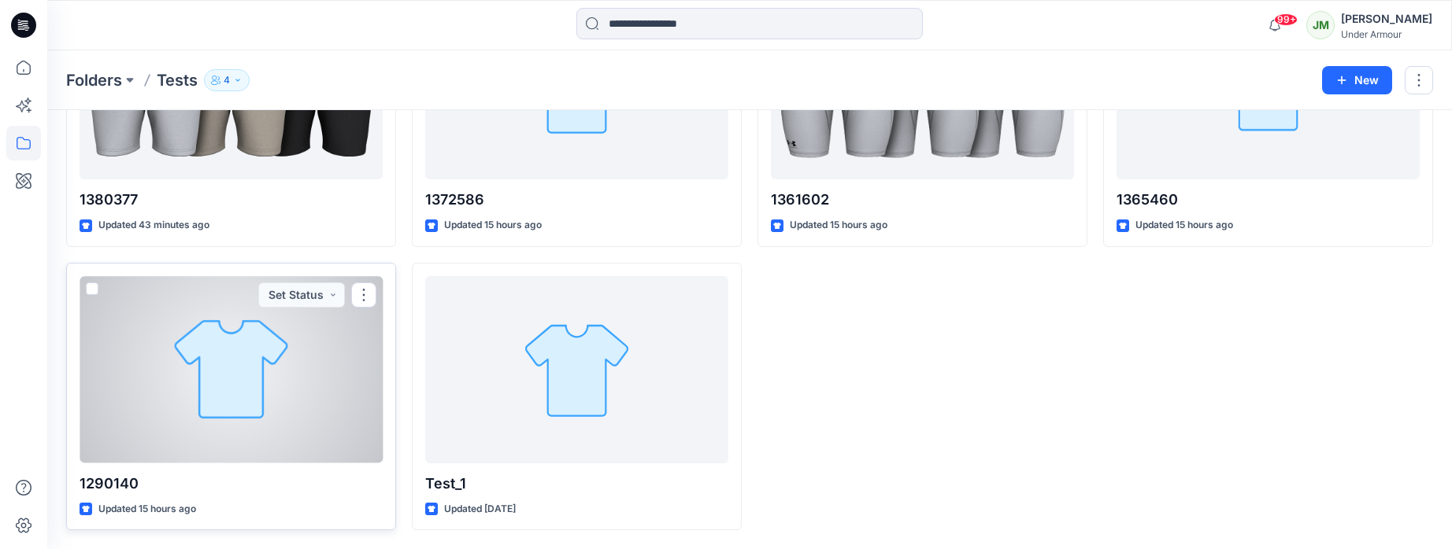
click at [241, 390] on div at bounding box center [231, 369] width 303 height 187
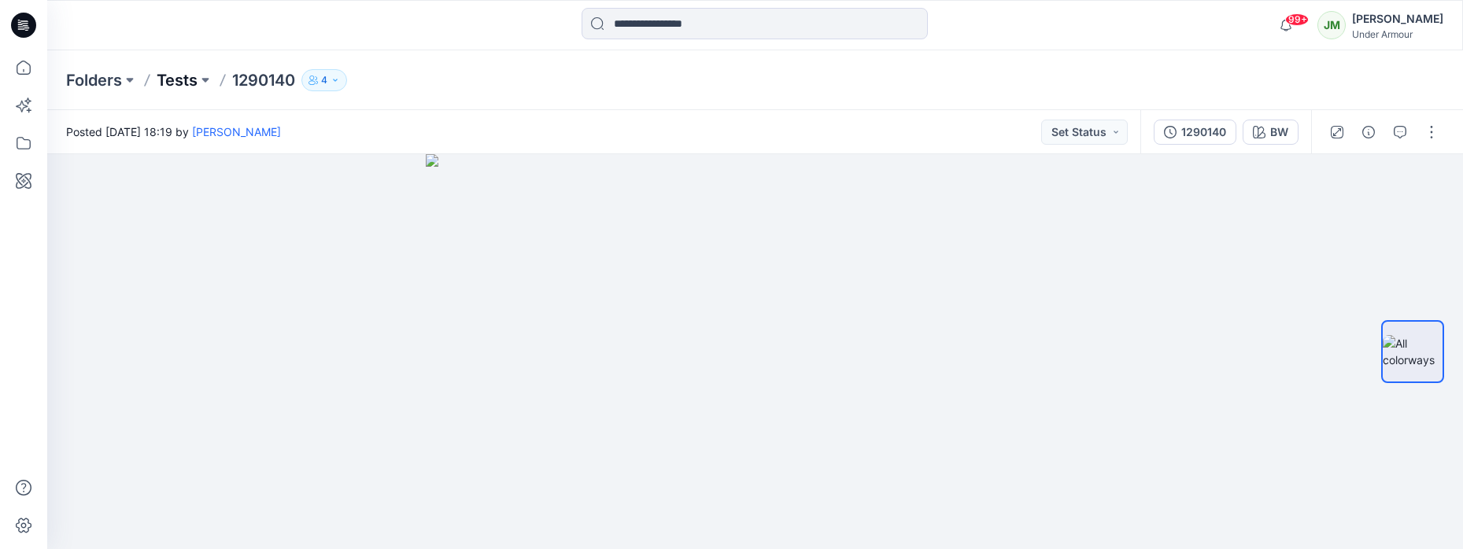
click at [171, 86] on p "Tests" at bounding box center [177, 80] width 41 height 22
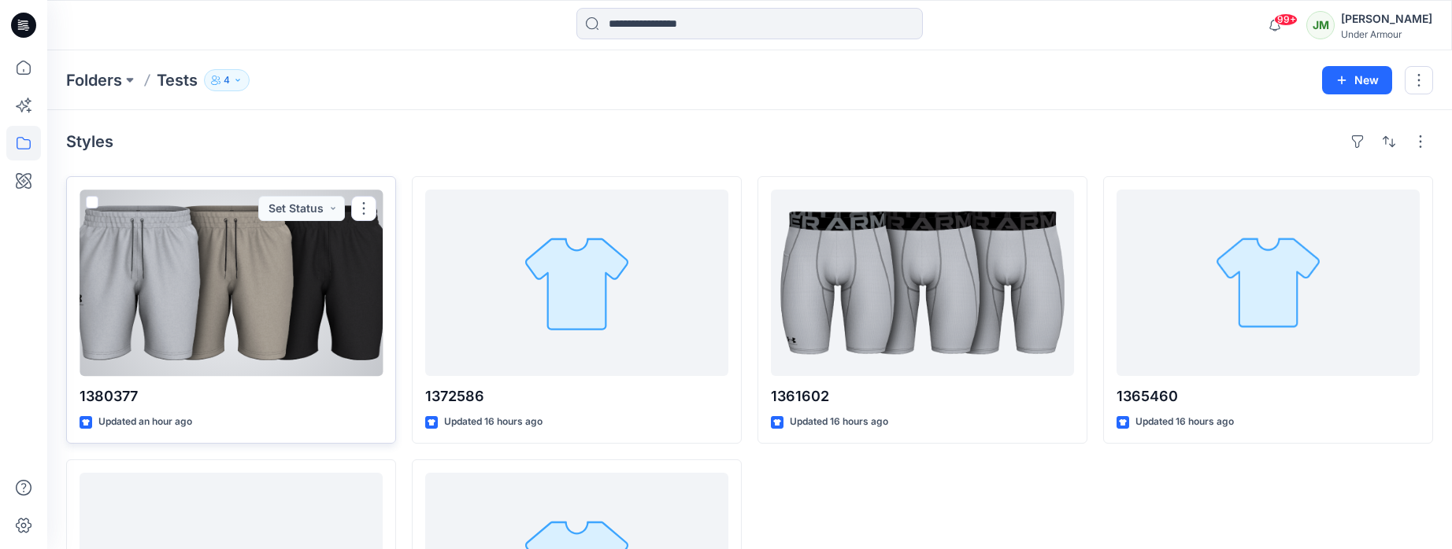
click at [161, 336] on div at bounding box center [231, 283] width 303 height 187
